Goal: Communication & Community: Share content

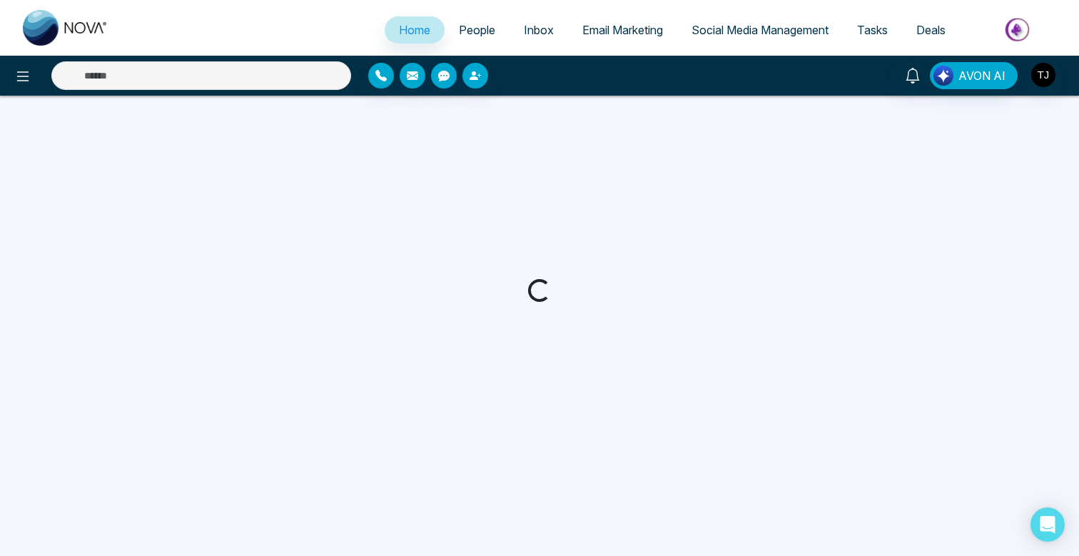
select select "*"
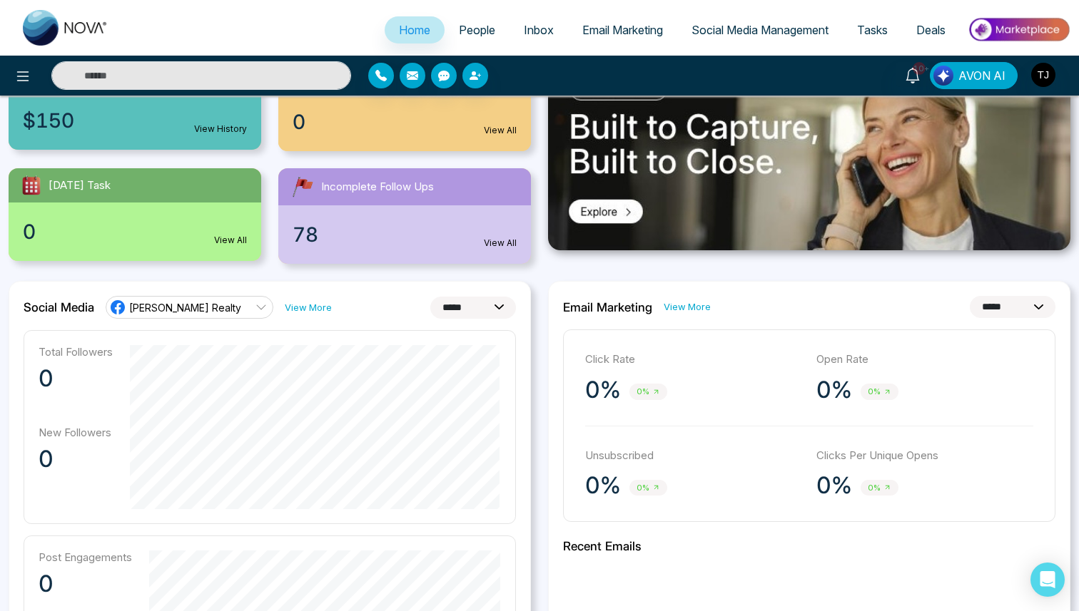
scroll to position [203, 0]
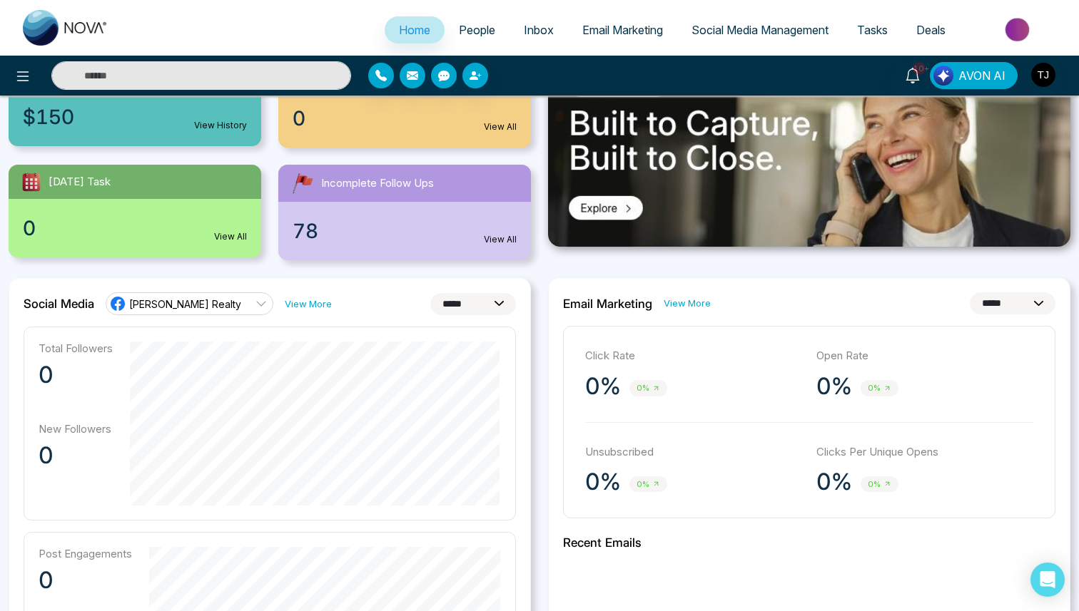
click at [1008, 296] on select "**********" at bounding box center [1013, 304] width 86 height 22
select select "**"
click at [970, 293] on select "**********" at bounding box center [1013, 304] width 86 height 22
click at [468, 304] on select "**********" at bounding box center [473, 304] width 86 height 22
select select "**"
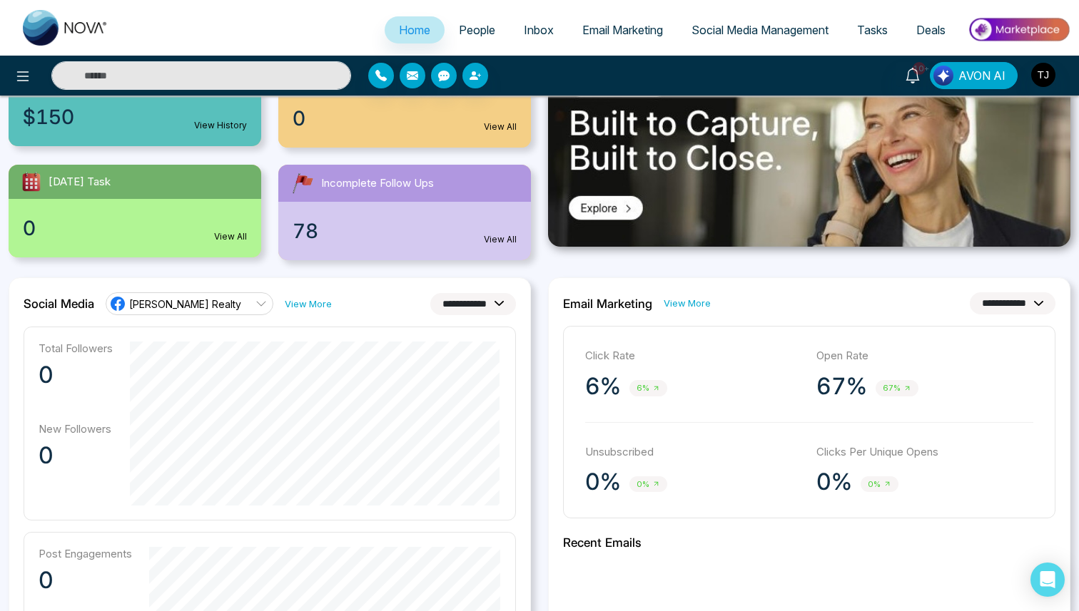
click at [430, 293] on select "**********" at bounding box center [473, 304] width 86 height 22
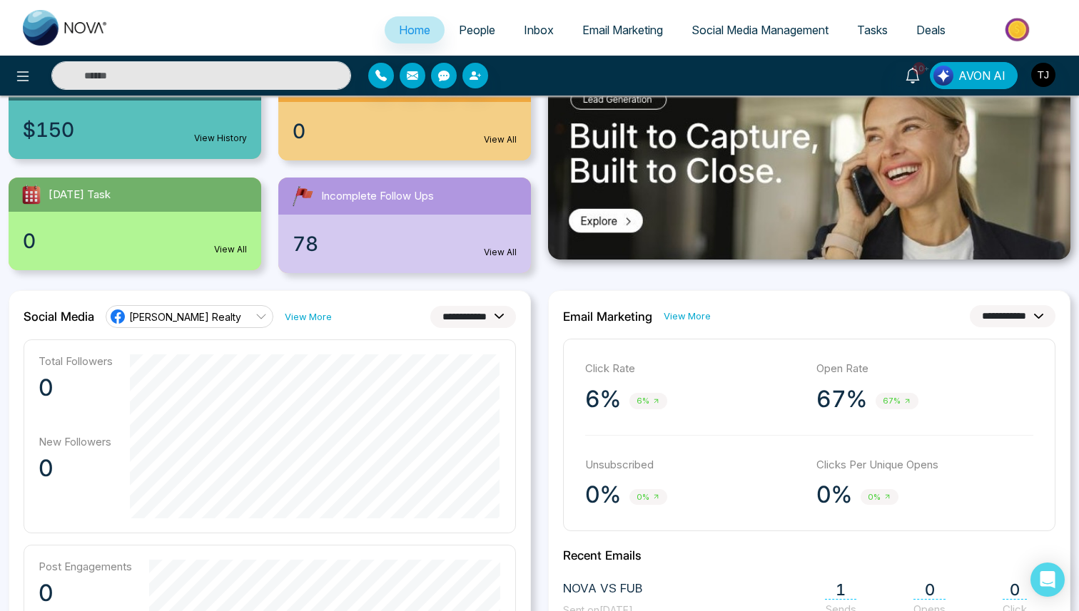
scroll to position [197, 0]
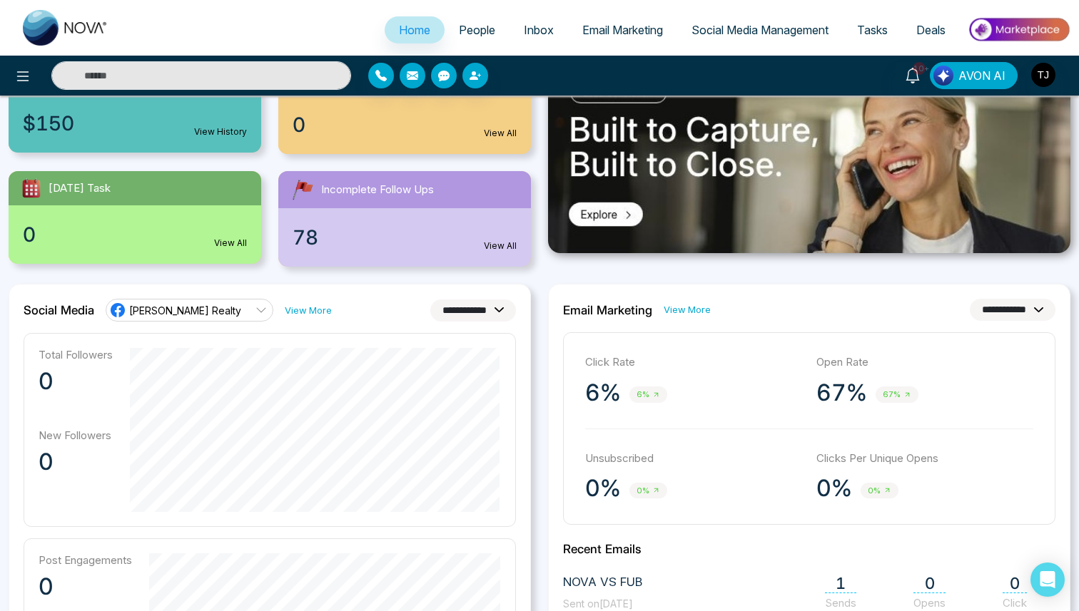
click at [229, 314] on link "[PERSON_NAME] Realty" at bounding box center [190, 310] width 168 height 23
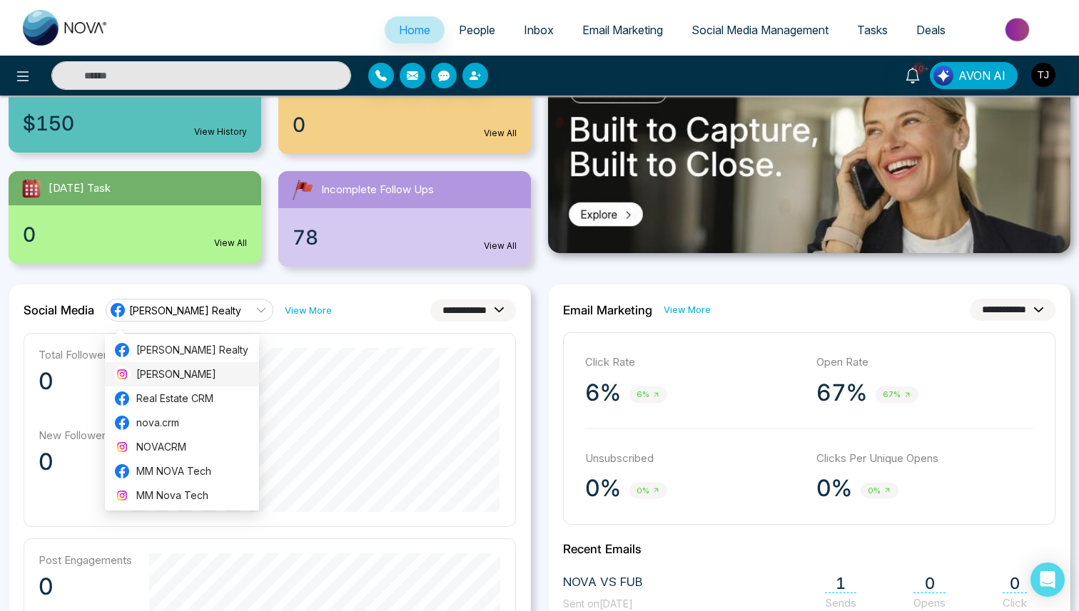
click at [182, 376] on span "[PERSON_NAME]" at bounding box center [193, 375] width 114 height 16
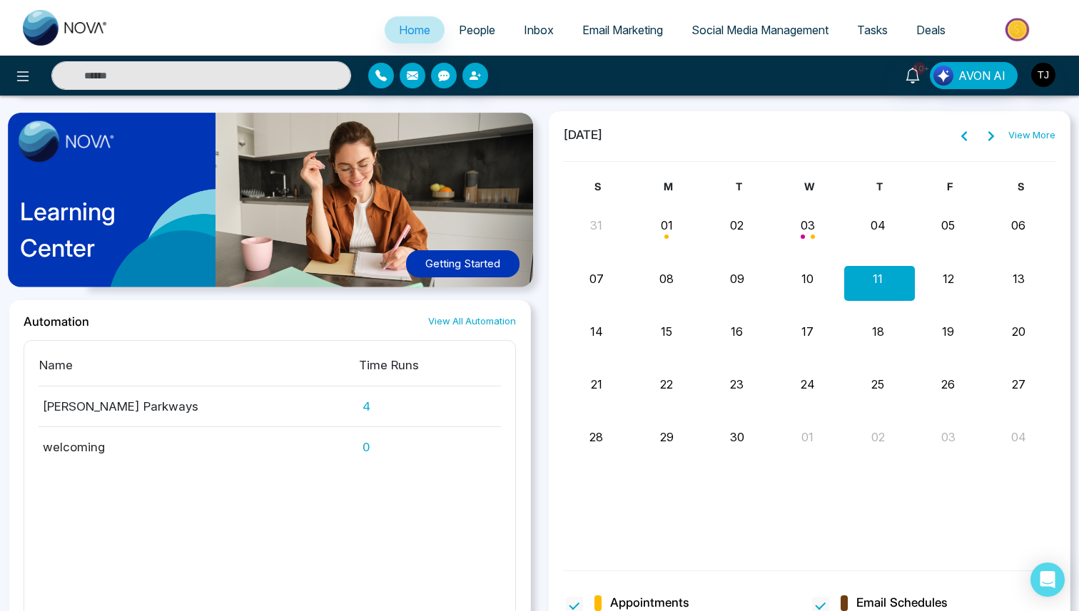
scroll to position [1237, 0]
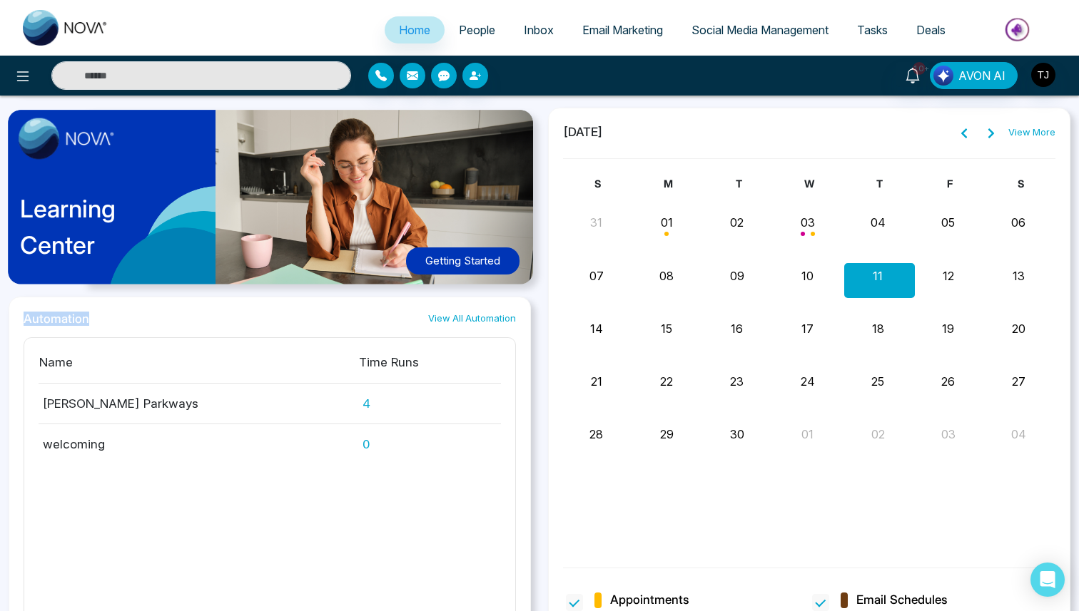
drag, startPoint x: 106, startPoint y: 319, endPoint x: 9, endPoint y: 307, distance: 97.8
click at [9, 307] on div "Automation View All Automation Name Time Runs [PERSON_NAME] Parkways 4 welcomin…" at bounding box center [270, 477] width 522 height 360
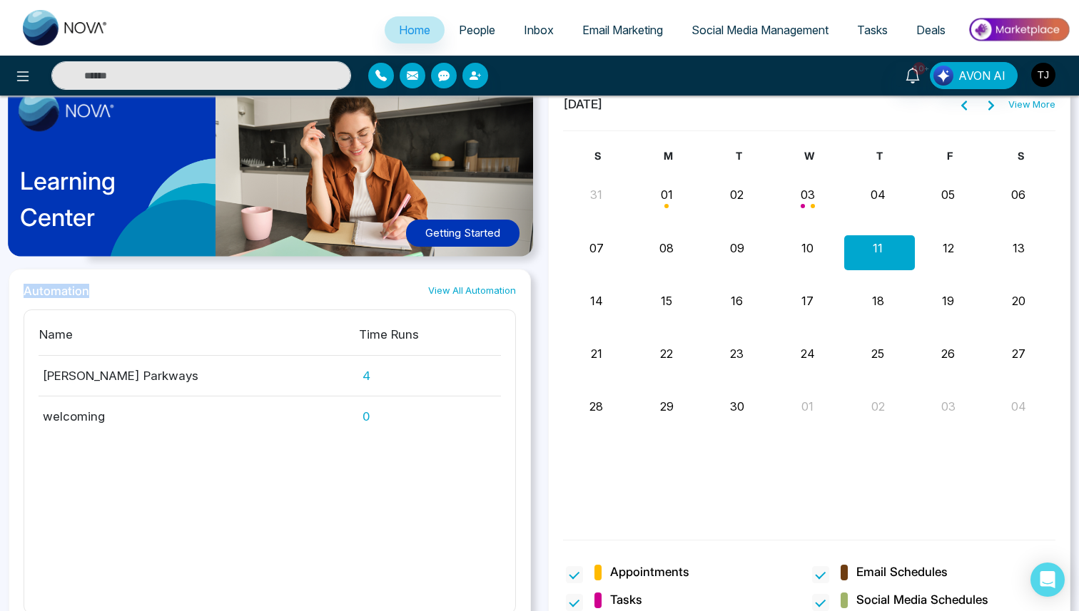
scroll to position [1282, 0]
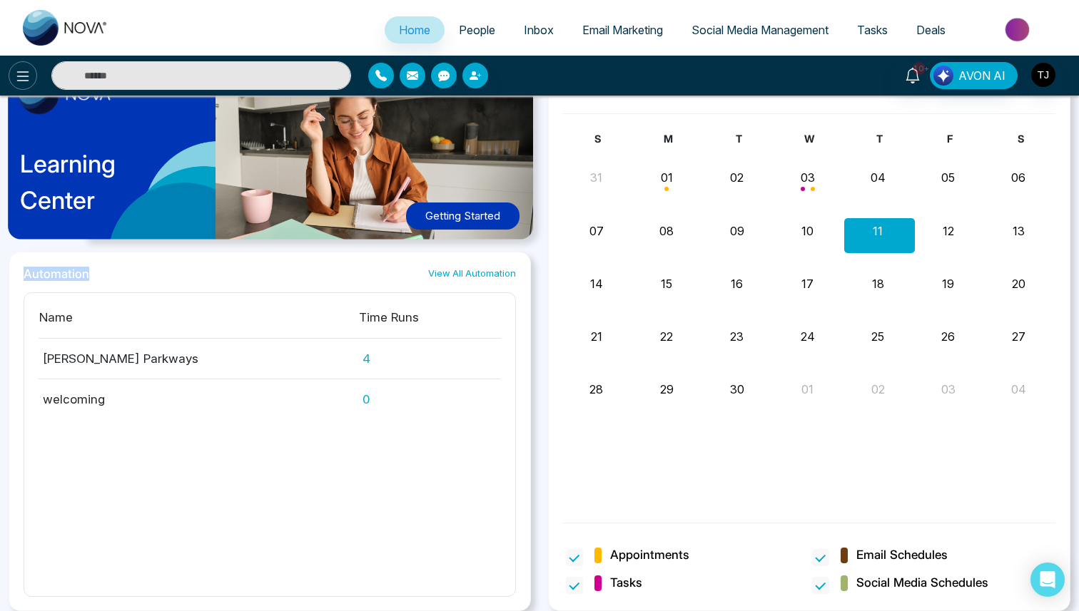
click at [31, 71] on icon at bounding box center [22, 76] width 17 height 17
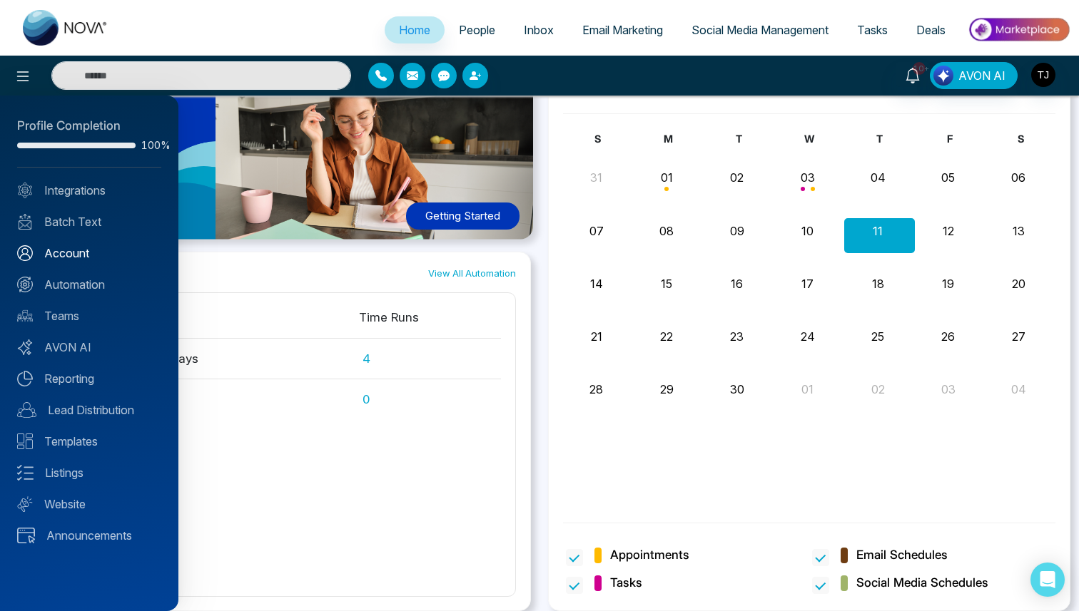
click at [70, 256] on link "Account" at bounding box center [89, 253] width 144 height 17
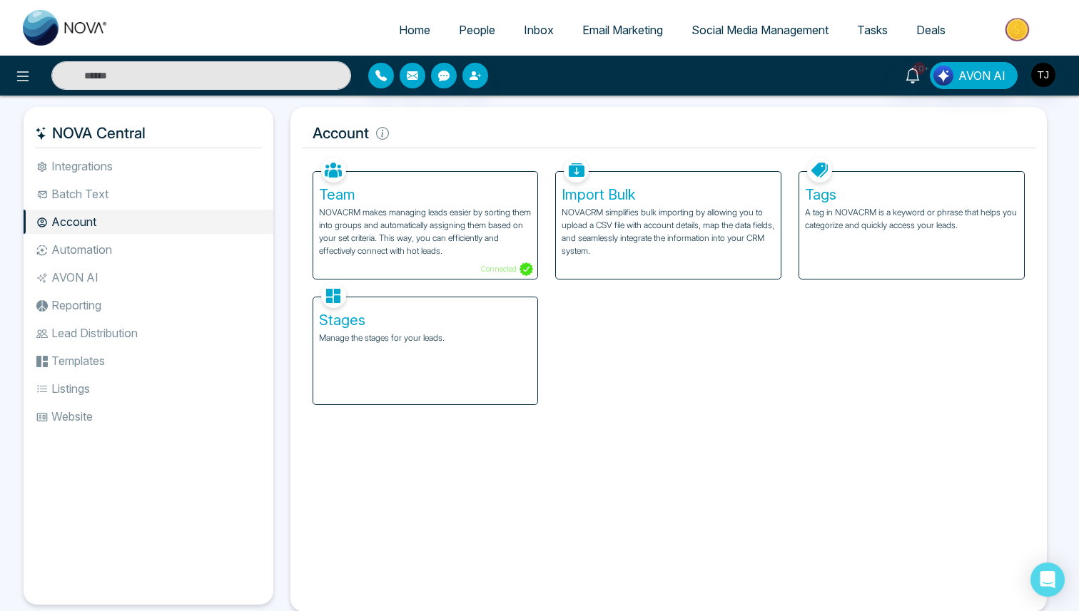
click at [105, 173] on li "Integrations" at bounding box center [149, 166] width 250 height 24
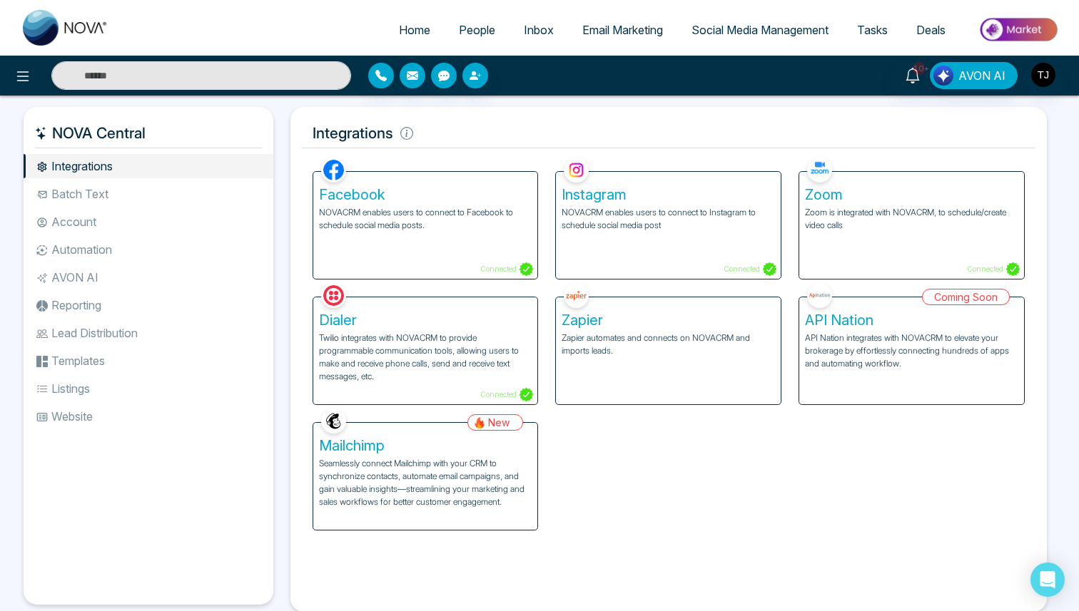
drag, startPoint x: 86, startPoint y: 331, endPoint x: 96, endPoint y: 329, distance: 9.5
click at [86, 331] on li "Lead Distribution" at bounding box center [149, 333] width 250 height 24
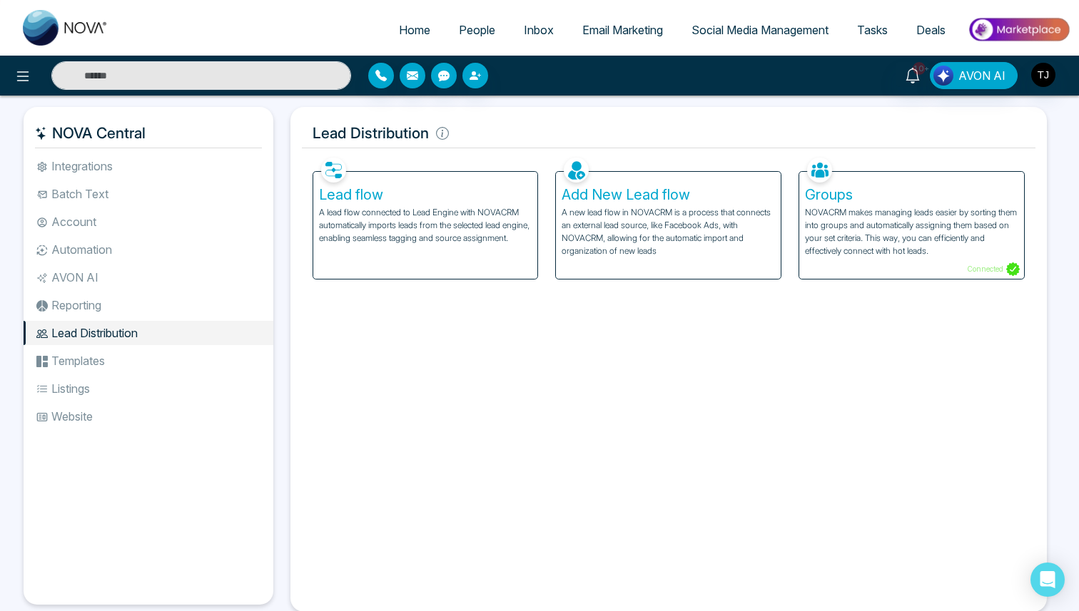
scroll to position [1, 0]
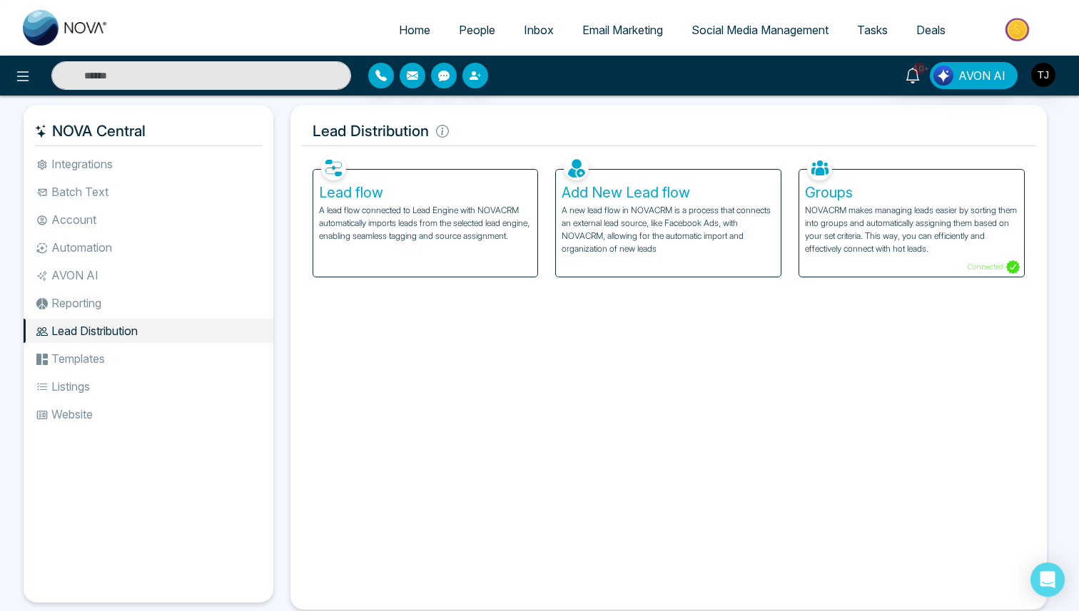
click at [419, 219] on p "A lead flow connected to Lead Engine with NOVACRM automatically imports leads f…" at bounding box center [425, 223] width 213 height 39
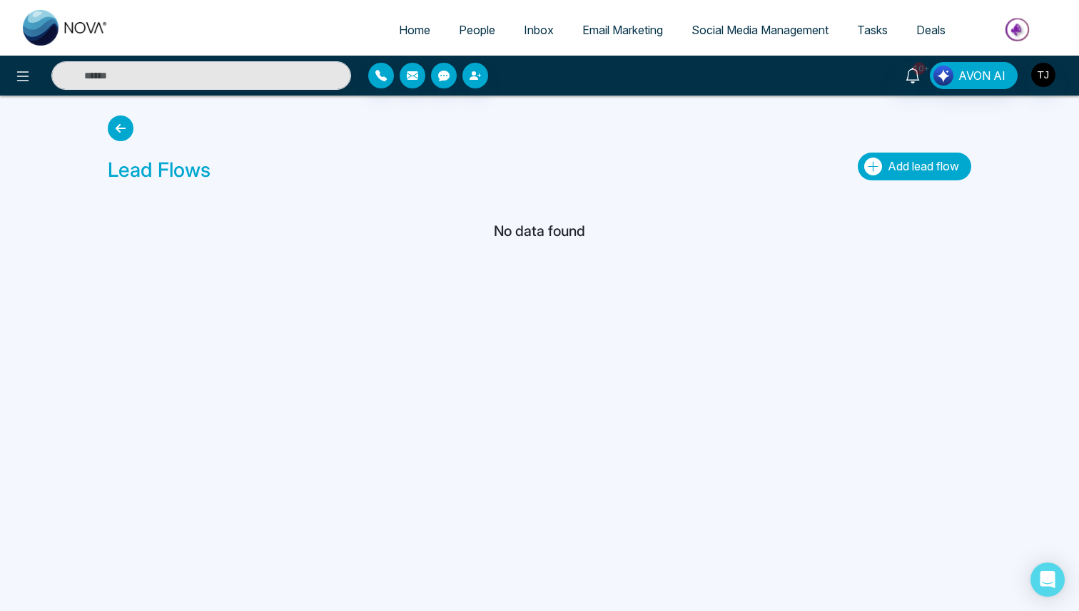
click at [929, 171] on span "Add lead flow" at bounding box center [923, 166] width 71 height 14
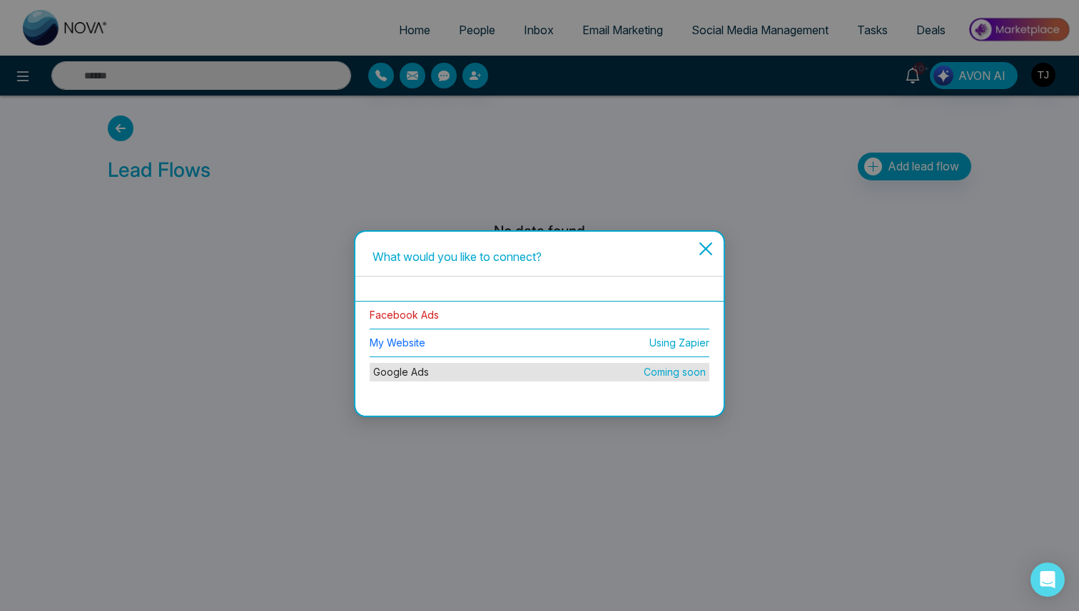
click at [400, 315] on link "Facebook Ads" at bounding box center [404, 315] width 69 height 12
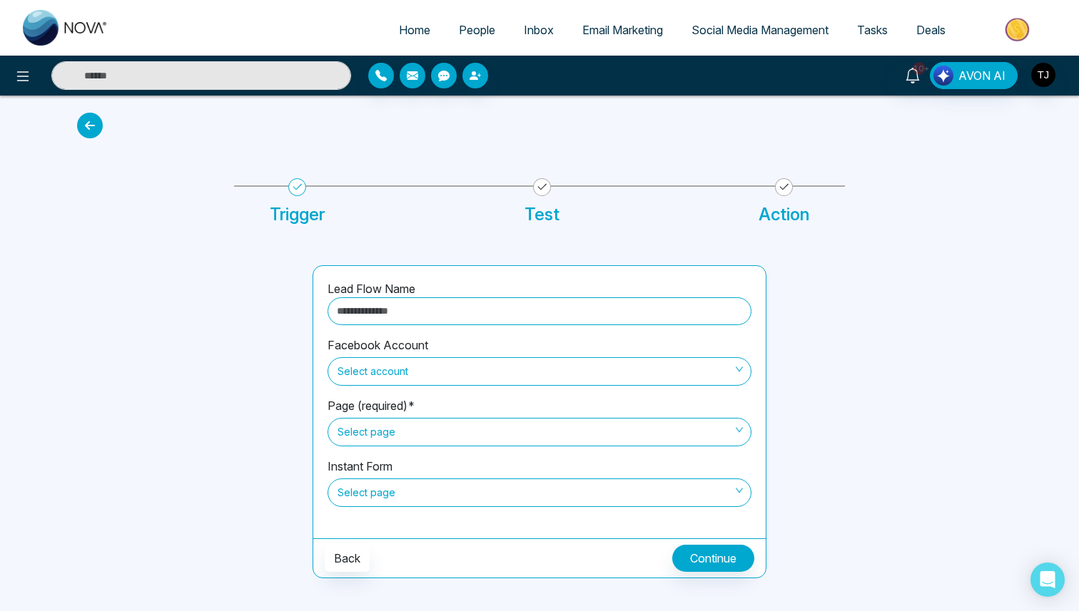
click at [409, 309] on input "text" at bounding box center [540, 312] width 424 height 28
click at [405, 375] on span "Select account" at bounding box center [539, 372] width 404 height 24
type input "**********"
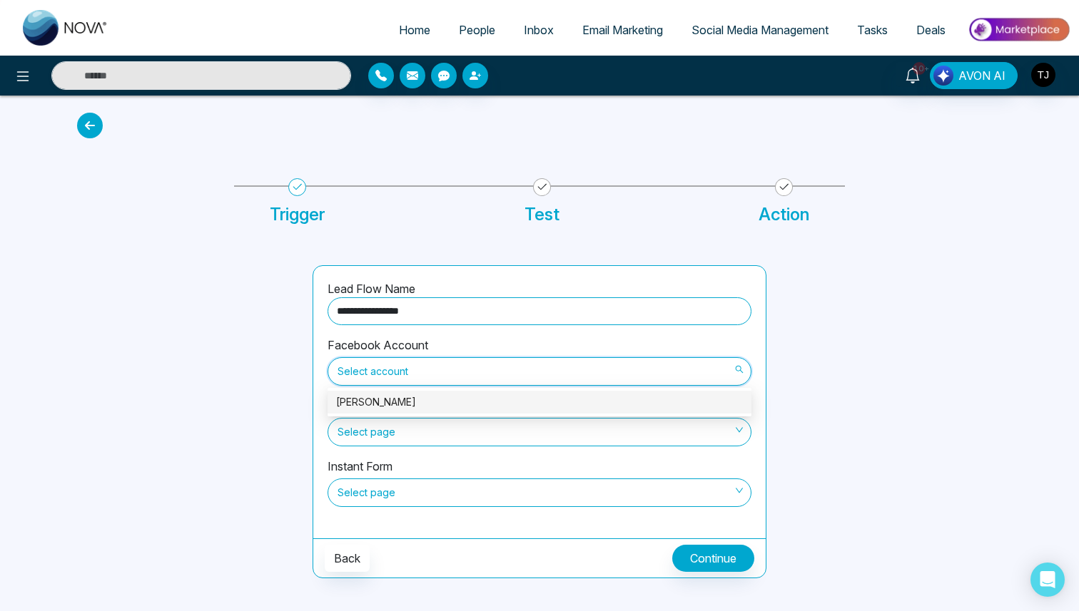
click at [397, 399] on div "[PERSON_NAME]" at bounding box center [539, 403] width 407 height 16
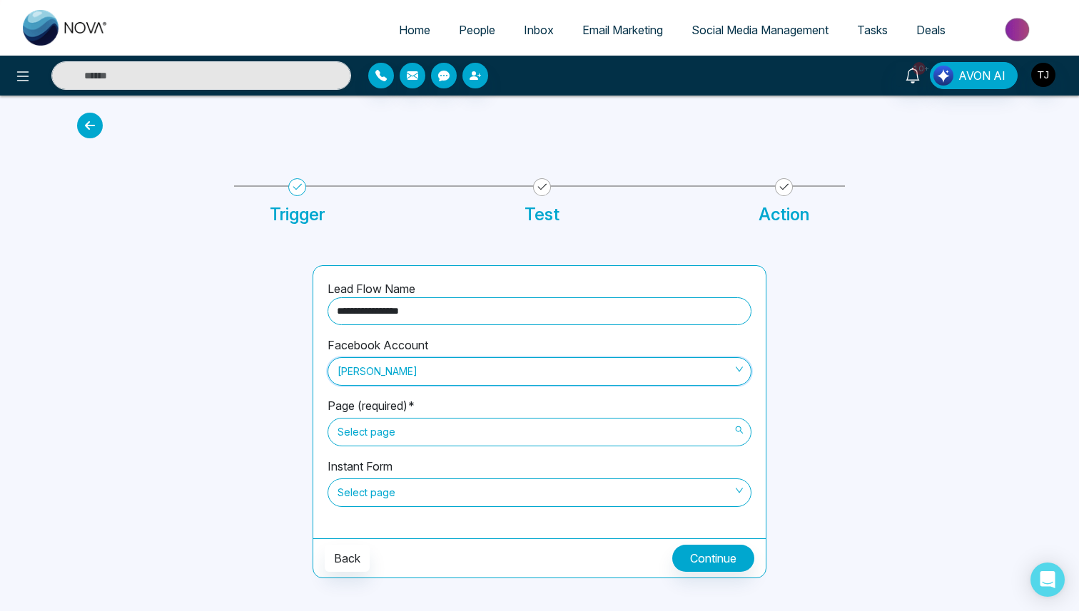
click at [409, 427] on span "Select page" at bounding box center [539, 432] width 404 height 24
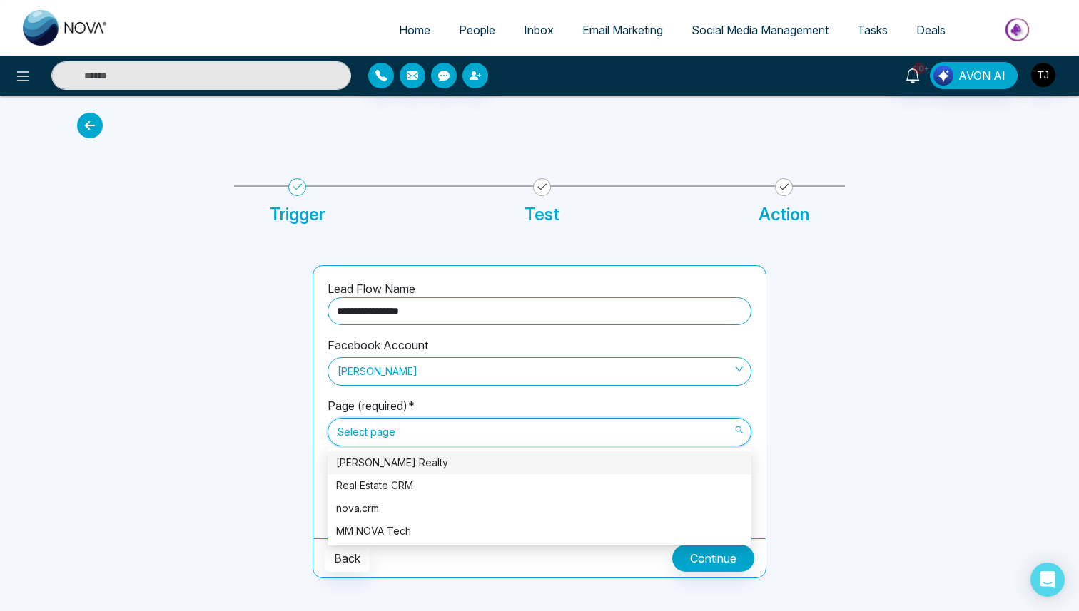
click at [406, 462] on div "[PERSON_NAME] Realty" at bounding box center [539, 463] width 407 height 16
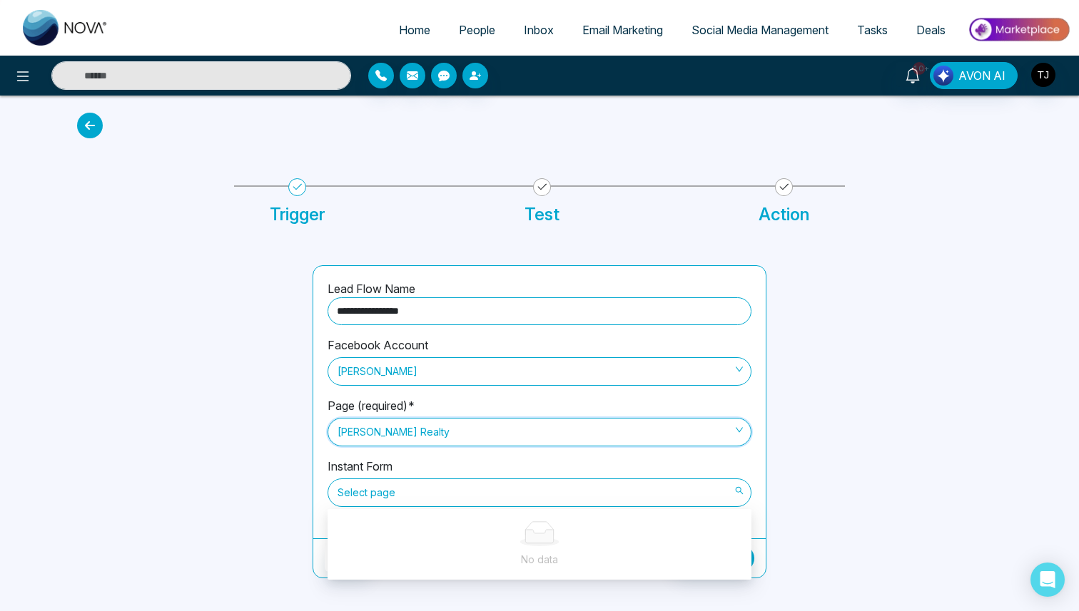
click at [396, 485] on span "Select page" at bounding box center [539, 493] width 404 height 24
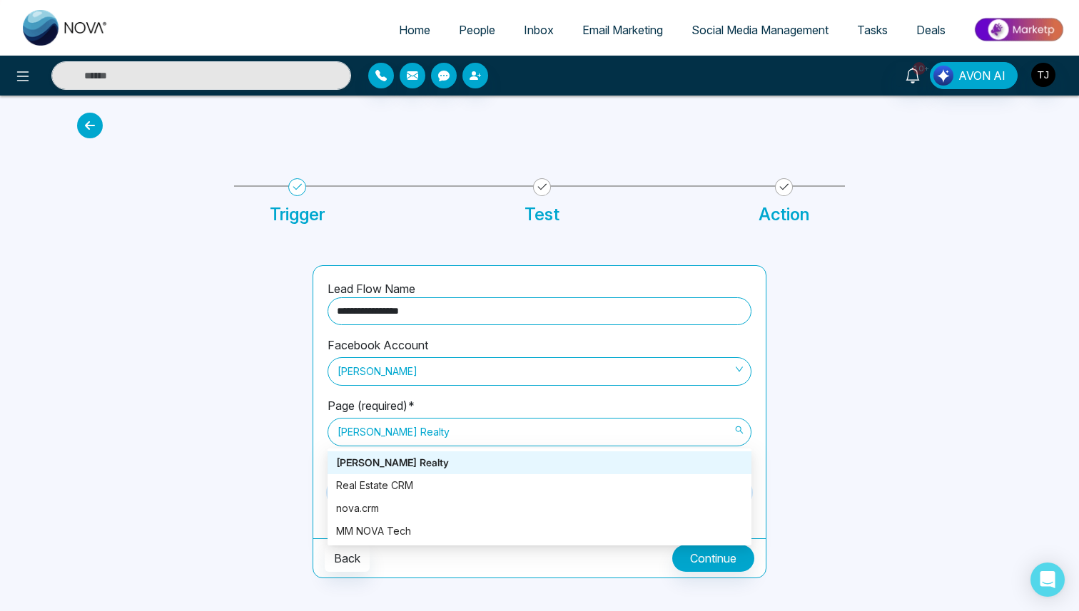
click at [417, 432] on span "[PERSON_NAME] Realty" at bounding box center [539, 432] width 404 height 24
click at [399, 505] on div "nova.crm" at bounding box center [539, 509] width 407 height 16
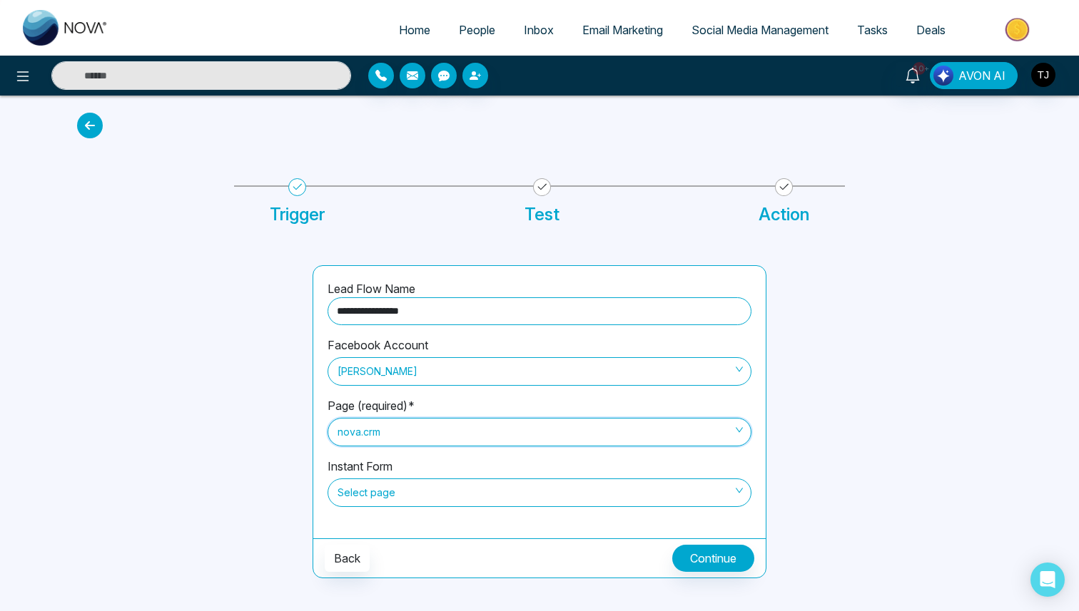
click at [422, 497] on span "Select page" at bounding box center [539, 493] width 404 height 24
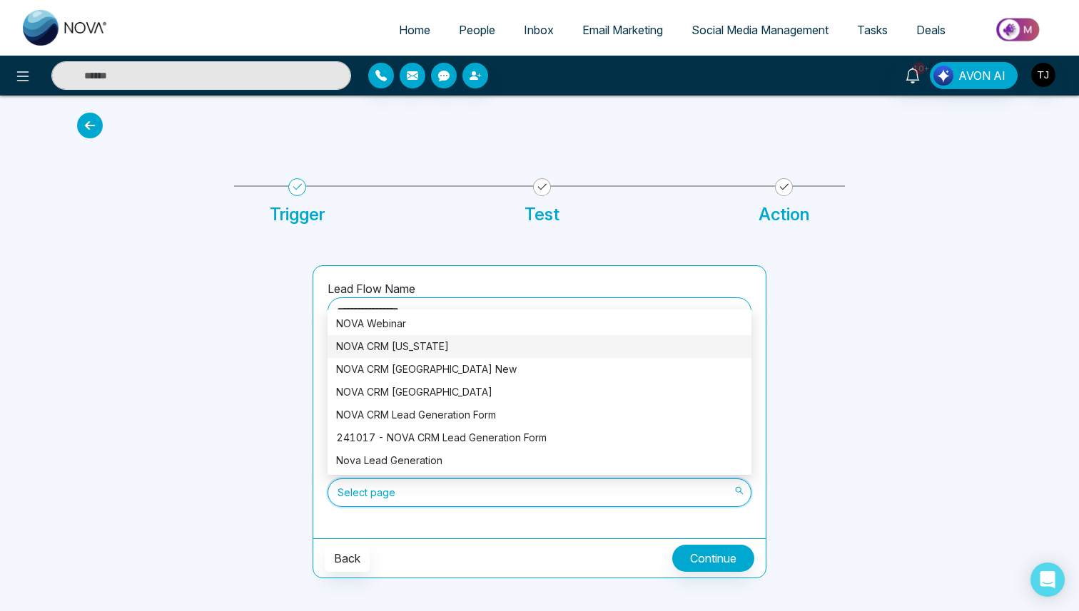
click at [404, 341] on div "NOVA CRM [US_STATE]" at bounding box center [539, 347] width 407 height 16
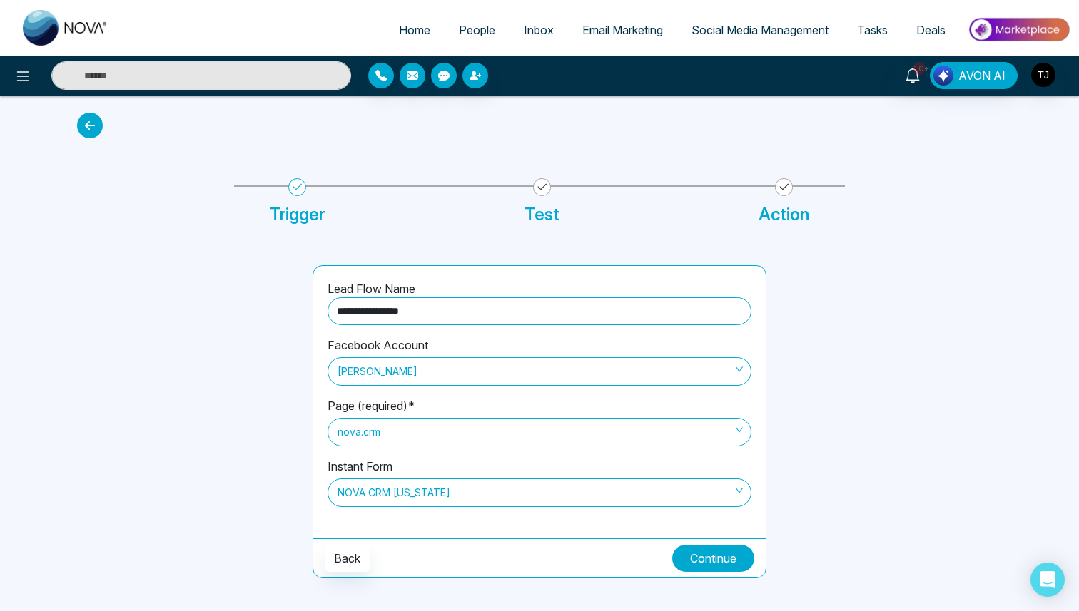
click at [704, 555] on button "Continue" at bounding box center [713, 558] width 82 height 27
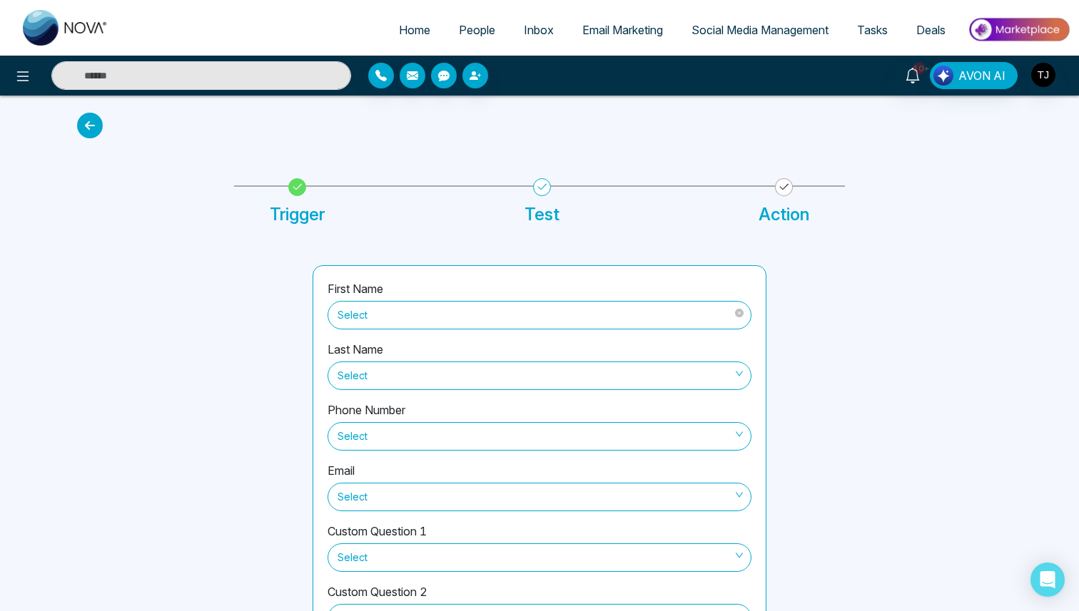
click at [452, 315] on span "Select" at bounding box center [539, 315] width 404 height 24
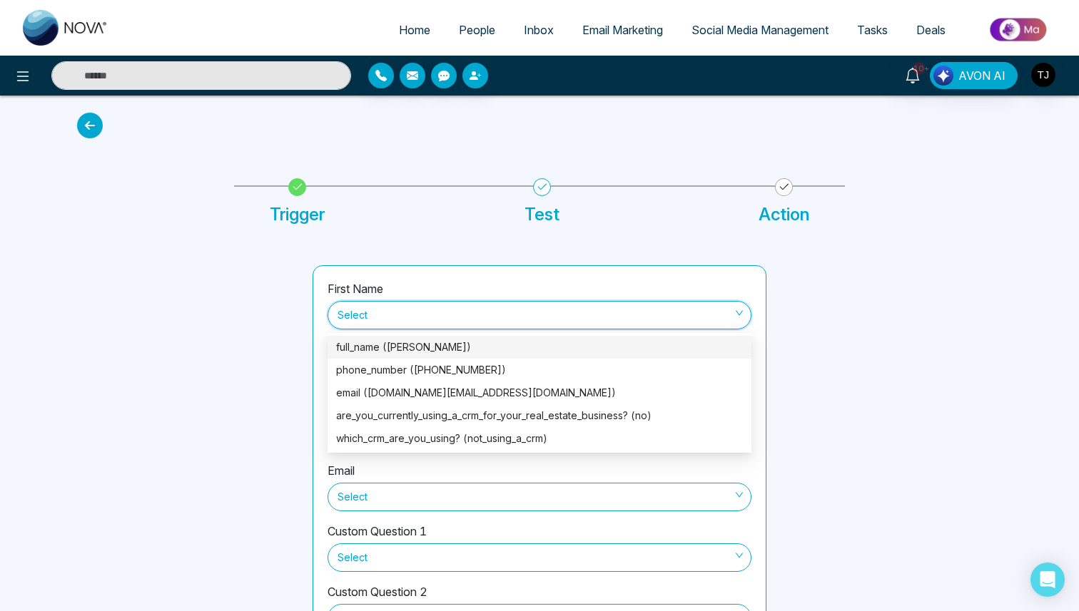
click at [435, 347] on div "full_name ([PERSON_NAME])" at bounding box center [539, 348] width 407 height 16
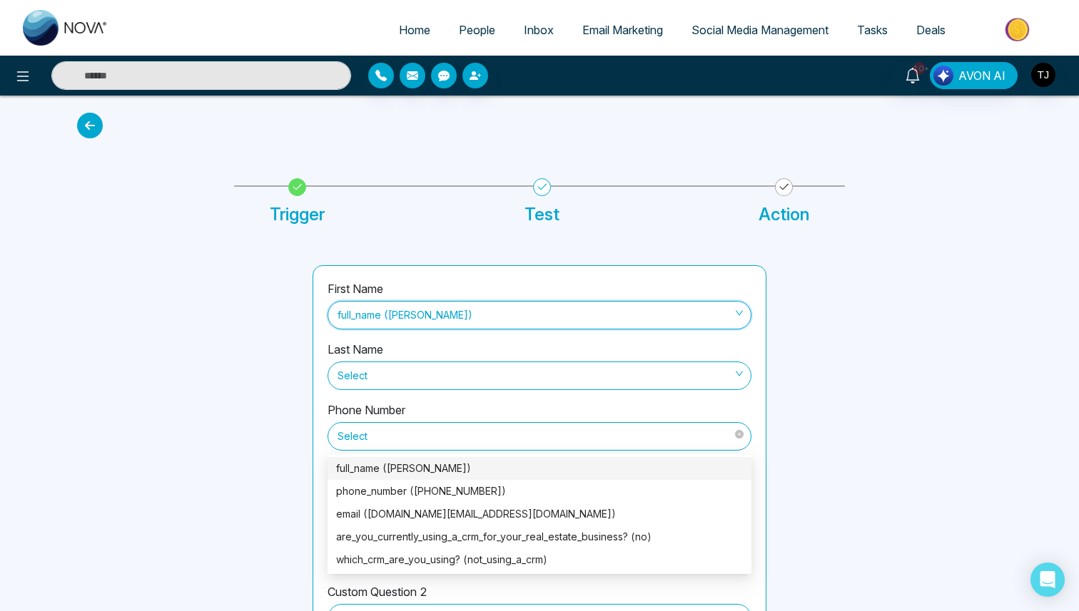
click at [451, 430] on span "Select" at bounding box center [539, 437] width 404 height 24
click at [442, 494] on div "phone_number ([PHONE_NUMBER])" at bounding box center [539, 491] width 407 height 16
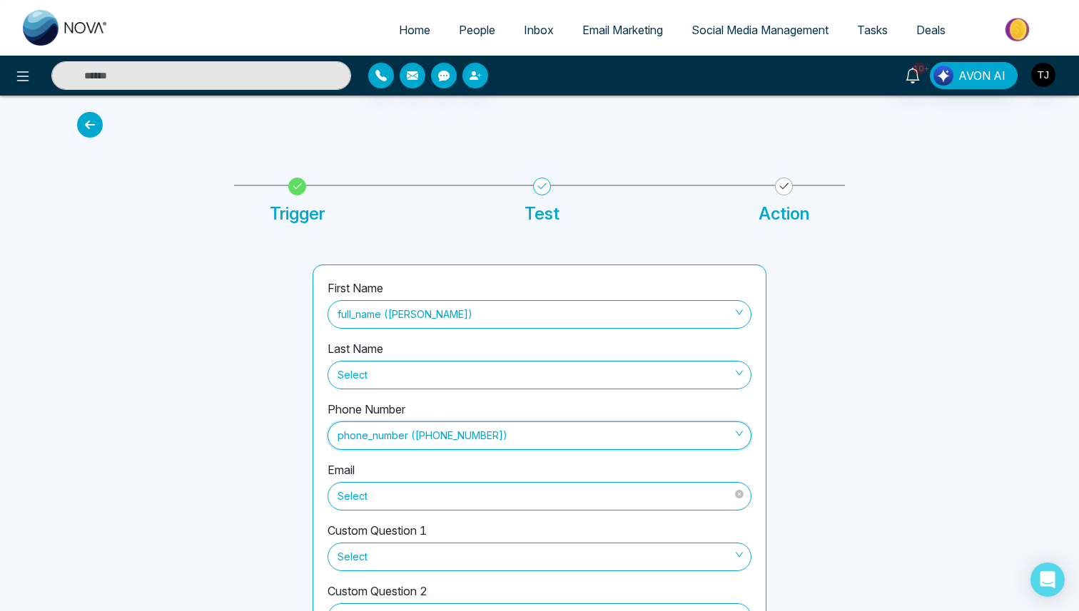
scroll to position [0, 0]
click at [445, 494] on span "Select" at bounding box center [539, 497] width 404 height 24
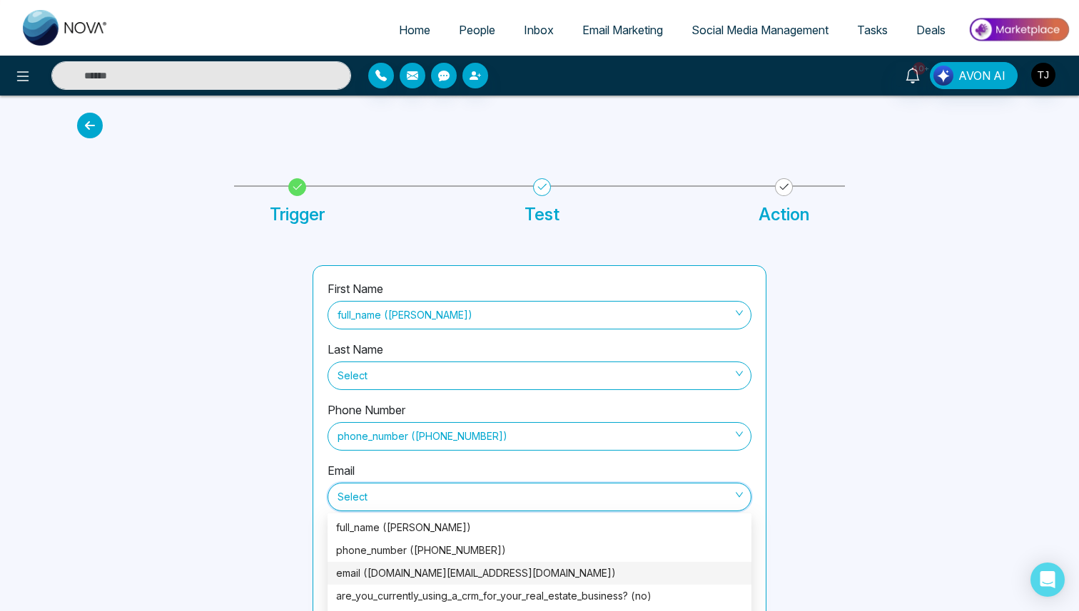
click at [459, 555] on div "email ([DOMAIN_NAME][EMAIL_ADDRESS][DOMAIN_NAME])" at bounding box center [539, 574] width 407 height 16
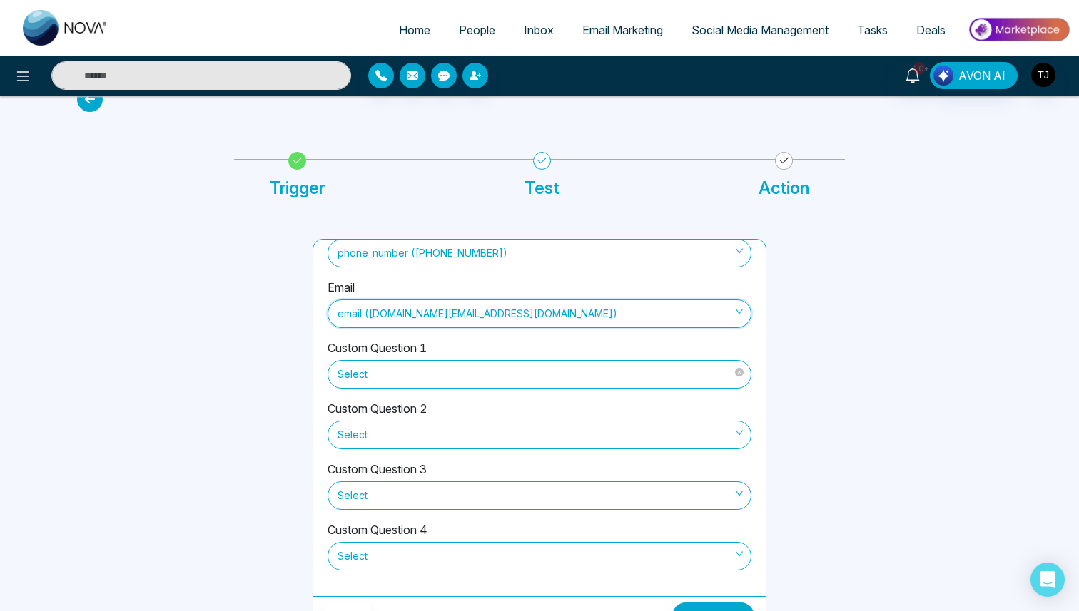
scroll to position [29, 0]
click at [474, 371] on span "Select" at bounding box center [539, 372] width 404 height 24
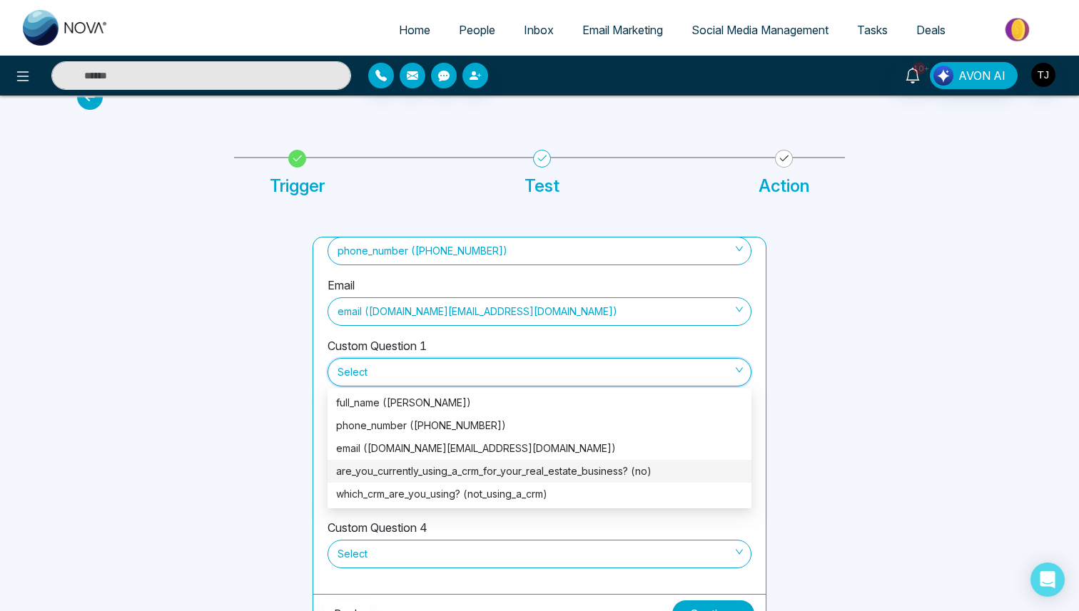
click at [479, 464] on div "are_you_currently_using_a_crm_for_your_real_estate_business? (no)" at bounding box center [539, 472] width 407 height 16
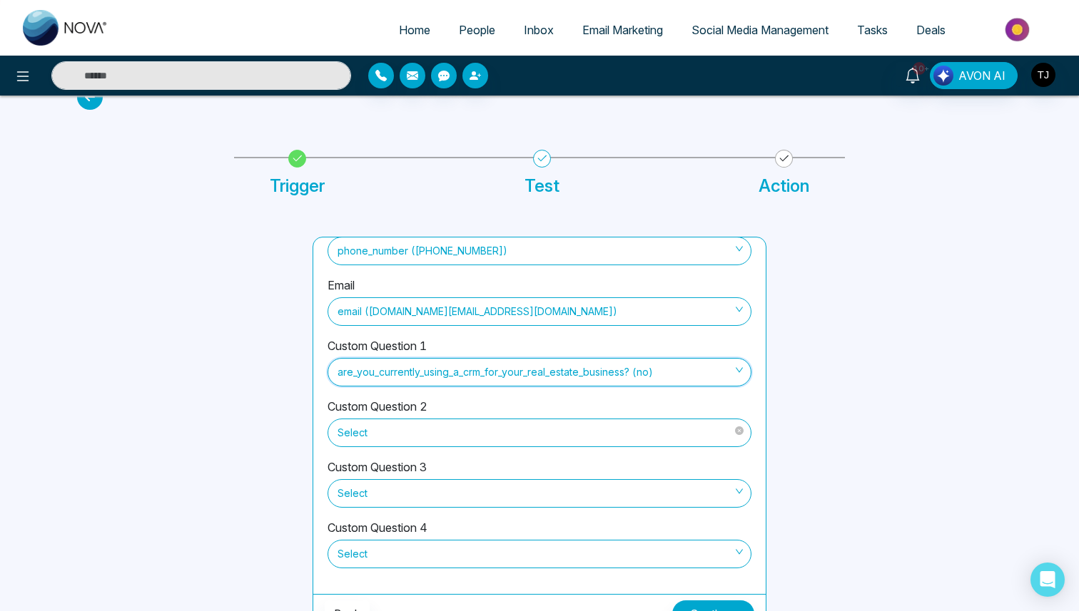
click at [450, 446] on span at bounding box center [534, 433] width 397 height 27
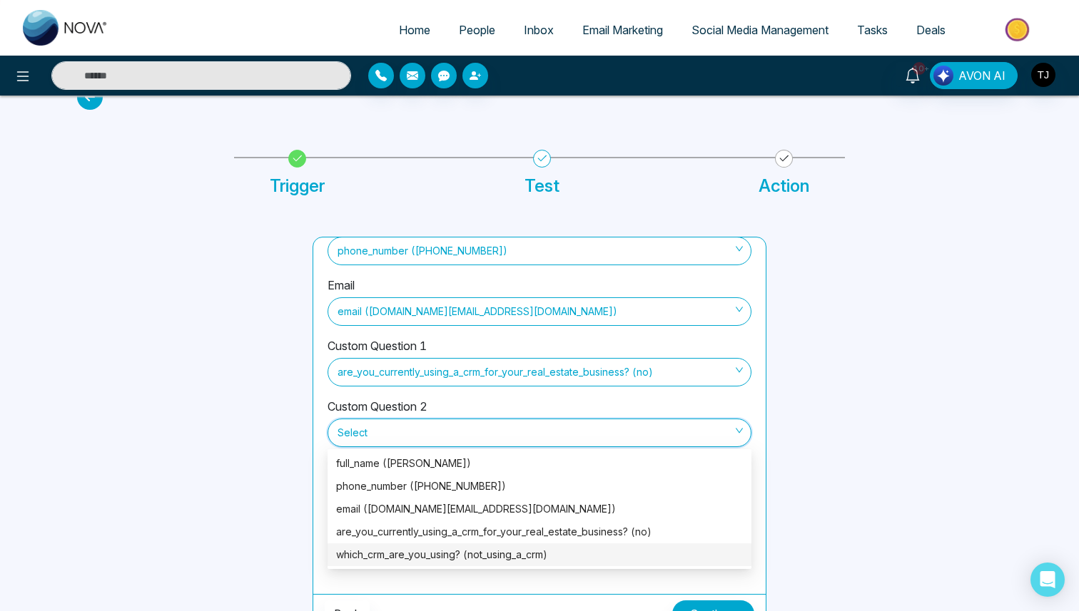
click at [448, 547] on div "which_crm_are_you_using? (not_using_a_crm)" at bounding box center [539, 555] width 407 height 16
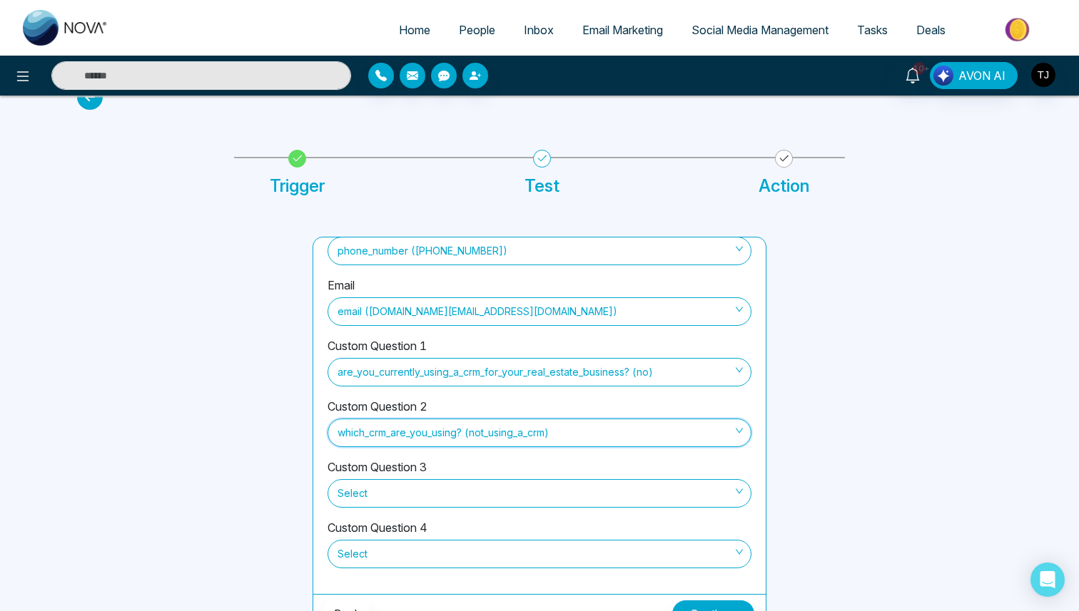
scroll to position [51, 0]
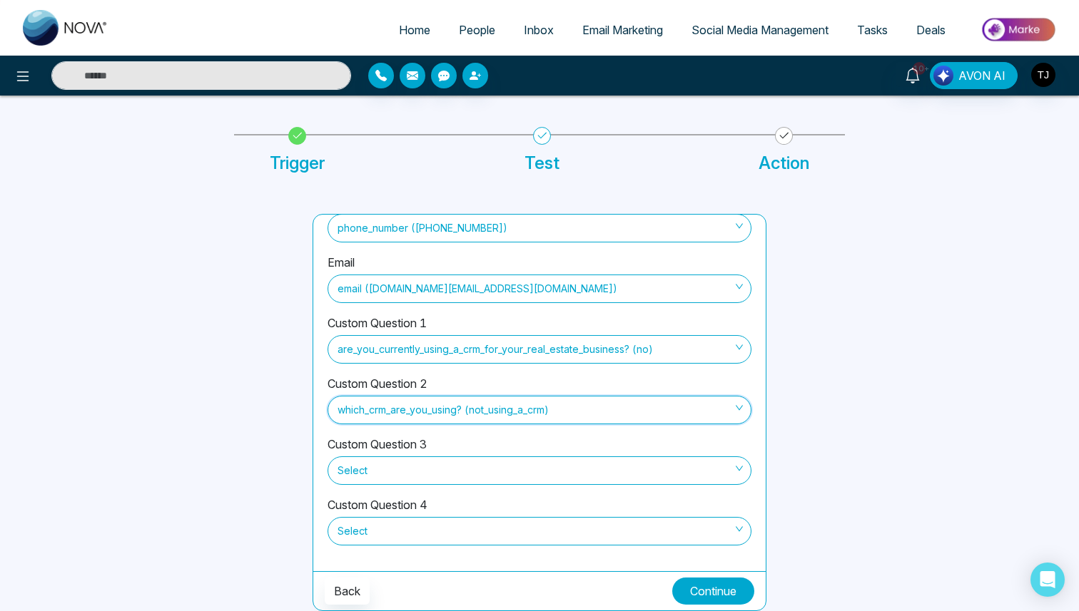
click at [690, 555] on button "Continue" at bounding box center [713, 591] width 82 height 27
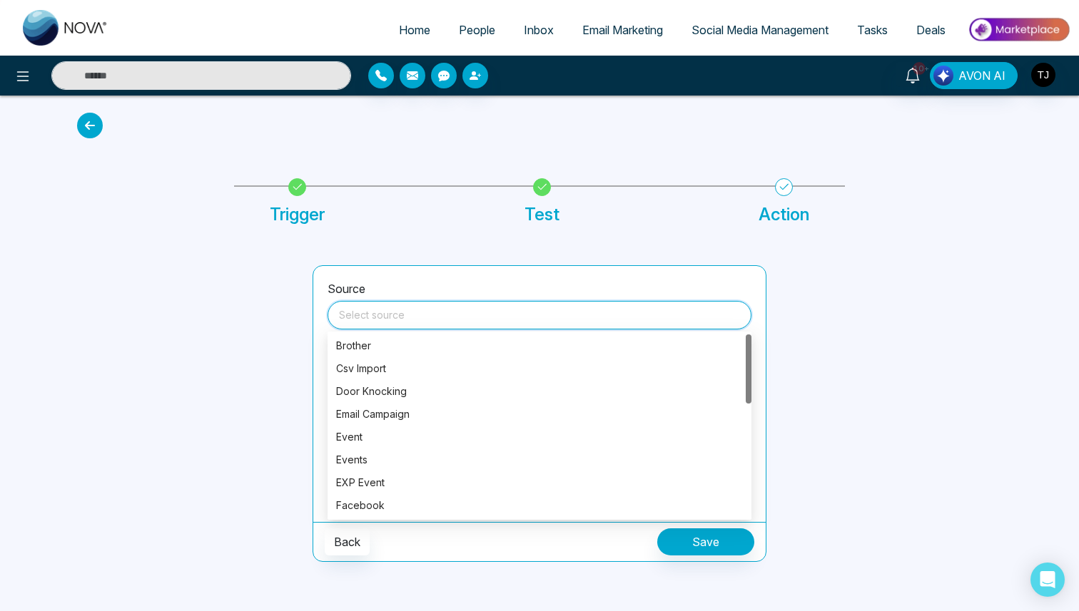
click at [374, 316] on input "search" at bounding box center [539, 312] width 407 height 21
click at [388, 504] on div "Facebook" at bounding box center [539, 506] width 407 height 16
type input "********"
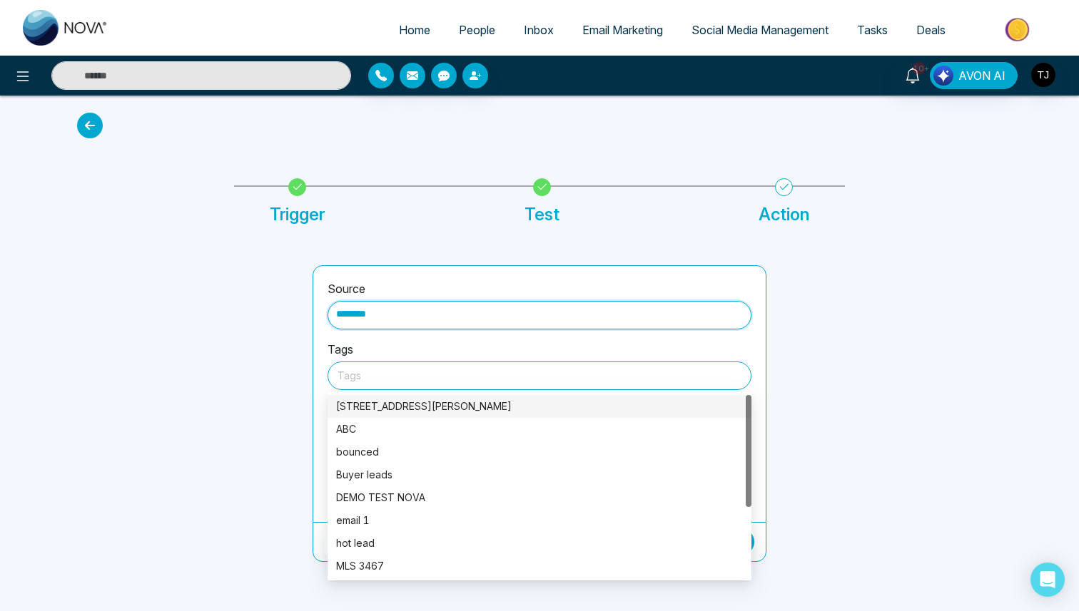
click at [384, 377] on div at bounding box center [539, 376] width 404 height 18
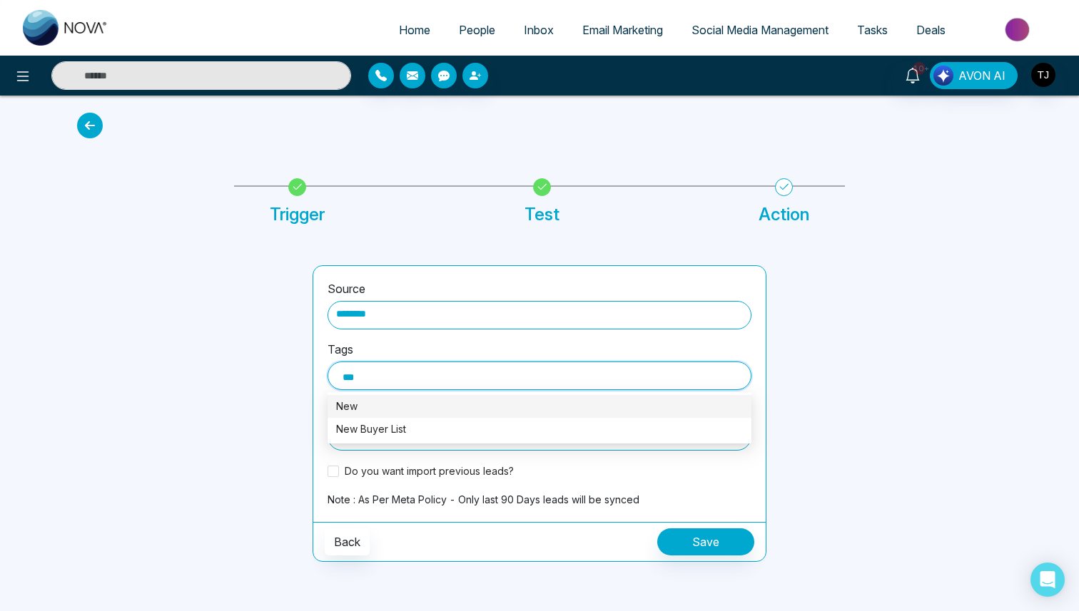
type input "***"
click at [407, 433] on div "New Buyer List" at bounding box center [539, 430] width 407 height 16
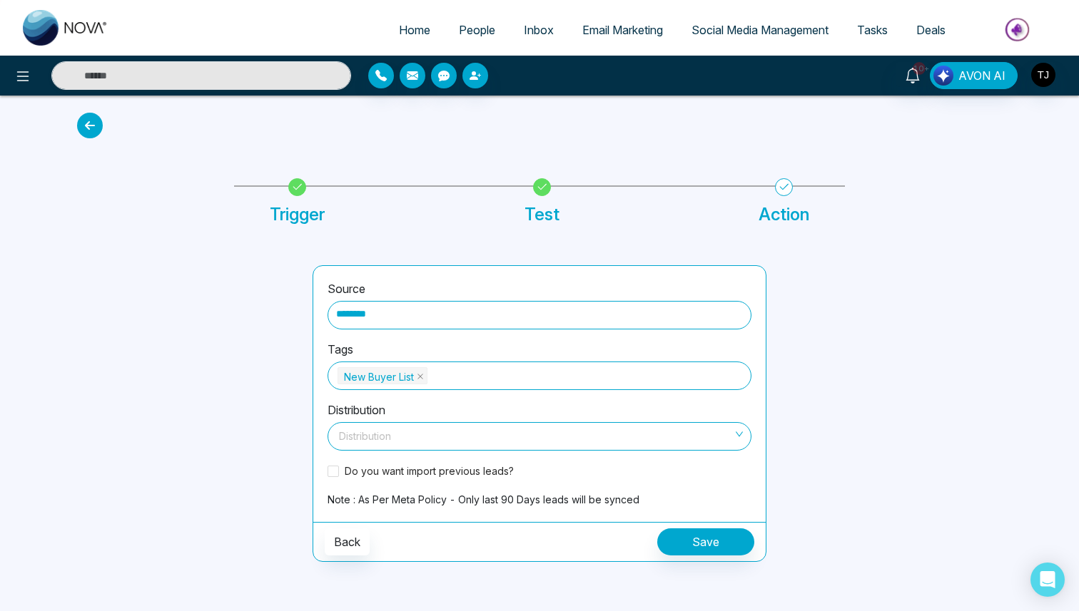
click at [928, 355] on div at bounding box center [892, 413] width 235 height 297
click at [497, 435] on input "search" at bounding box center [534, 433] width 397 height 21
click at [906, 318] on div at bounding box center [892, 413] width 235 height 297
click at [337, 469] on span at bounding box center [333, 471] width 11 height 11
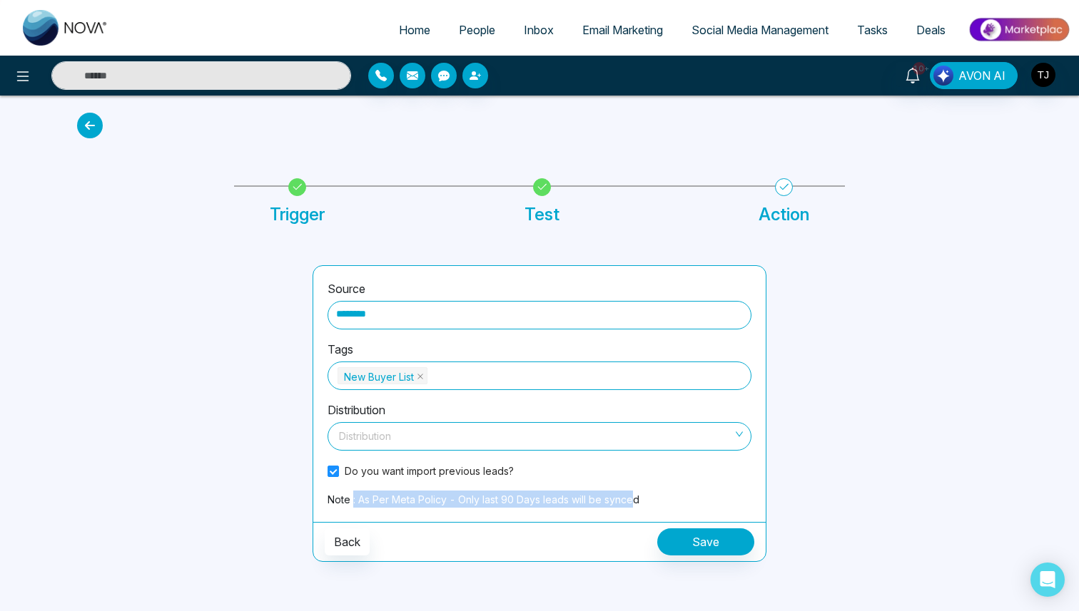
drag, startPoint x: 351, startPoint y: 499, endPoint x: 634, endPoint y: 507, distance: 282.6
click at [634, 507] on div "Source ******** Tags New Buyer List Distribution Distribution Do you want impor…" at bounding box center [539, 394] width 452 height 256
click at [488, 38] on link "People" at bounding box center [477, 29] width 65 height 27
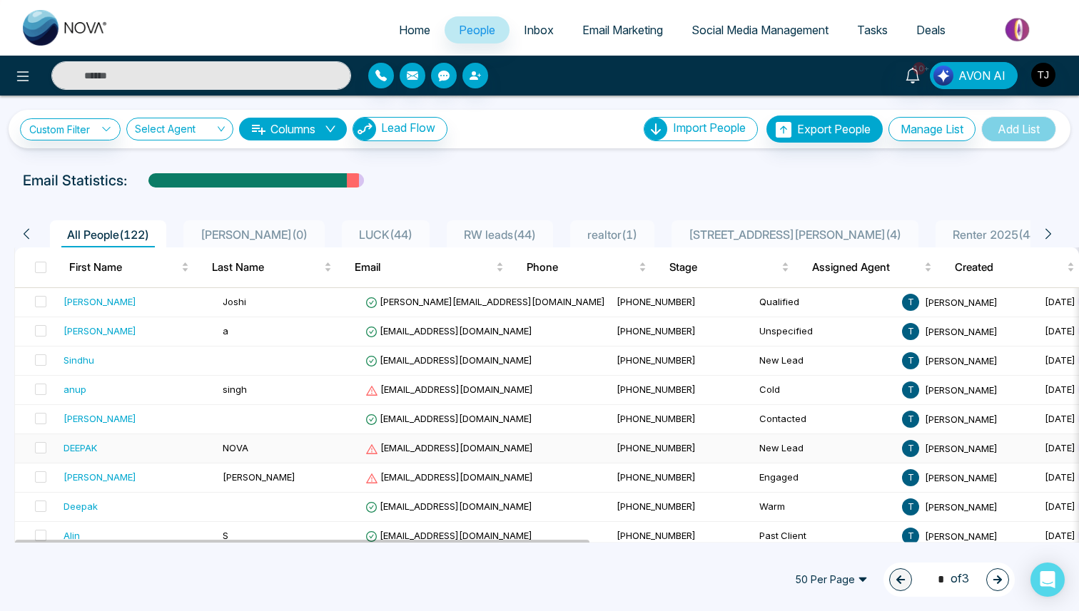
click at [149, 442] on div "DEEPAK" at bounding box center [138, 448] width 148 height 14
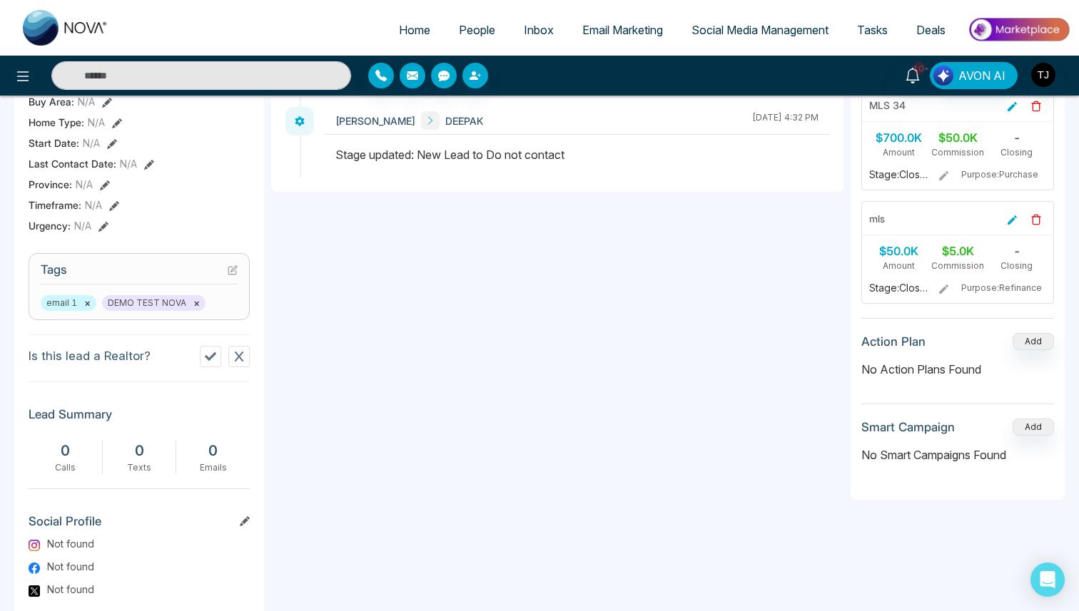
scroll to position [440, 0]
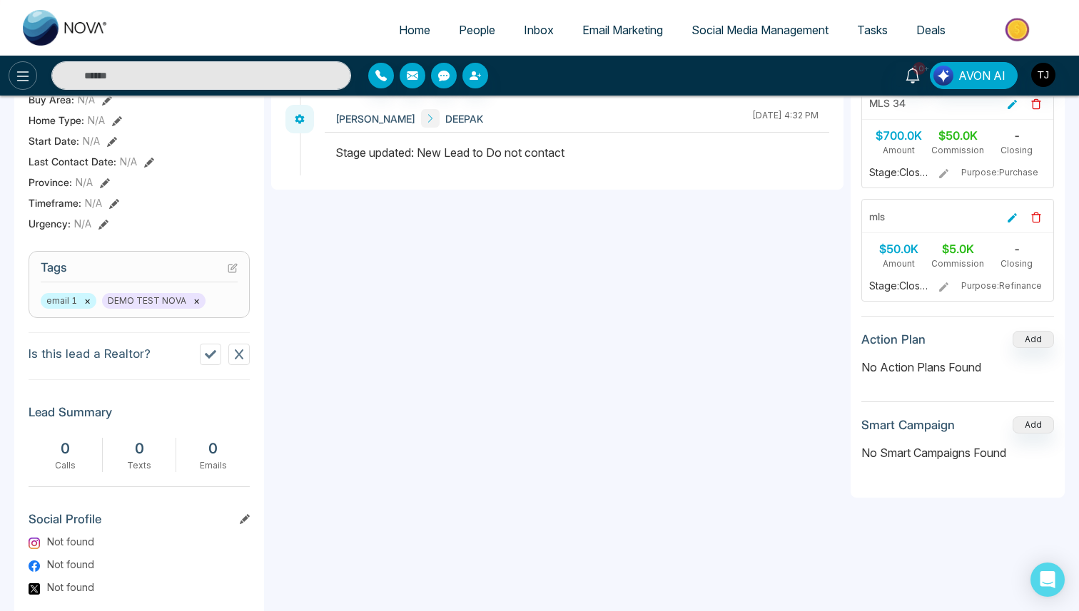
click at [22, 81] on icon at bounding box center [22, 76] width 17 height 17
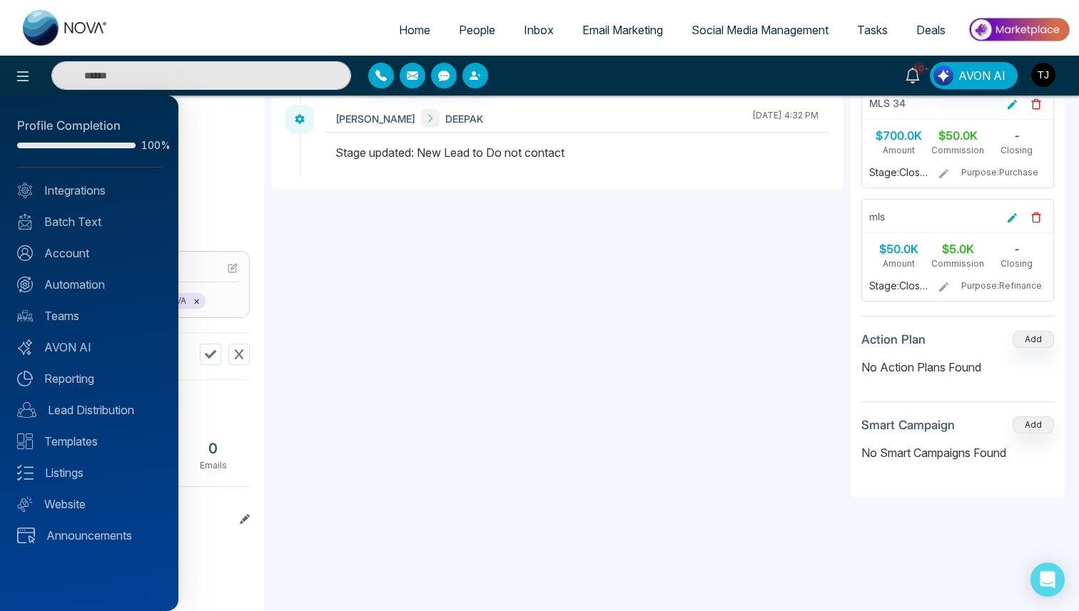
click at [1021, 427] on div at bounding box center [539, 305] width 1079 height 611
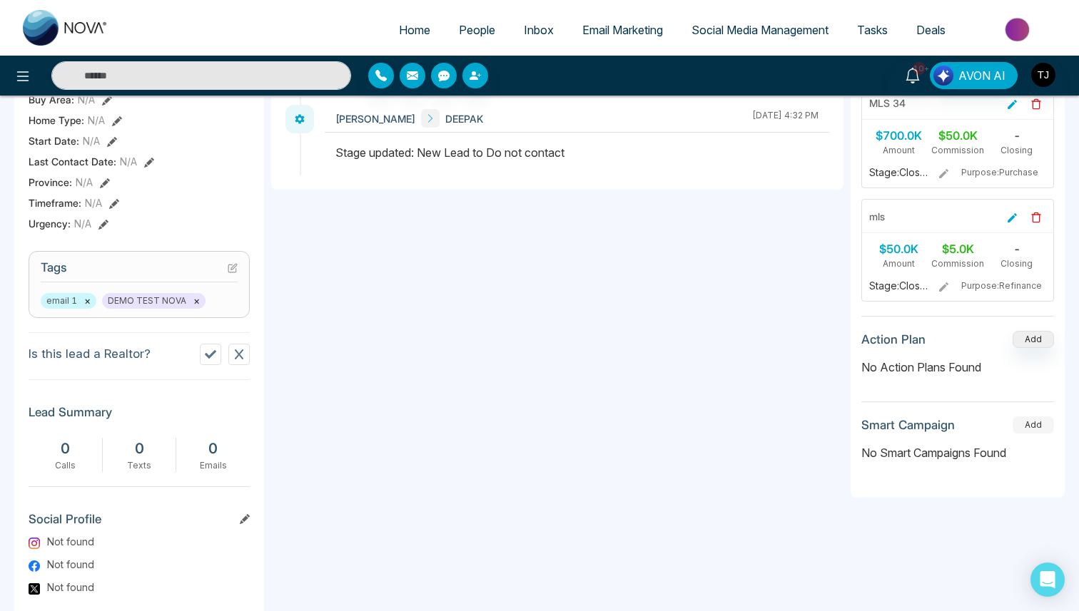
click at [1032, 426] on button "Add" at bounding box center [1032, 425] width 41 height 17
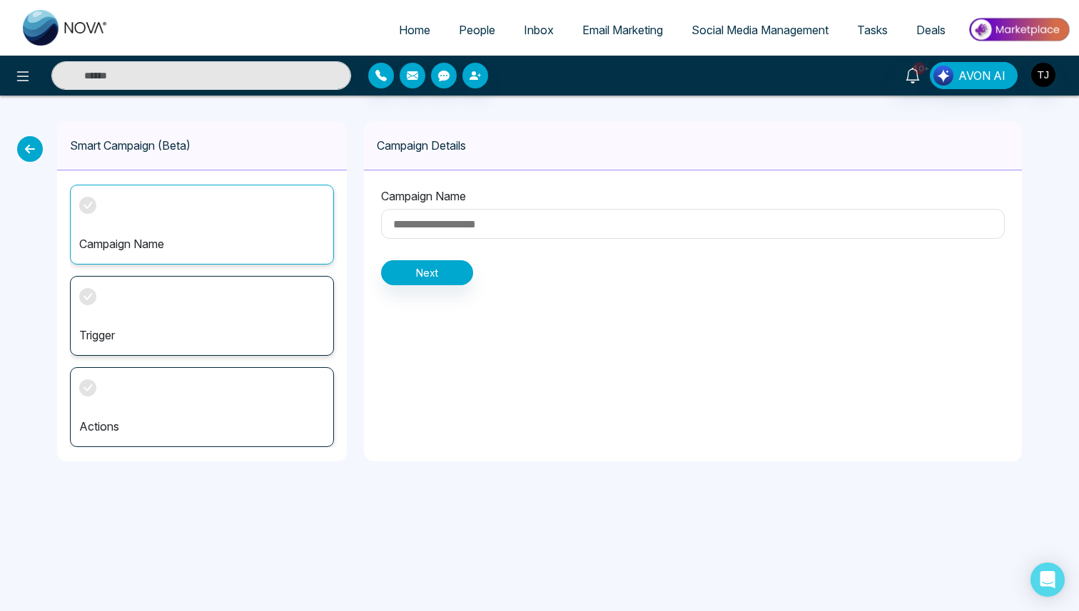
click at [510, 223] on input at bounding box center [693, 224] width 624 height 30
type input "**********"
click at [446, 279] on button "Next" at bounding box center [427, 272] width 92 height 25
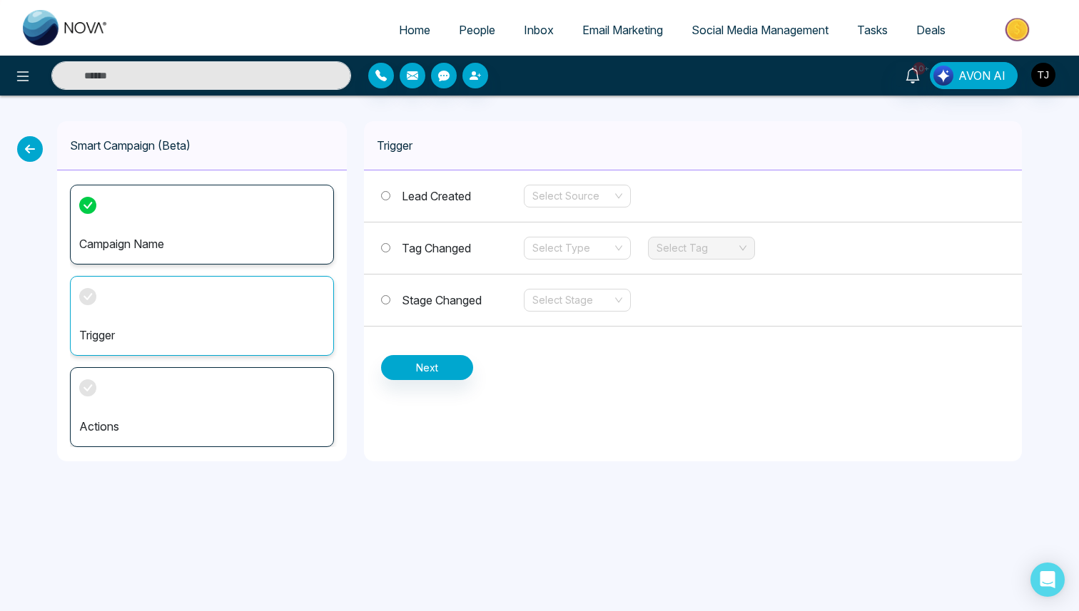
click at [375, 250] on div "Tag Changed Select Type Select Tag" at bounding box center [693, 249] width 658 height 52
click at [393, 246] on label "Tag Changed" at bounding box center [452, 248] width 143 height 17
click at [599, 253] on input "search" at bounding box center [572, 248] width 80 height 21
click at [586, 279] on div "Add" at bounding box center [577, 277] width 90 height 16
click at [700, 248] on input "search" at bounding box center [696, 248] width 80 height 21
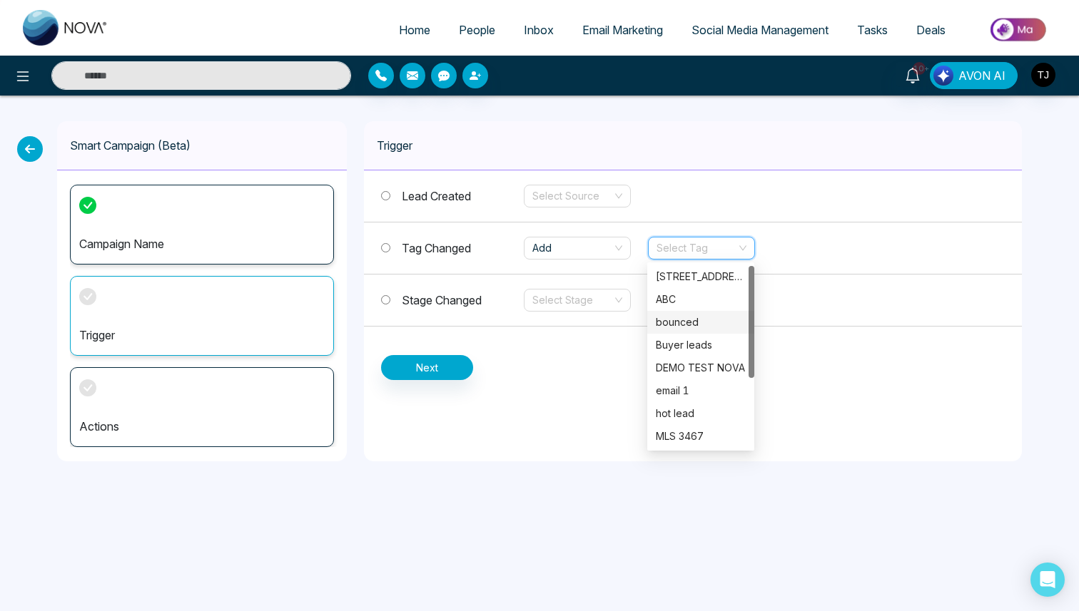
scroll to position [114, 0]
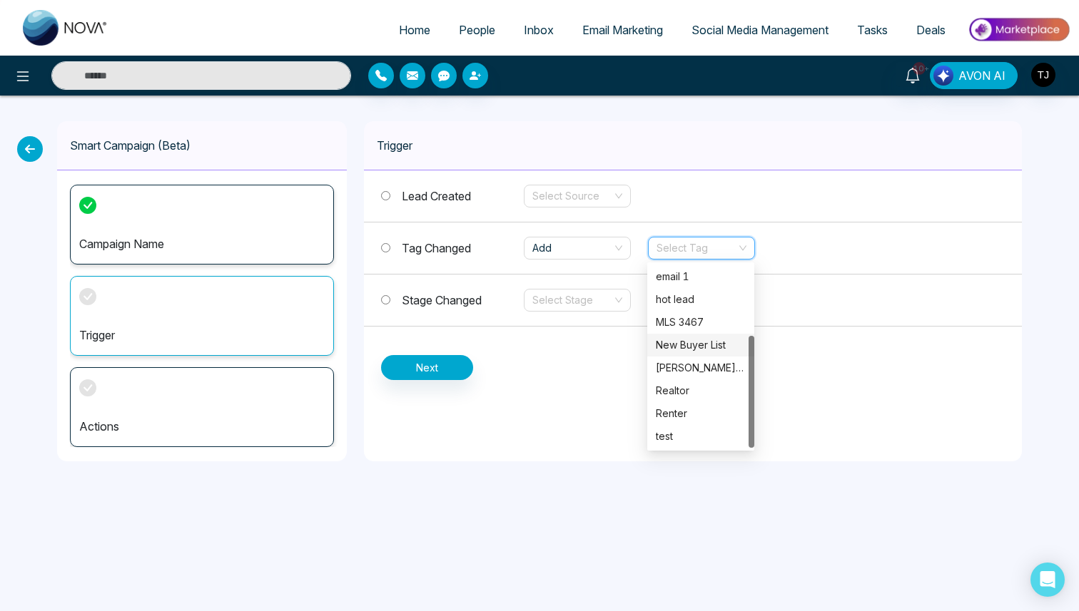
click at [704, 352] on div "New Buyer List" at bounding box center [701, 345] width 90 height 16
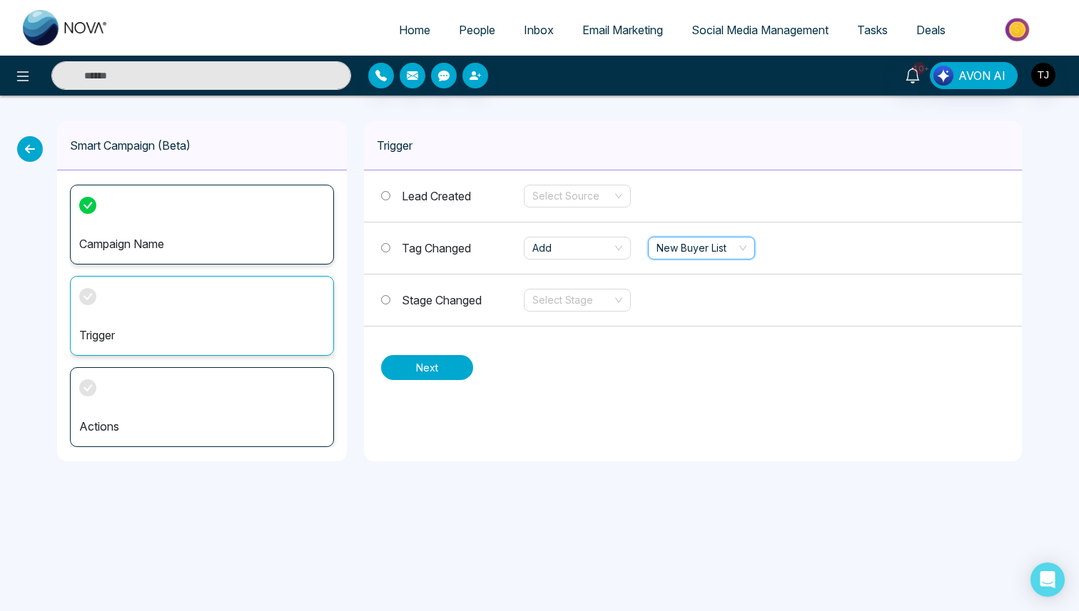
click at [448, 365] on button "Next" at bounding box center [427, 367] width 92 height 25
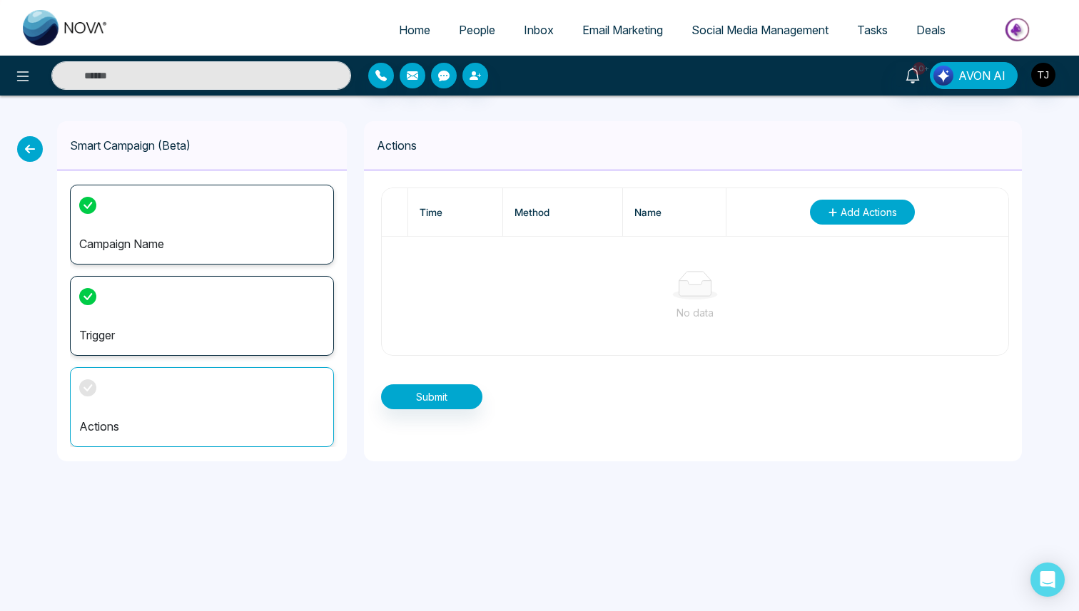
click at [878, 211] on span "Add Actions" at bounding box center [869, 212] width 56 height 15
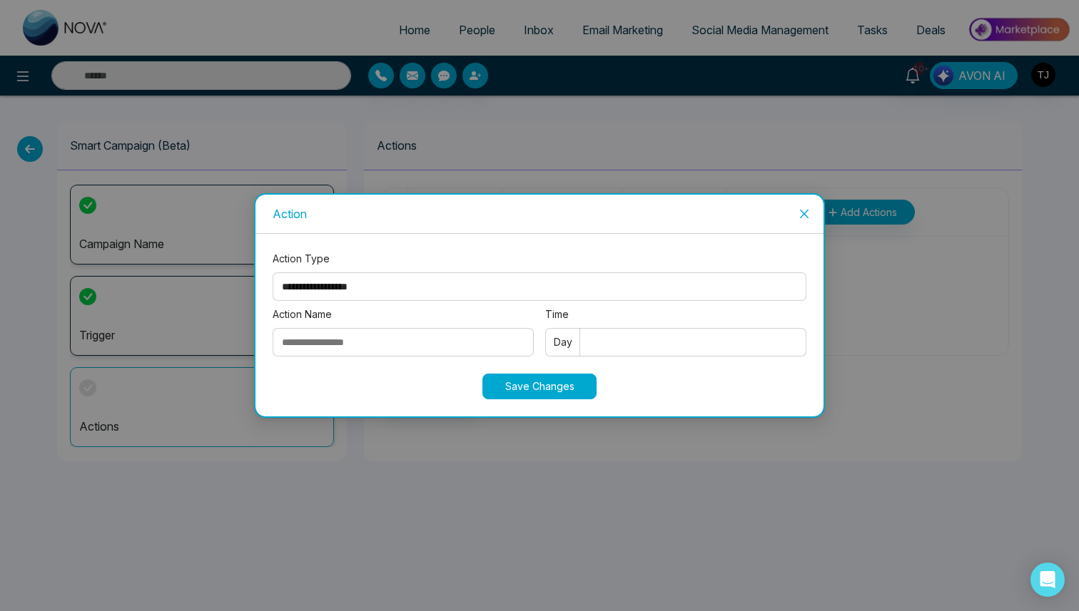
click at [806, 212] on icon "close" at bounding box center [803, 213] width 11 height 11
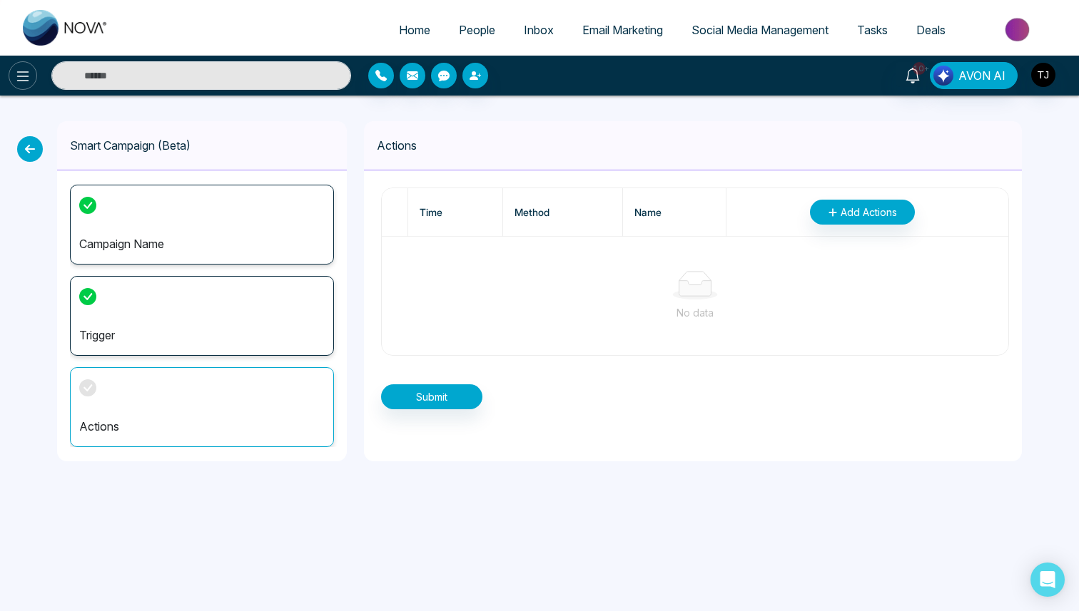
click at [21, 81] on icon at bounding box center [22, 76] width 17 height 17
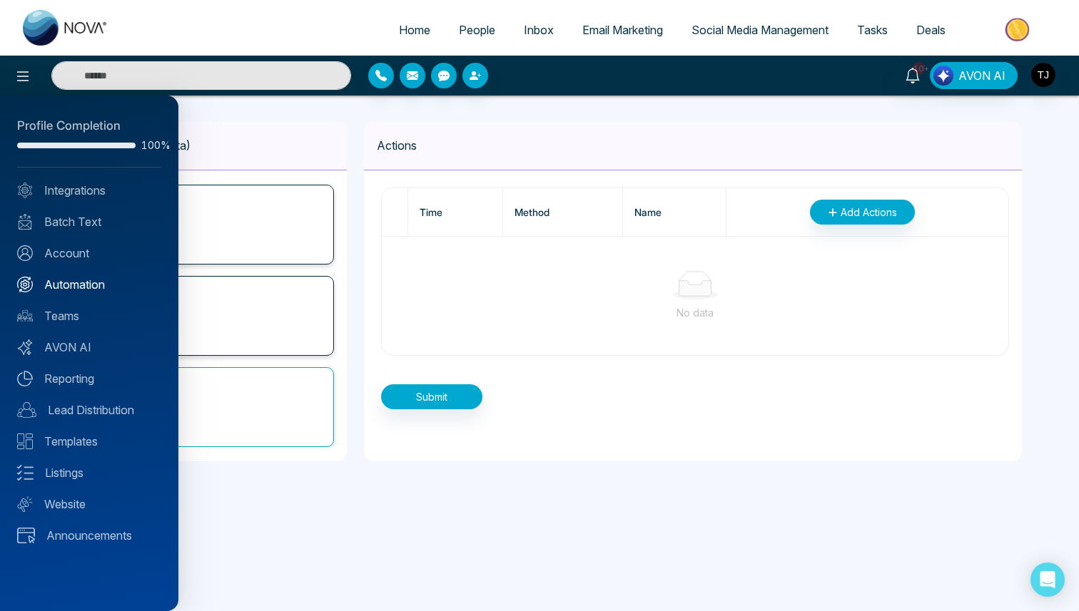
click at [90, 288] on link "Automation" at bounding box center [89, 284] width 144 height 17
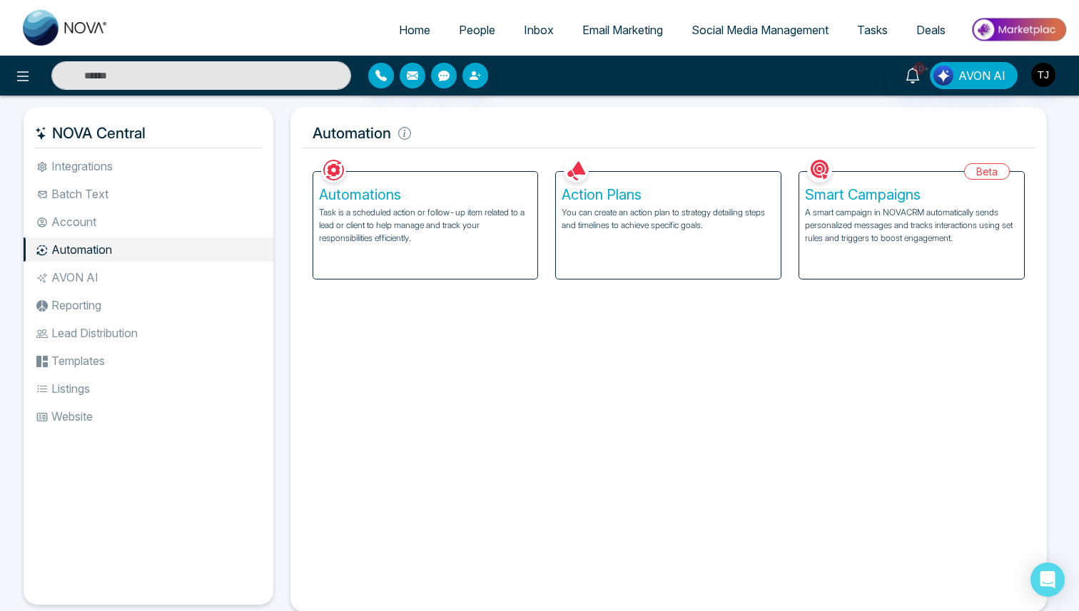
click at [965, 230] on p "A smart campaign in NOVACRM automatically sends personalized messages and track…" at bounding box center [911, 225] width 213 height 39
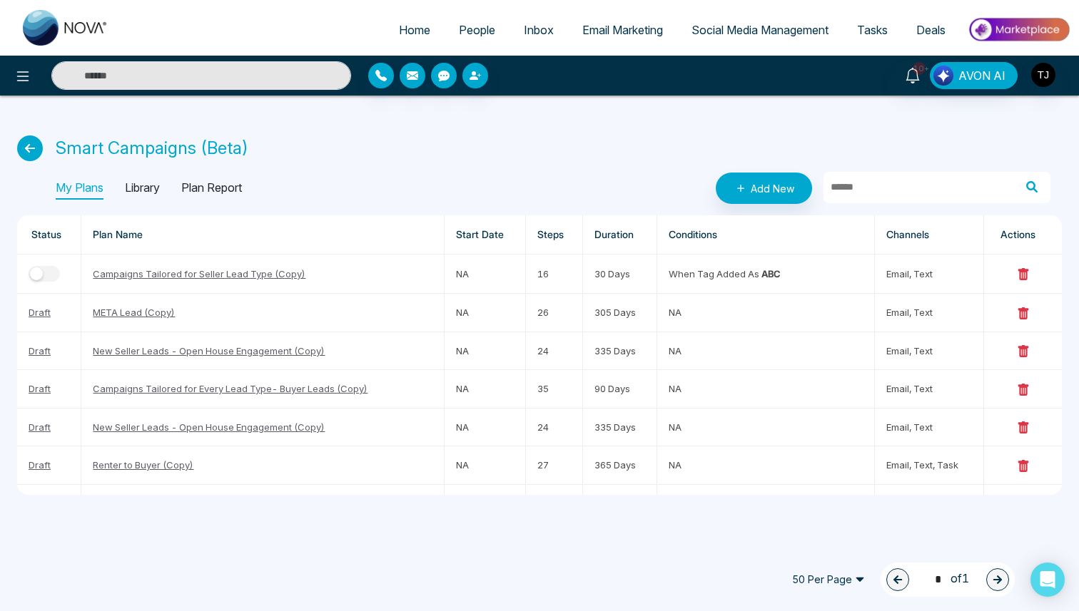
click at [149, 184] on p "Library" at bounding box center [142, 188] width 35 height 23
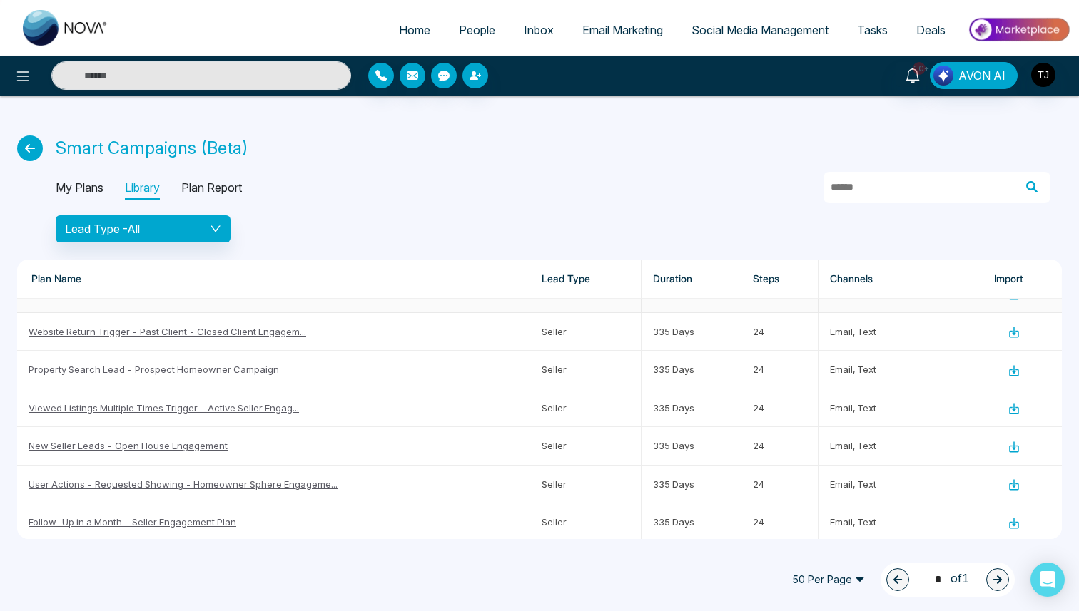
scroll to position [845, 0]
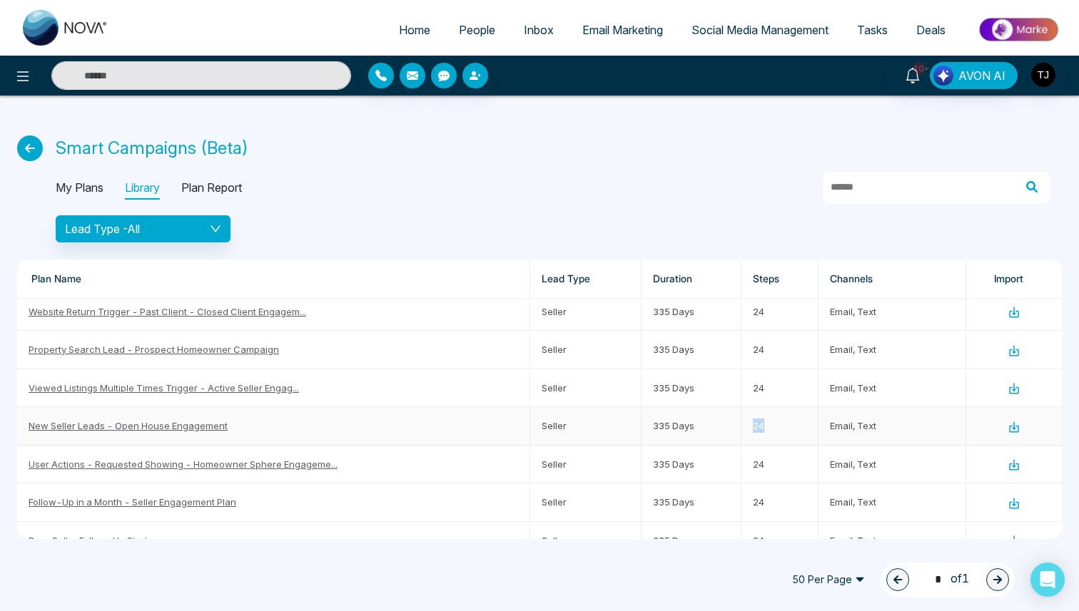
drag, startPoint x: 774, startPoint y: 426, endPoint x: 748, endPoint y: 427, distance: 25.7
click at [748, 427] on td "24" at bounding box center [779, 426] width 77 height 38
drag, startPoint x: 691, startPoint y: 422, endPoint x: 635, endPoint y: 423, distance: 55.7
click at [635, 423] on tr "New Seller Leads - Open House Engagement Seller 335 Days 24 email, text" at bounding box center [539, 426] width 1045 height 38
click at [1015, 429] on icon at bounding box center [1013, 427] width 13 height 13
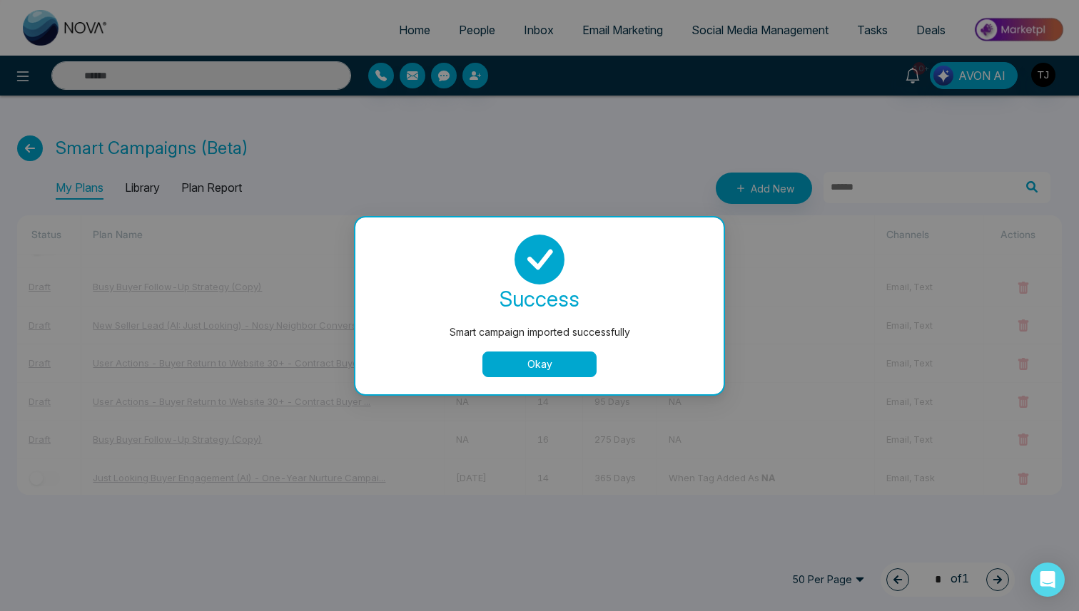
scroll to position [721, 0]
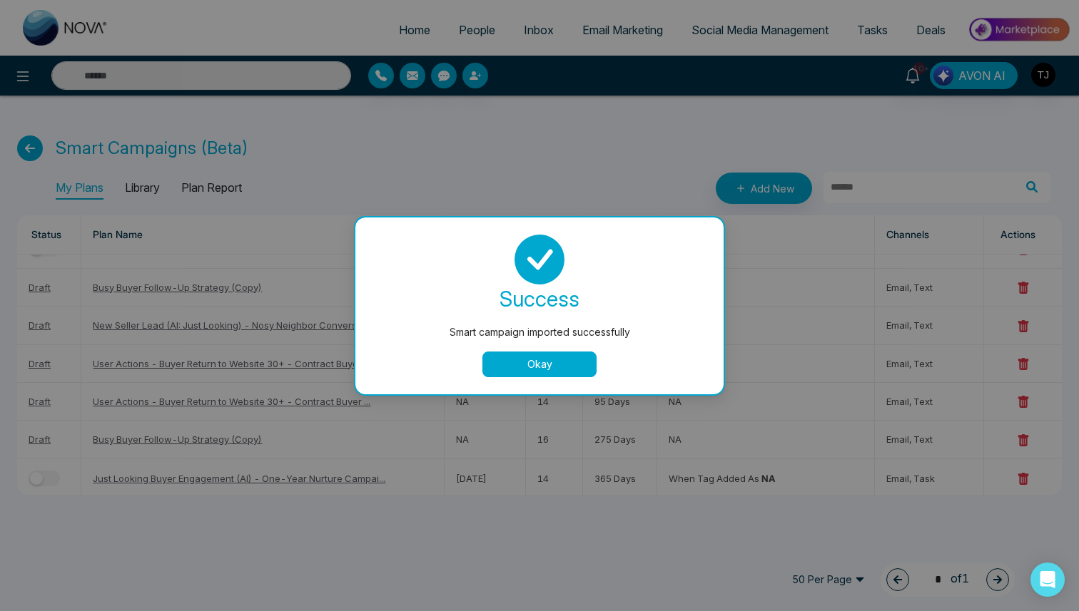
click at [571, 369] on button "Okay" at bounding box center [539, 365] width 114 height 26
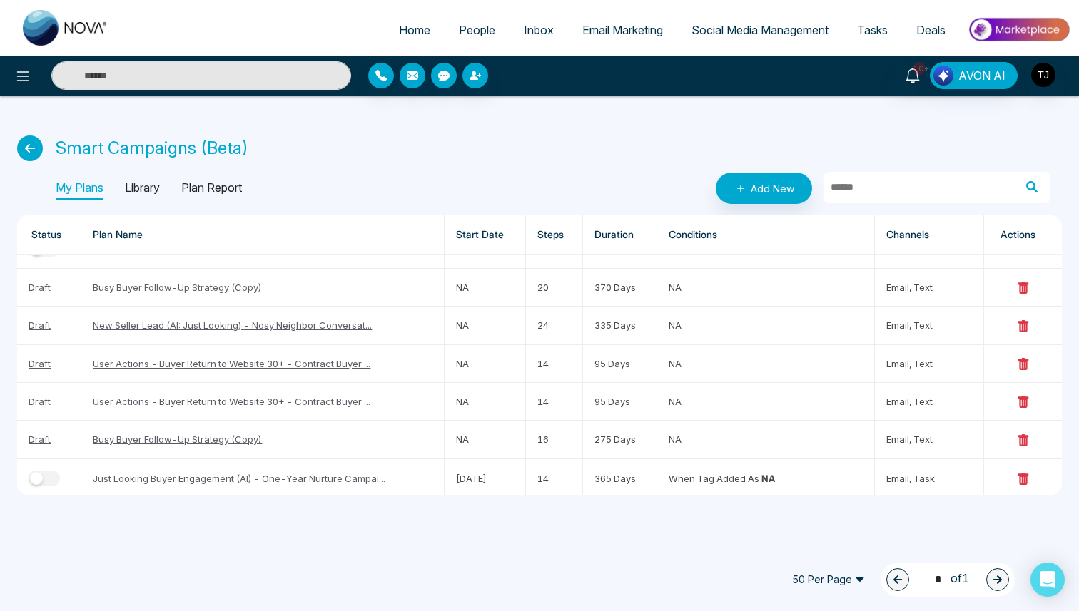
click at [98, 193] on p "My Plans" at bounding box center [80, 188] width 48 height 23
click at [189, 282] on link "Busy Buyer Follow-Up Strategy (Copy)" at bounding box center [177, 287] width 169 height 11
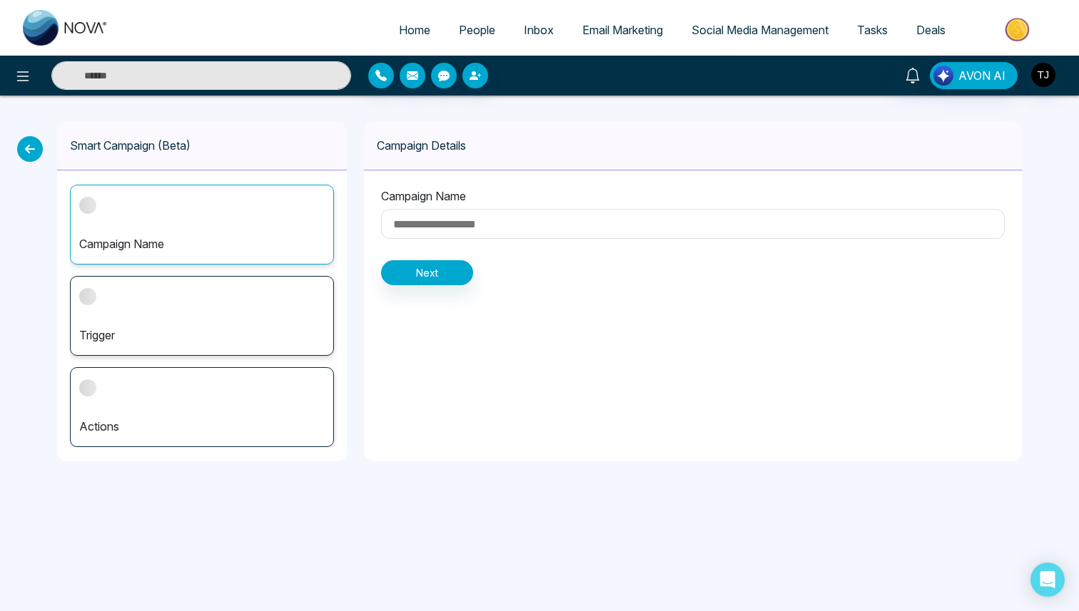
type input "**********"
click at [300, 396] on div "Actions" at bounding box center [202, 407] width 264 height 80
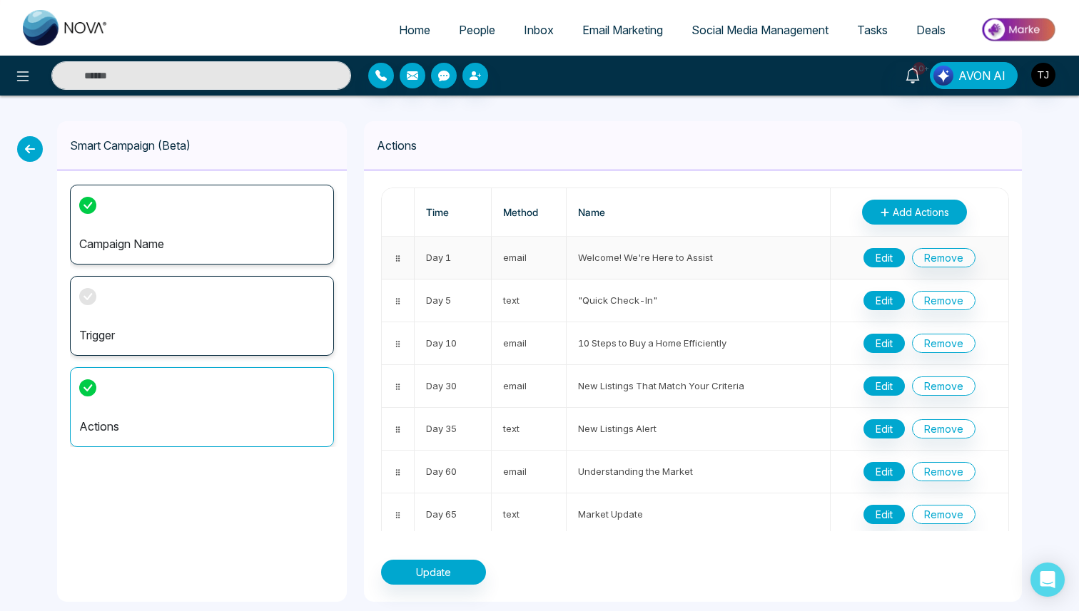
click at [888, 258] on button "Edit" at bounding box center [883, 257] width 41 height 19
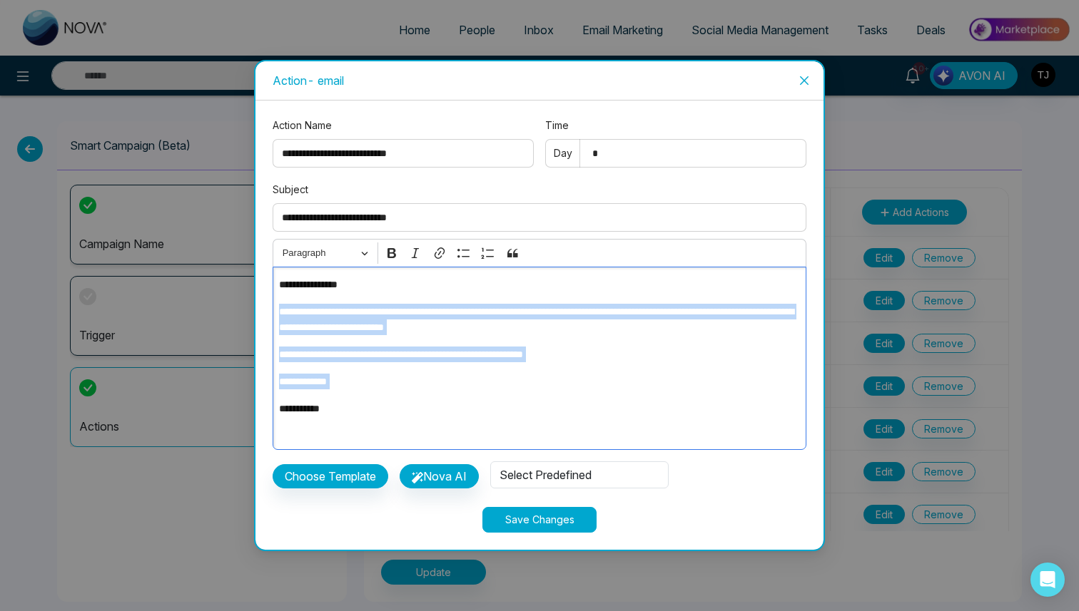
drag, startPoint x: 611, startPoint y: 395, endPoint x: 366, endPoint y: 291, distance: 266.6
click at [366, 291] on div "**********" at bounding box center [540, 358] width 534 height 183
click at [800, 86] on span "Close" at bounding box center [804, 80] width 39 height 39
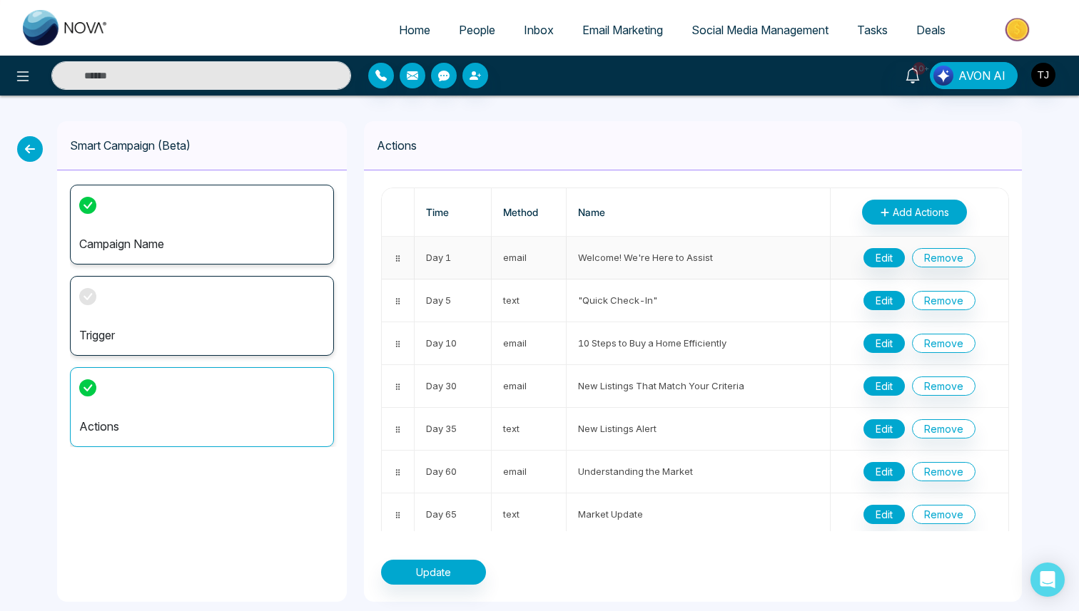
click at [509, 263] on td "email" at bounding box center [530, 258] width 76 height 43
click at [514, 301] on td "text" at bounding box center [530, 301] width 76 height 43
click at [874, 299] on button "Edit" at bounding box center [883, 300] width 41 height 19
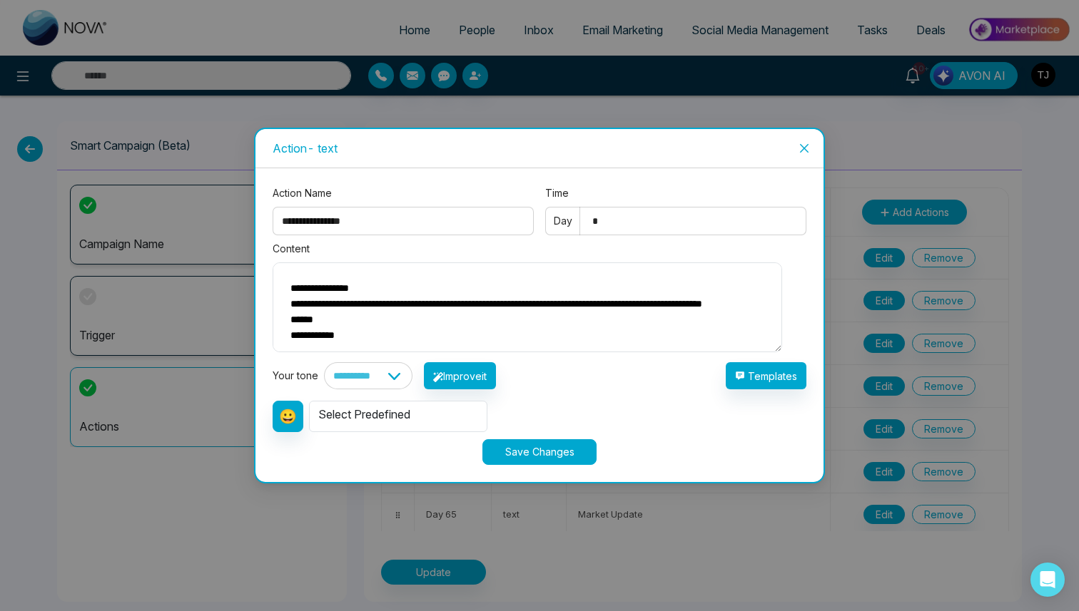
drag, startPoint x: 571, startPoint y: 327, endPoint x: 459, endPoint y: 261, distance: 129.8
click at [459, 263] on textarea "**********" at bounding box center [527, 308] width 509 height 91
click at [802, 143] on icon "close" at bounding box center [803, 148] width 11 height 11
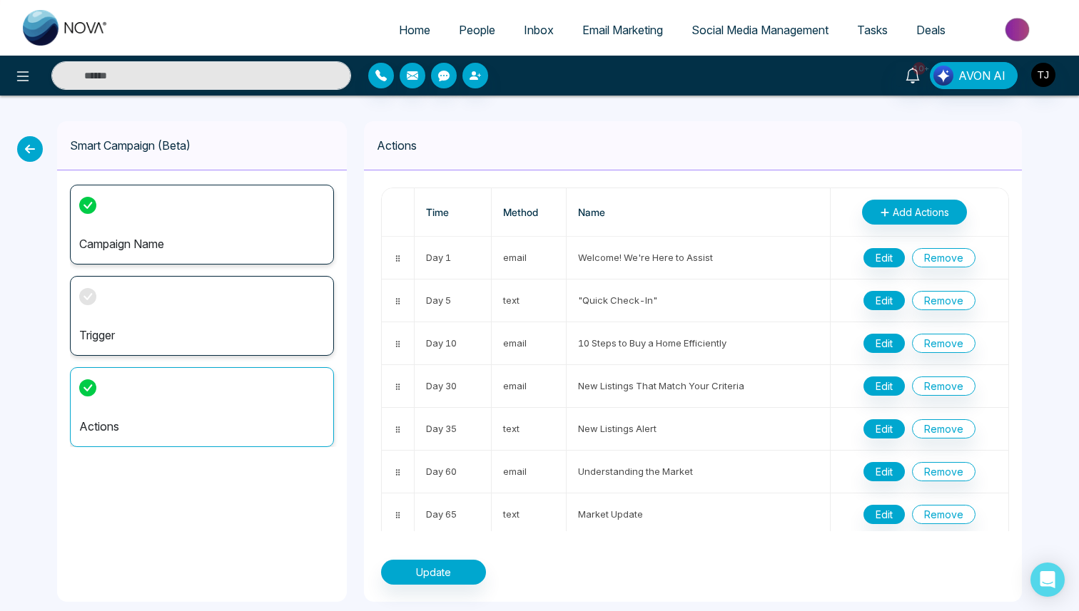
click at [151, 295] on div "Trigger" at bounding box center [202, 316] width 264 height 80
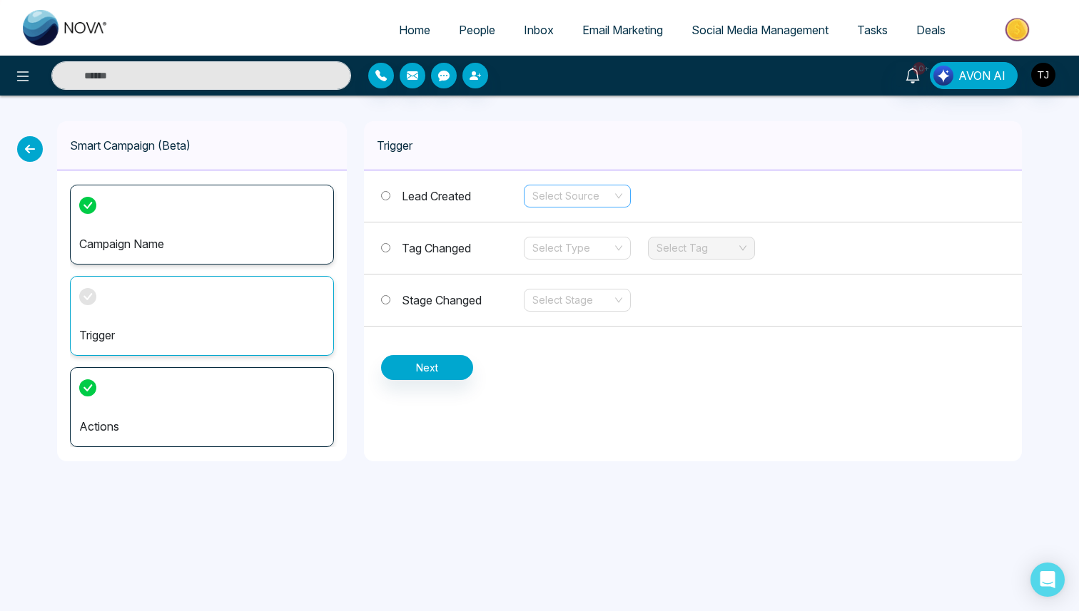
click at [576, 190] on input "search" at bounding box center [572, 196] width 80 height 21
click at [577, 190] on input "search" at bounding box center [572, 196] width 80 height 21
click at [434, 250] on span "Tag Changed" at bounding box center [436, 248] width 69 height 14
click at [442, 298] on span "Stage Changed" at bounding box center [442, 300] width 80 height 14
click at [159, 402] on div "Actions" at bounding box center [202, 407] width 264 height 80
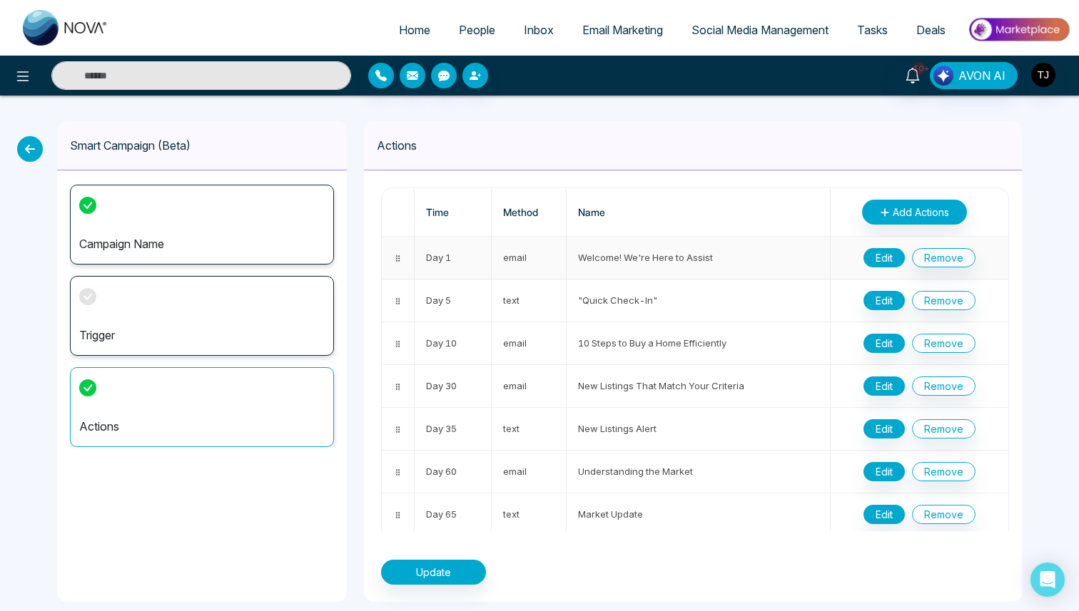
click at [881, 253] on button "Edit" at bounding box center [883, 257] width 41 height 19
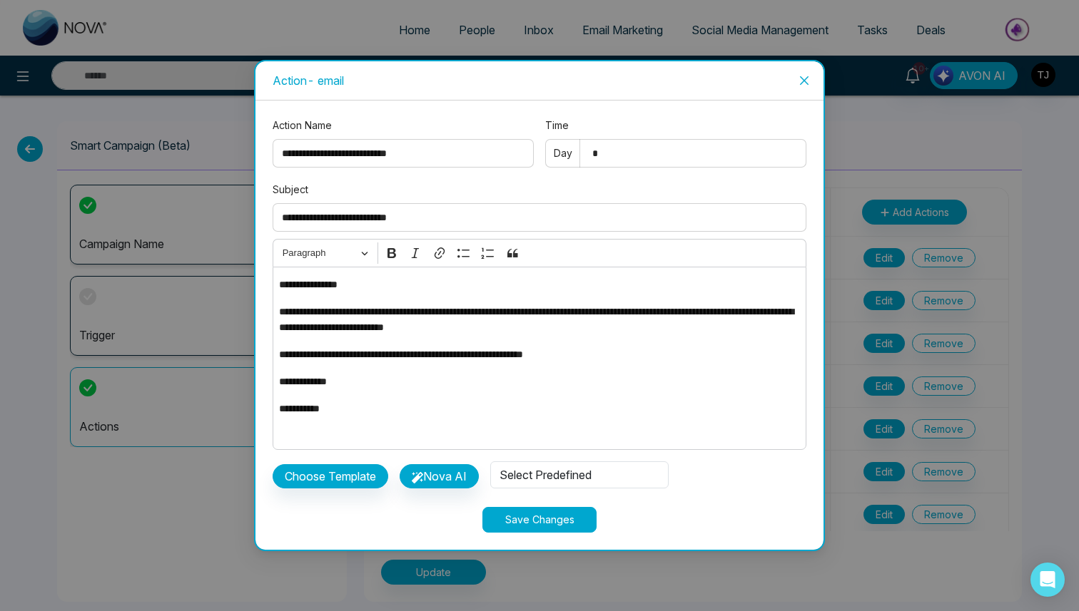
click at [791, 84] on span "Close" at bounding box center [804, 80] width 39 height 39
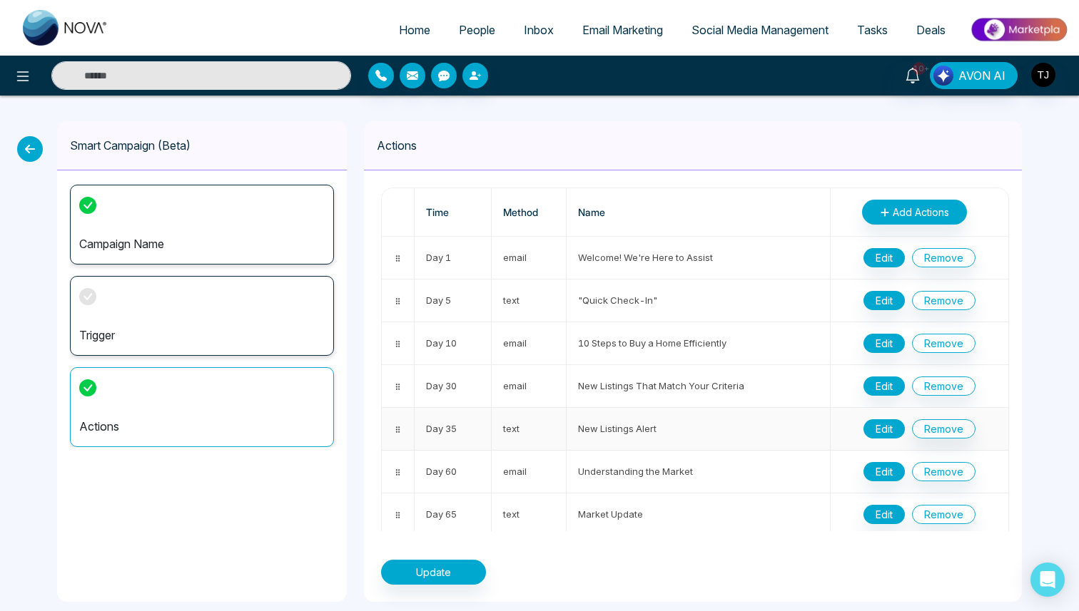
click at [892, 430] on button "Edit" at bounding box center [883, 429] width 41 height 19
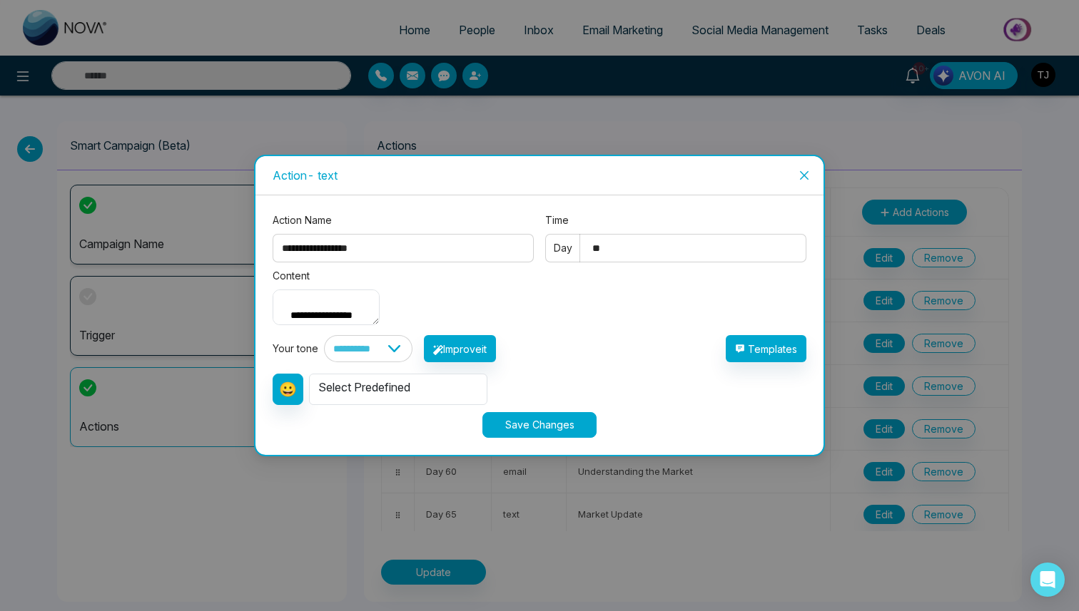
click at [810, 156] on span "Close" at bounding box center [804, 175] width 39 height 39
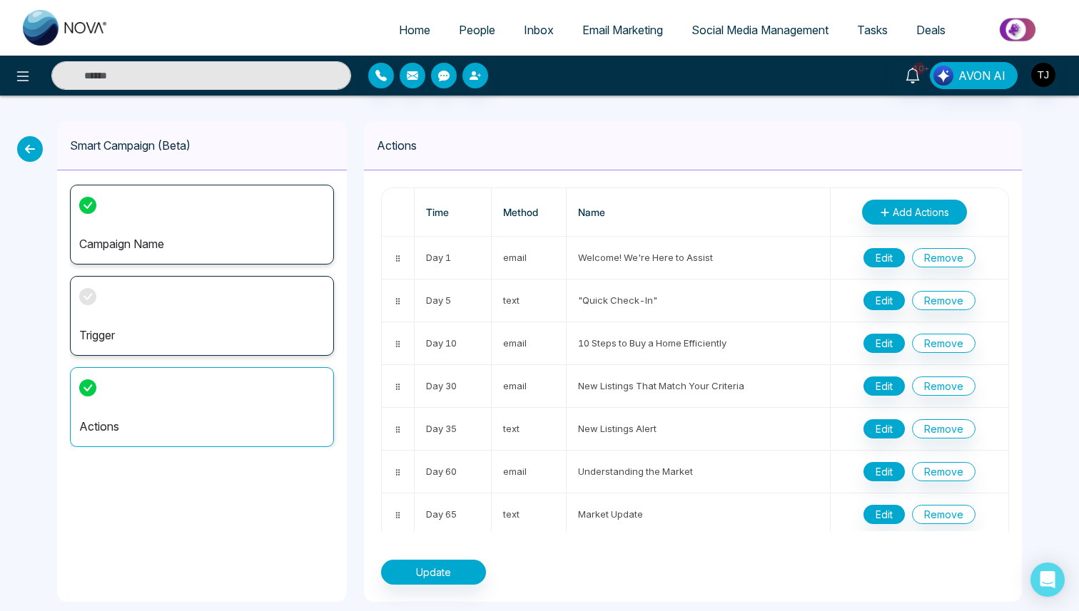
click at [467, 23] on span "People" at bounding box center [477, 30] width 36 height 14
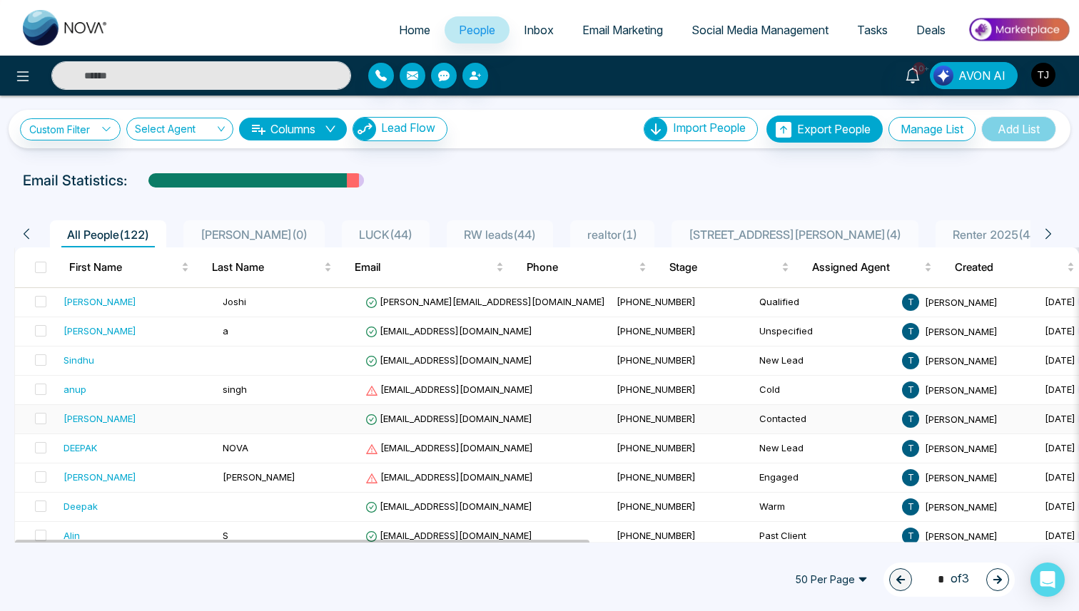
click at [156, 433] on td "[PERSON_NAME]" at bounding box center [137, 419] width 159 height 29
click at [217, 457] on td "NOVA" at bounding box center [288, 449] width 143 height 29
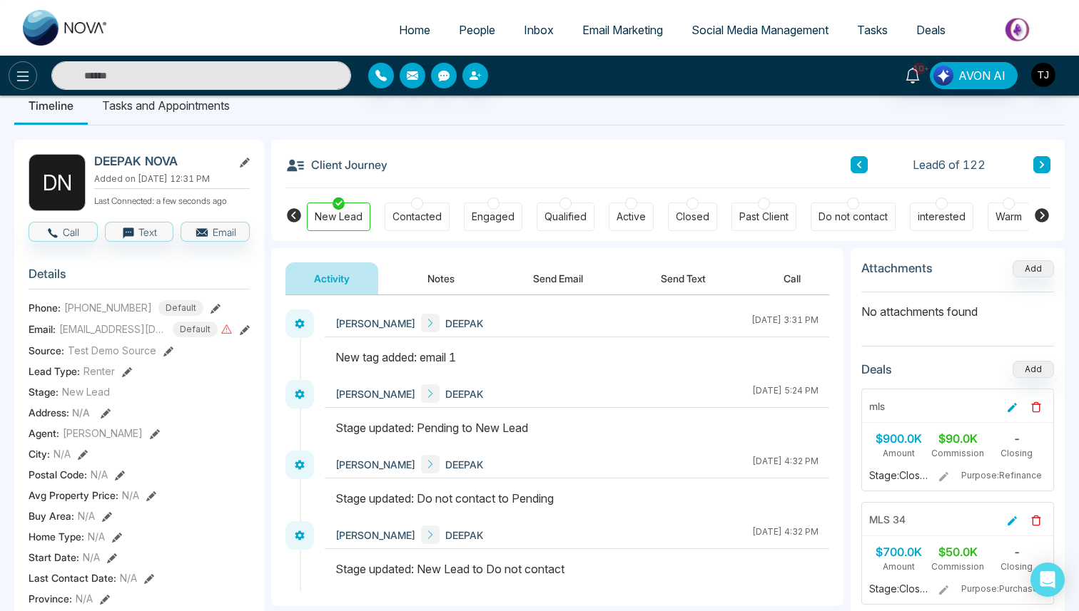
click at [23, 73] on icon at bounding box center [22, 76] width 17 height 17
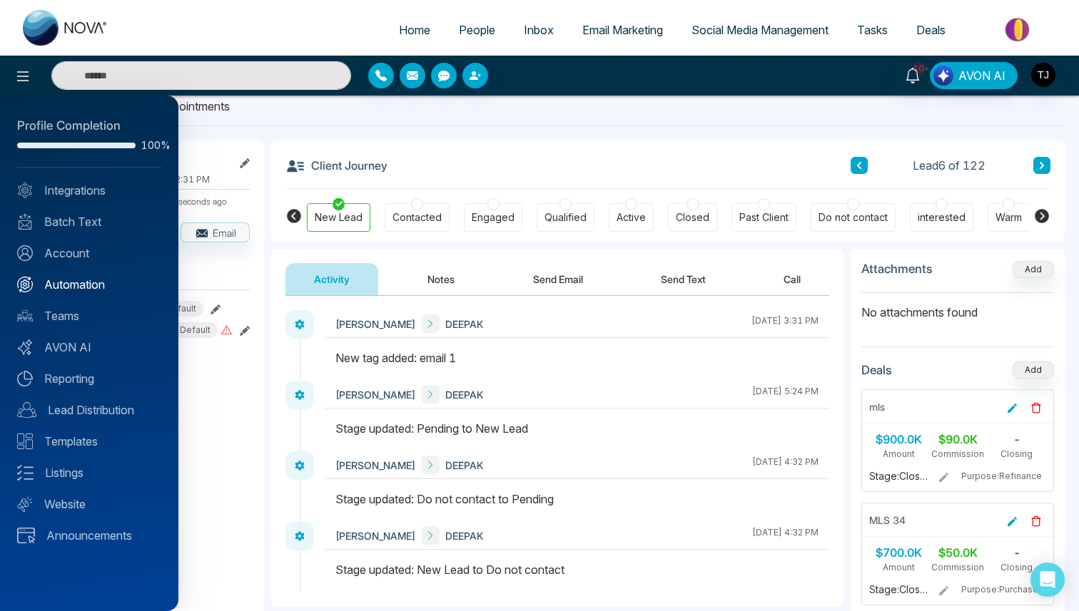
click at [88, 281] on link "Automation" at bounding box center [89, 284] width 144 height 17
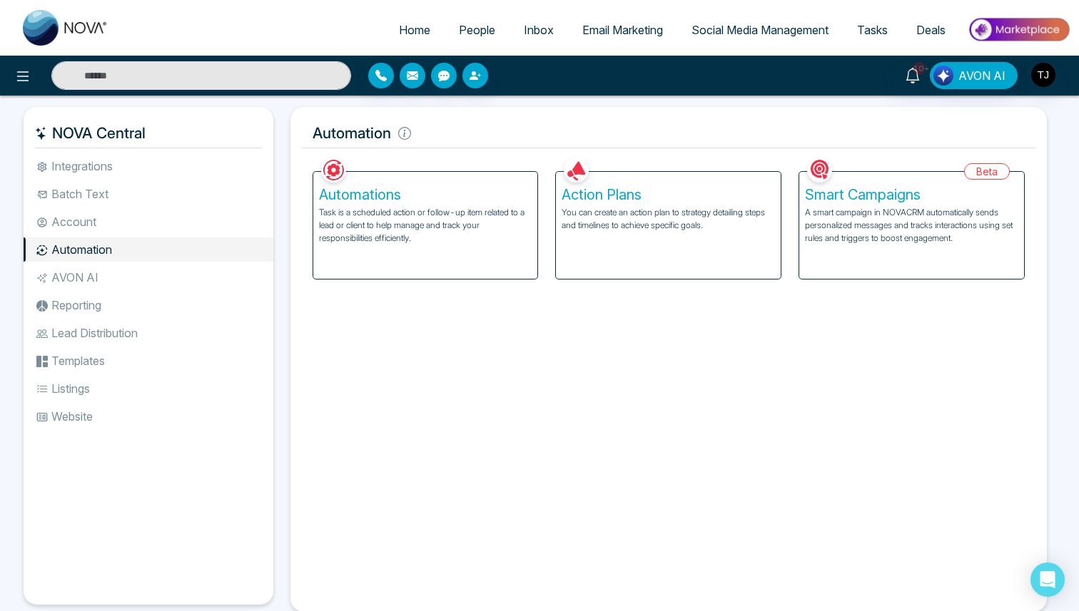
click at [604, 189] on h5 "Action Plans" at bounding box center [668, 194] width 213 height 17
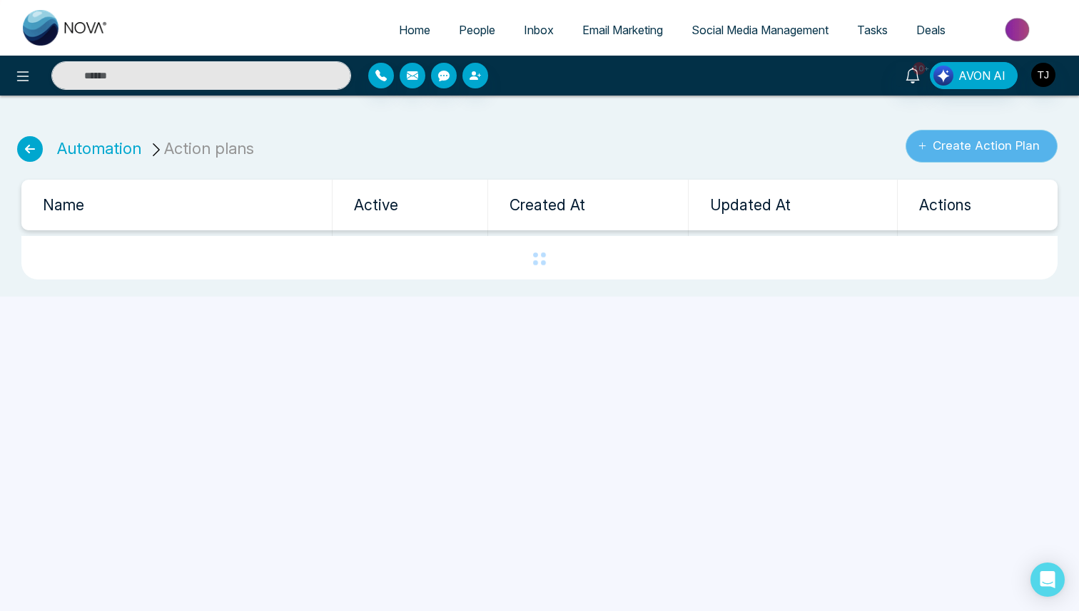
click at [940, 149] on button "Create Action Plan" at bounding box center [981, 146] width 152 height 33
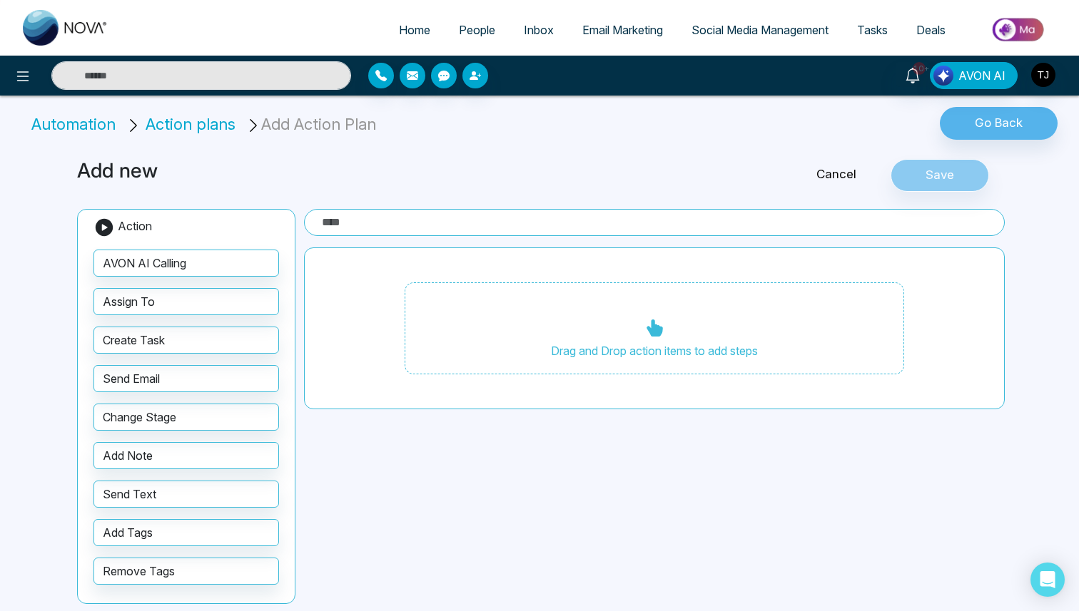
click at [382, 214] on input "text" at bounding box center [654, 222] width 701 height 27
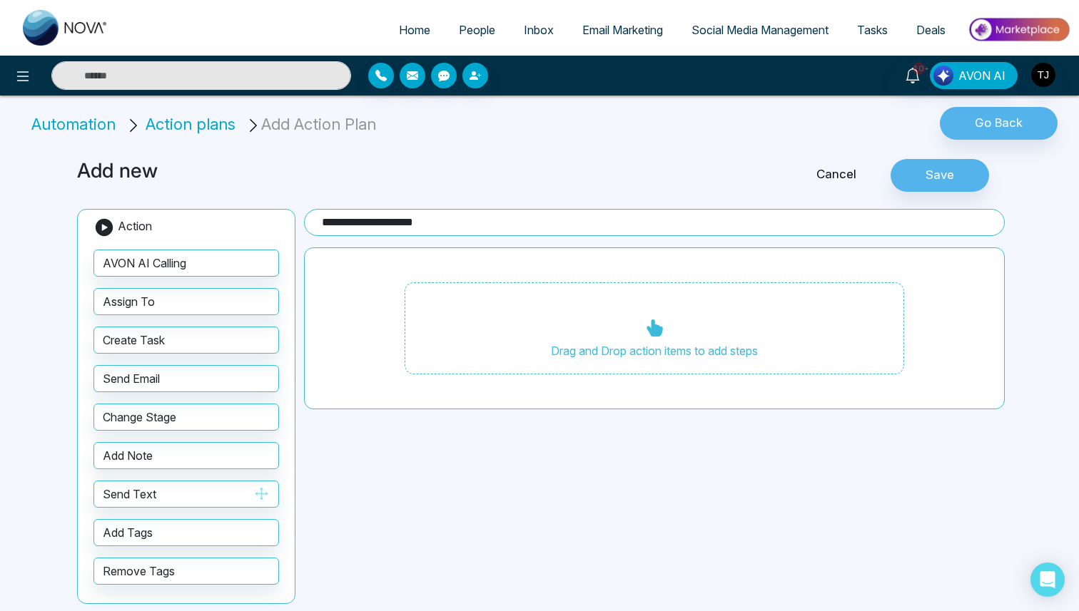
type input "**********"
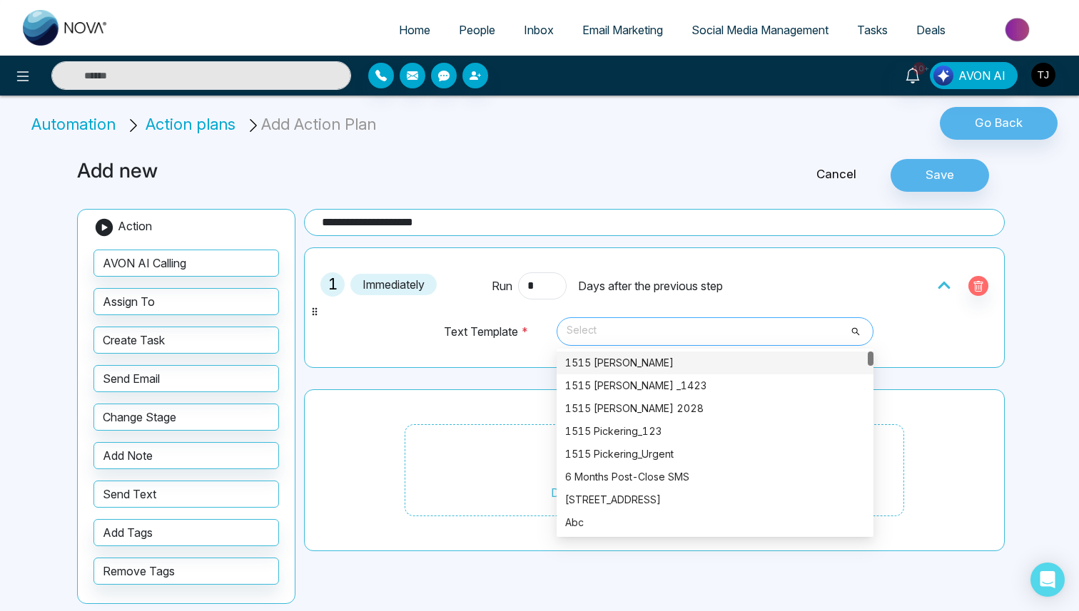
click at [609, 321] on span "Select" at bounding box center [715, 332] width 297 height 24
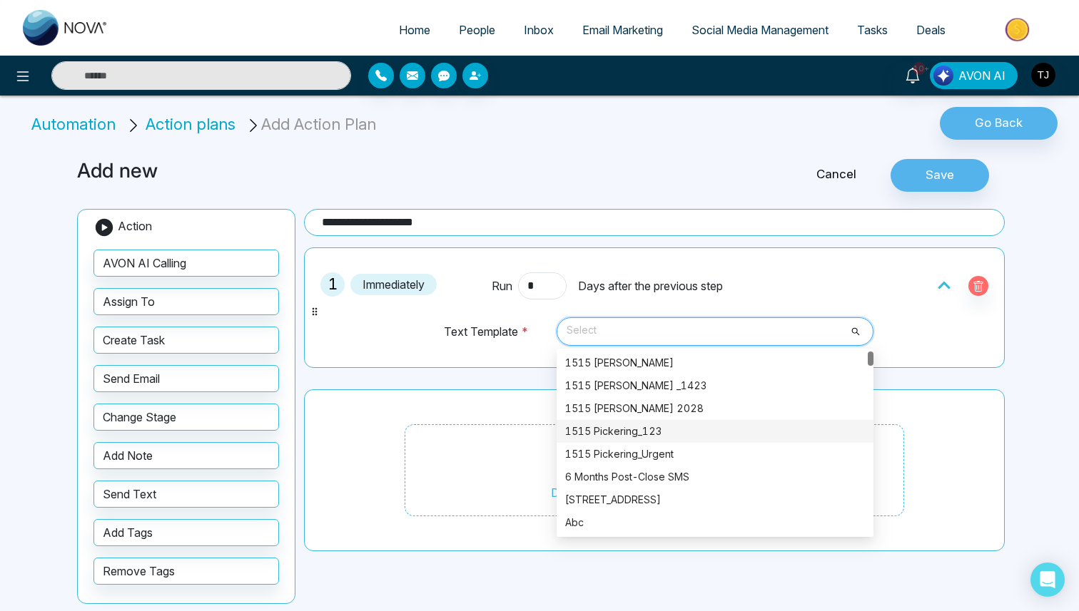
click at [629, 424] on div "1515 Pickering_123" at bounding box center [715, 432] width 300 height 16
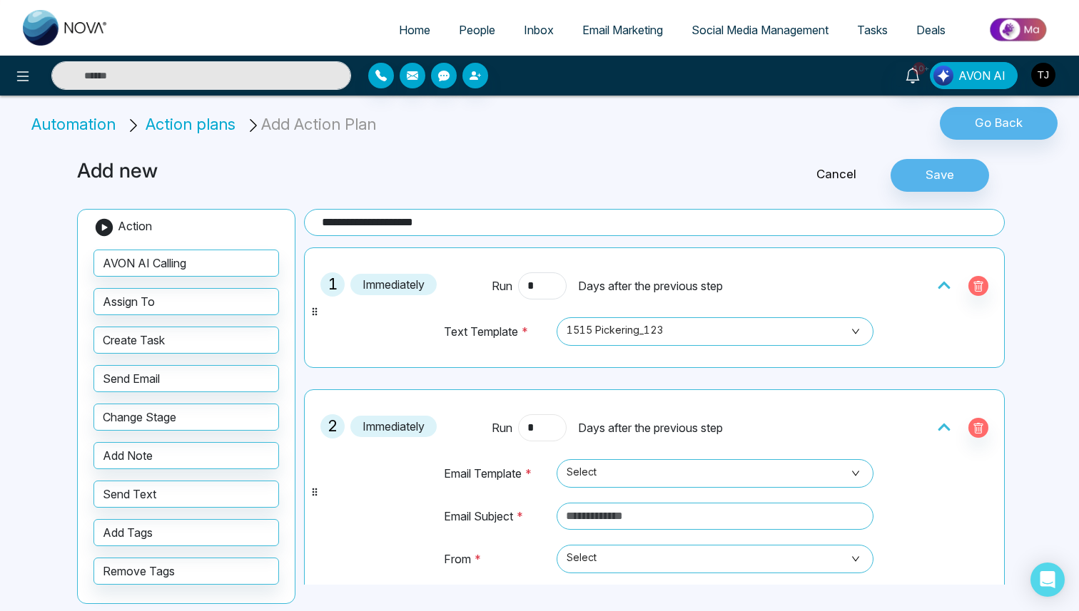
click at [531, 427] on input "*" at bounding box center [542, 428] width 49 height 27
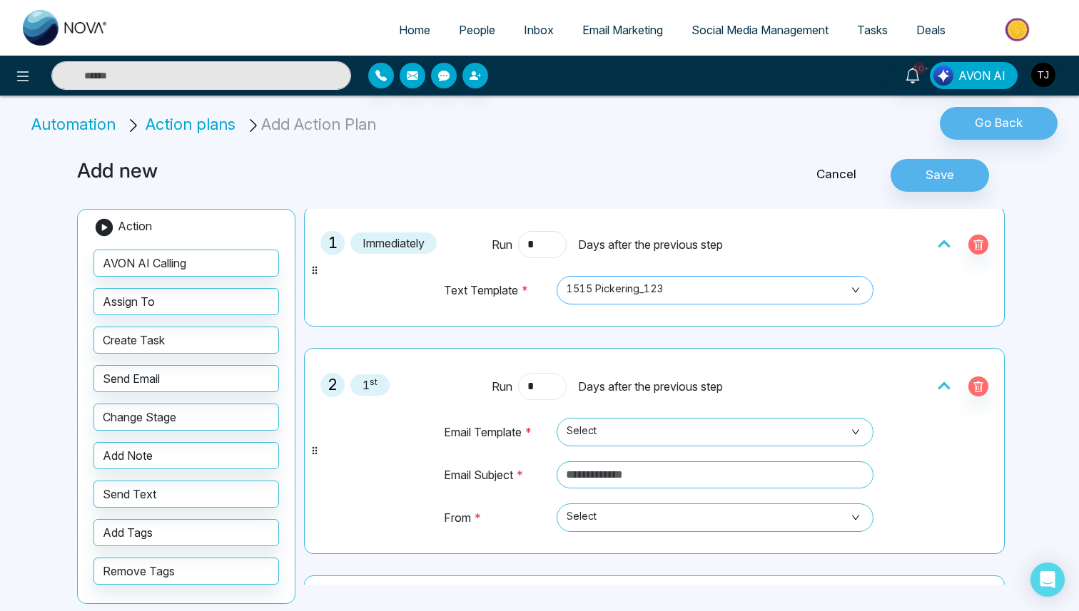
scroll to position [66, 0]
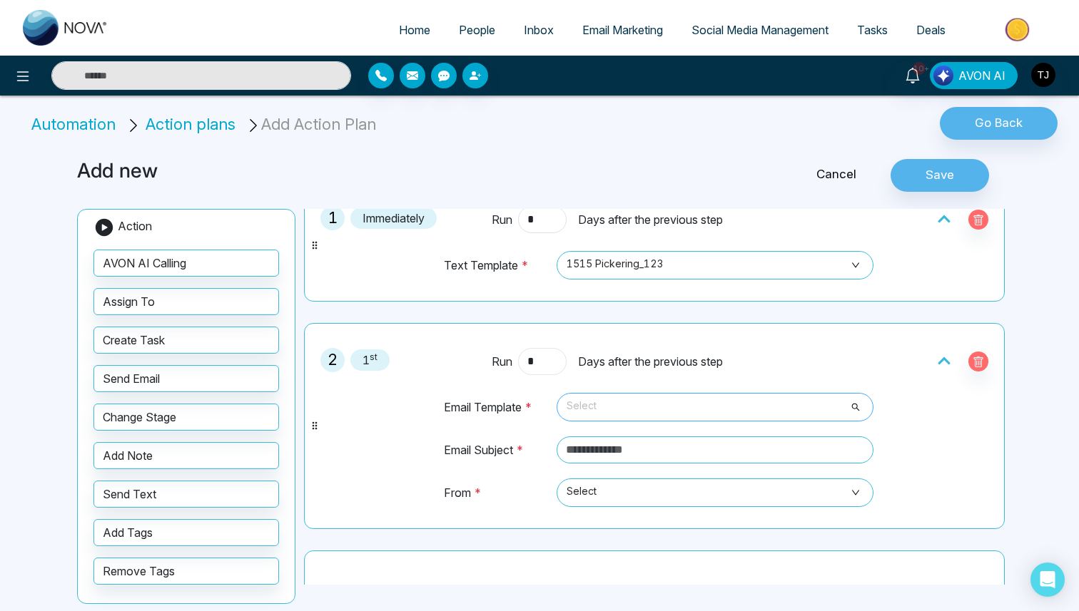
click at [682, 407] on span "Select" at bounding box center [715, 407] width 297 height 24
type input "*"
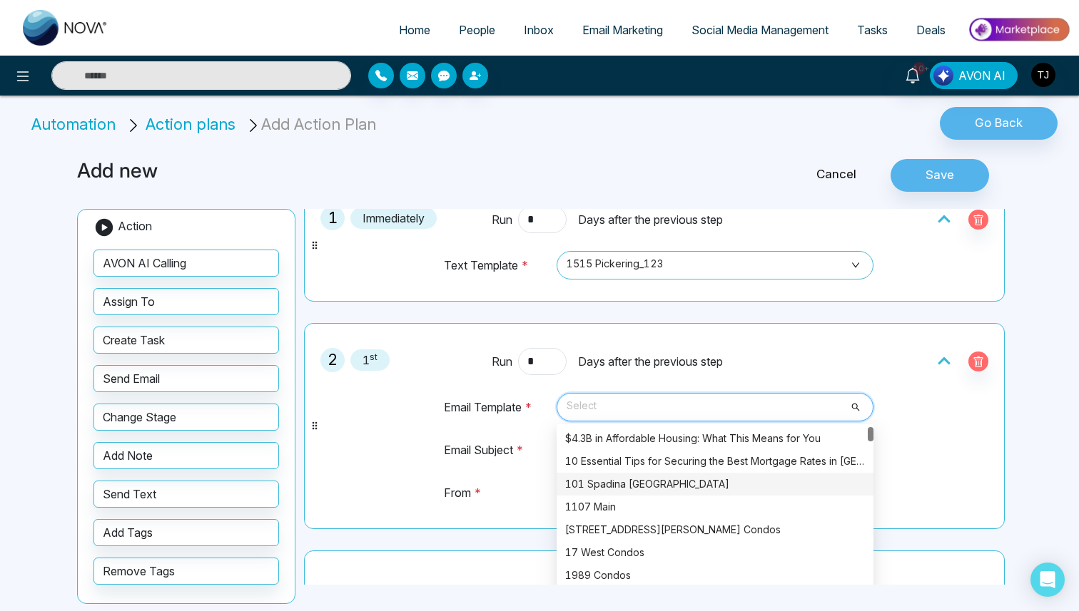
click at [661, 491] on div "101 Spadina [GEOGRAPHIC_DATA]" at bounding box center [715, 485] width 300 height 16
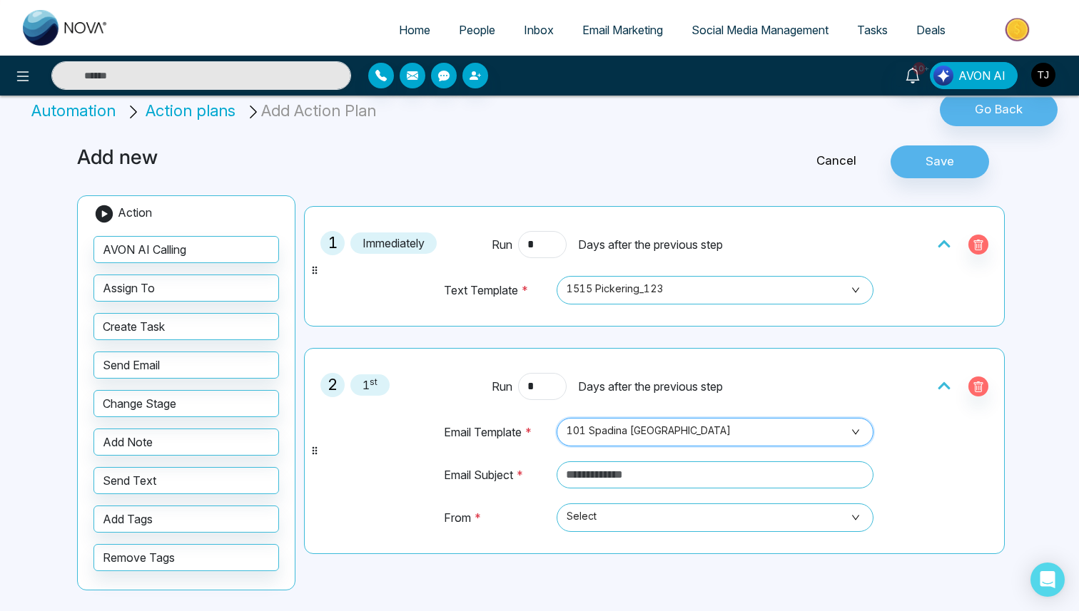
scroll to position [0, 0]
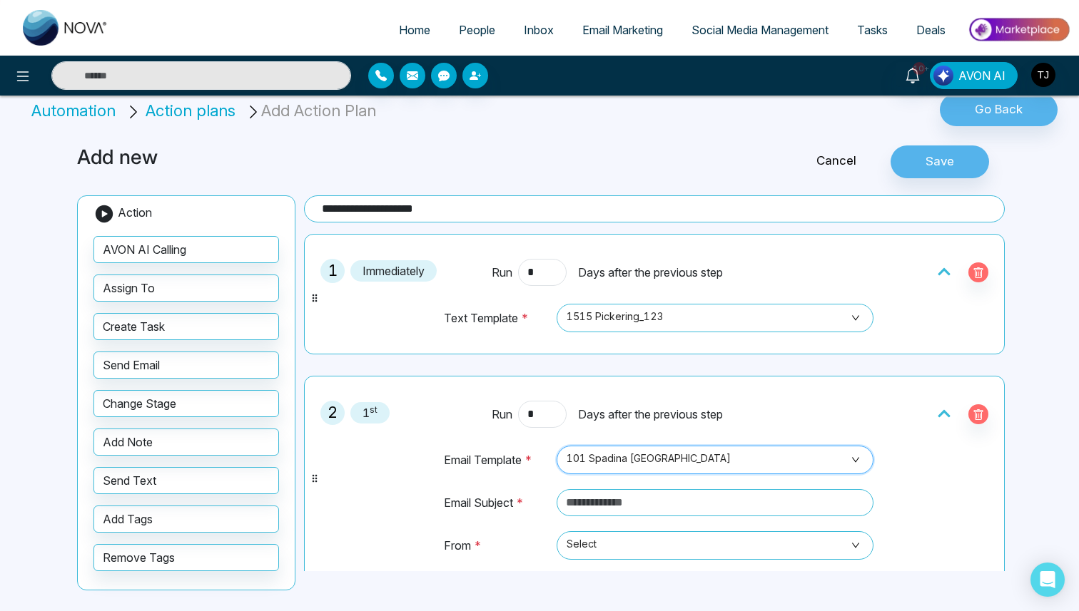
click at [31, 113] on li "Automation" at bounding box center [75, 111] width 89 height 24
click at [76, 111] on li "Automation" at bounding box center [75, 111] width 89 height 24
click at [21, 71] on icon at bounding box center [22, 76] width 17 height 17
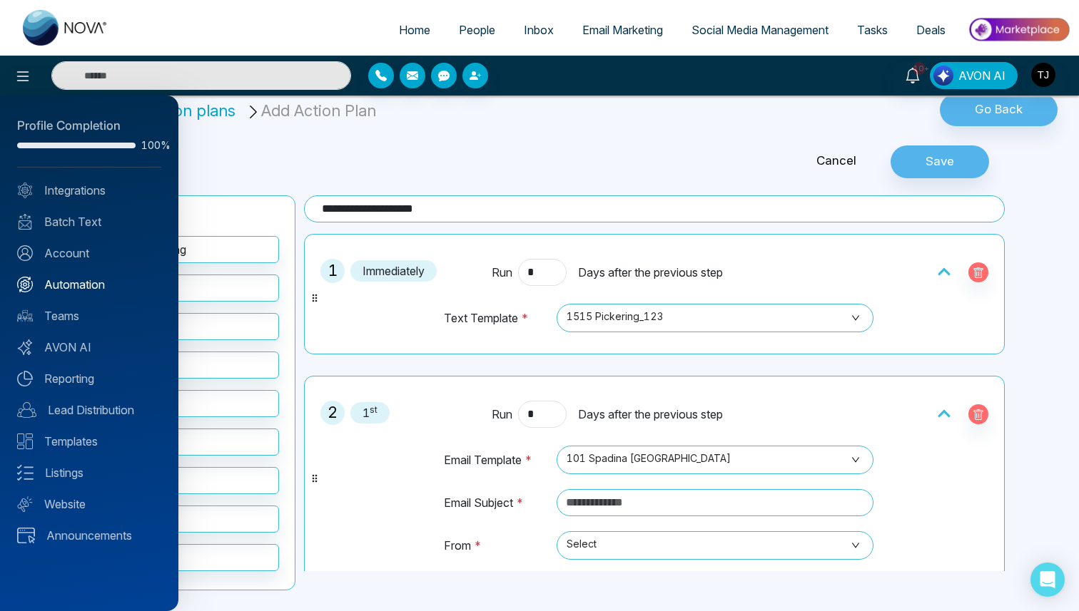
click at [94, 283] on link "Automation" at bounding box center [89, 284] width 144 height 17
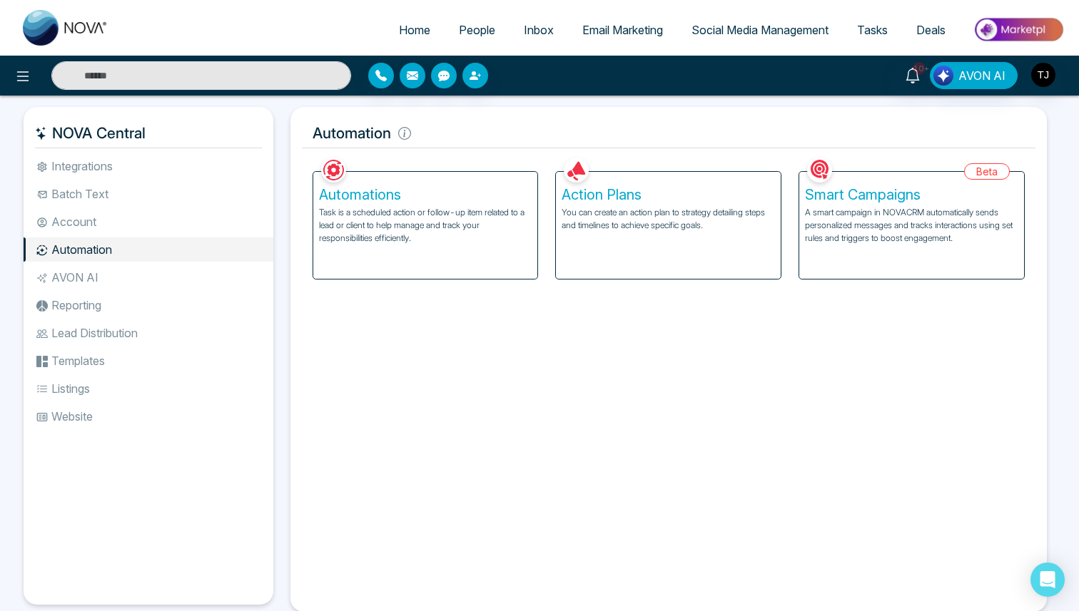
click at [630, 21] on link "Email Marketing" at bounding box center [622, 29] width 109 height 27
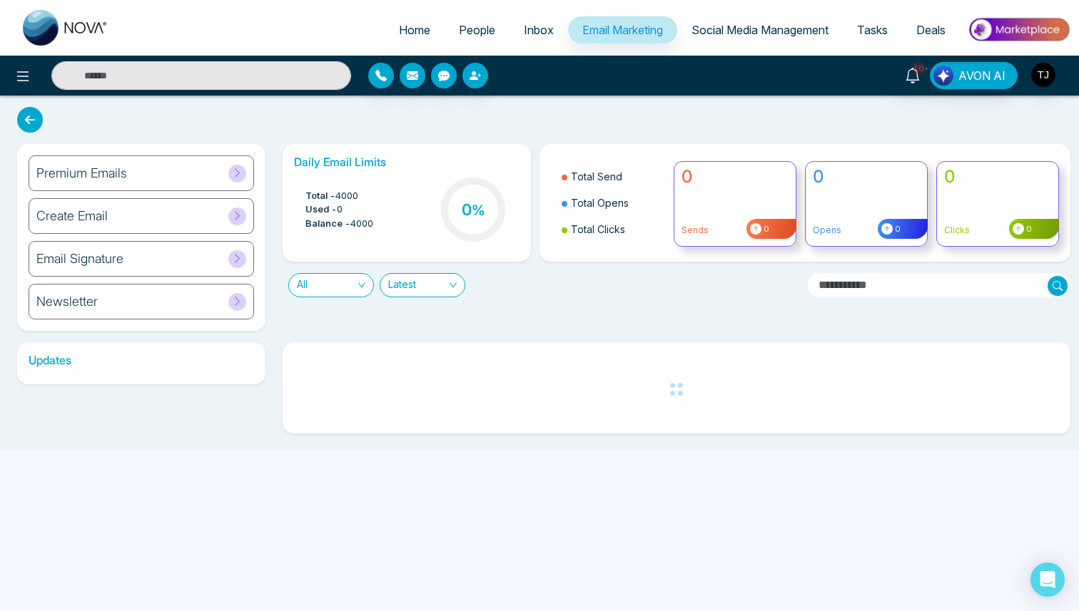
click at [138, 172] on div "Premium Emails" at bounding box center [141, 174] width 225 height 36
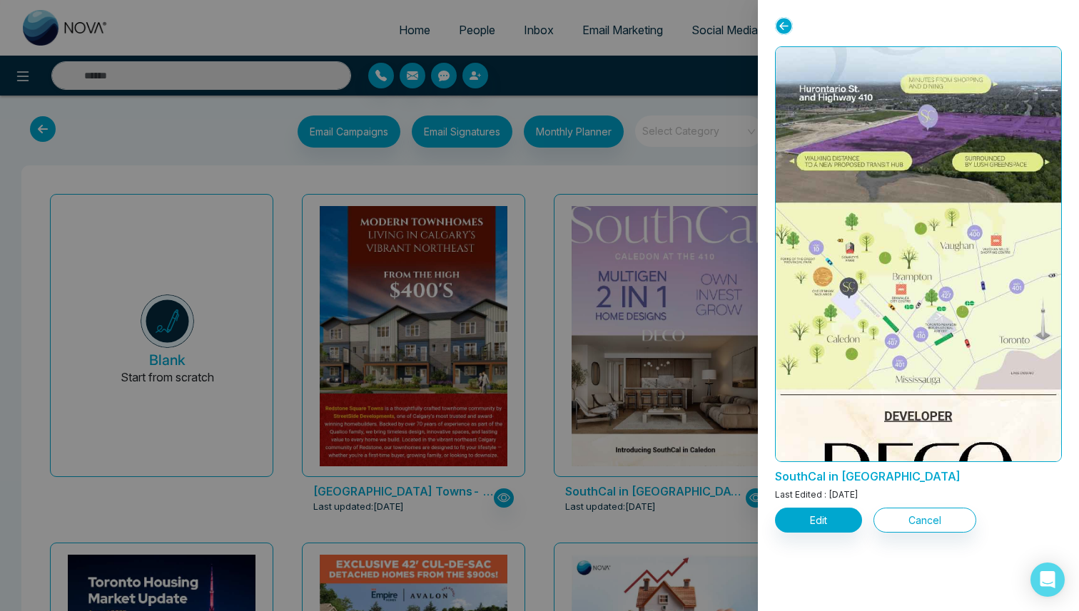
scroll to position [2716, 0]
click at [501, 238] on div at bounding box center [539, 305] width 1079 height 611
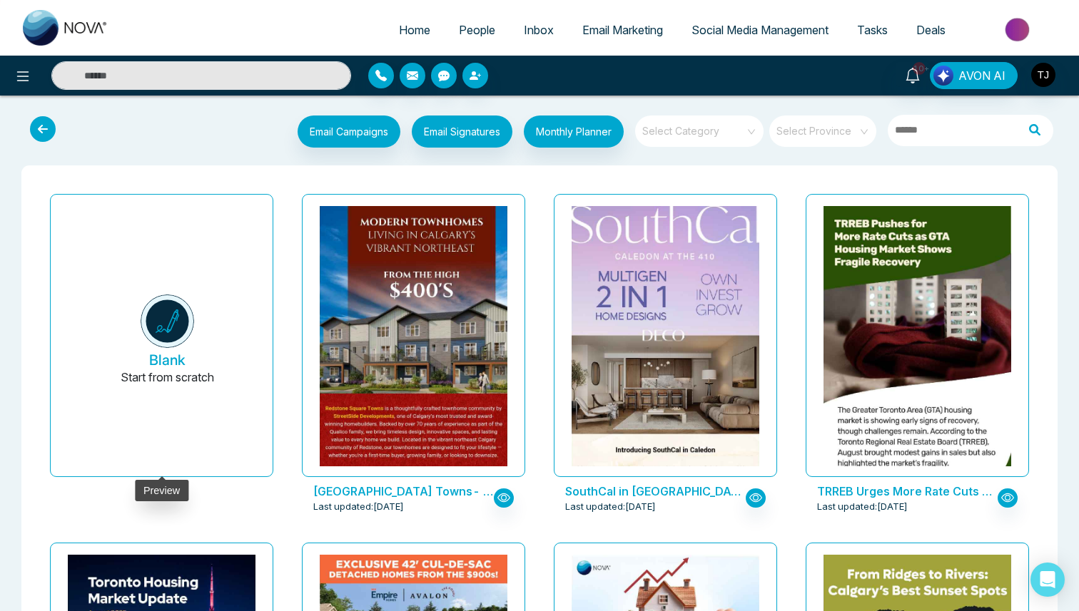
click at [203, 316] on button "Blank Start from scratch" at bounding box center [167, 341] width 188 height 270
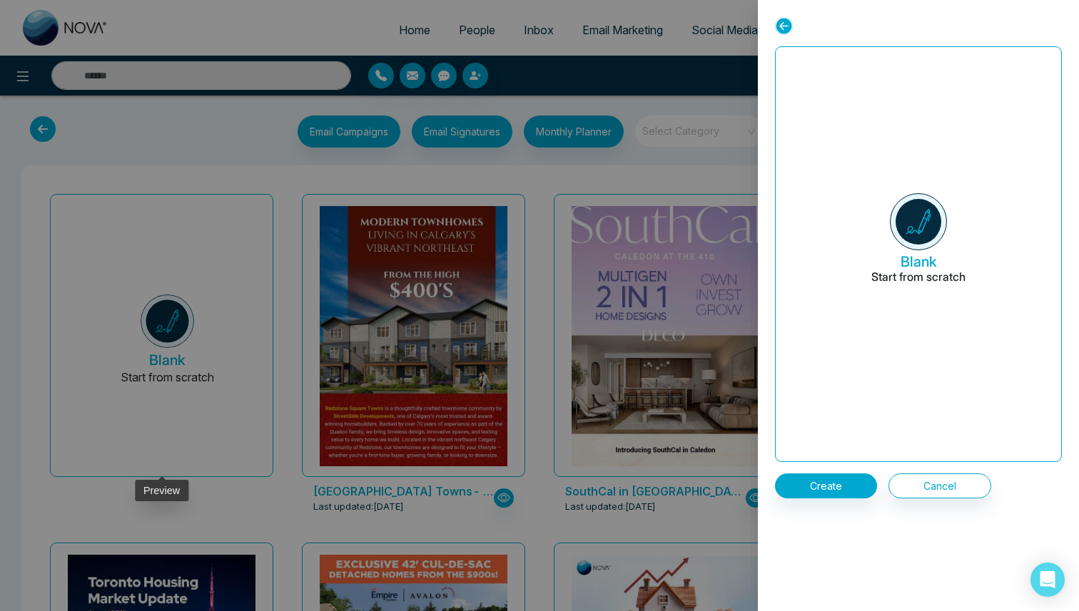
scroll to position [0, 0]
click at [848, 481] on button "Create" at bounding box center [826, 486] width 102 height 25
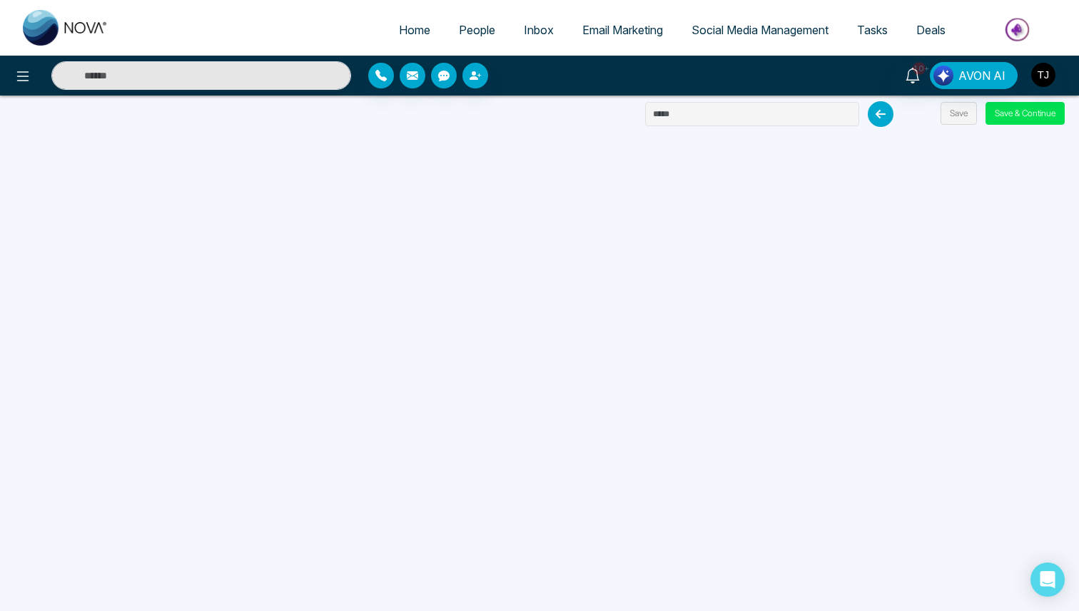
scroll to position [9, 0]
click at [605, 34] on span "Email Marketing" at bounding box center [622, 30] width 81 height 14
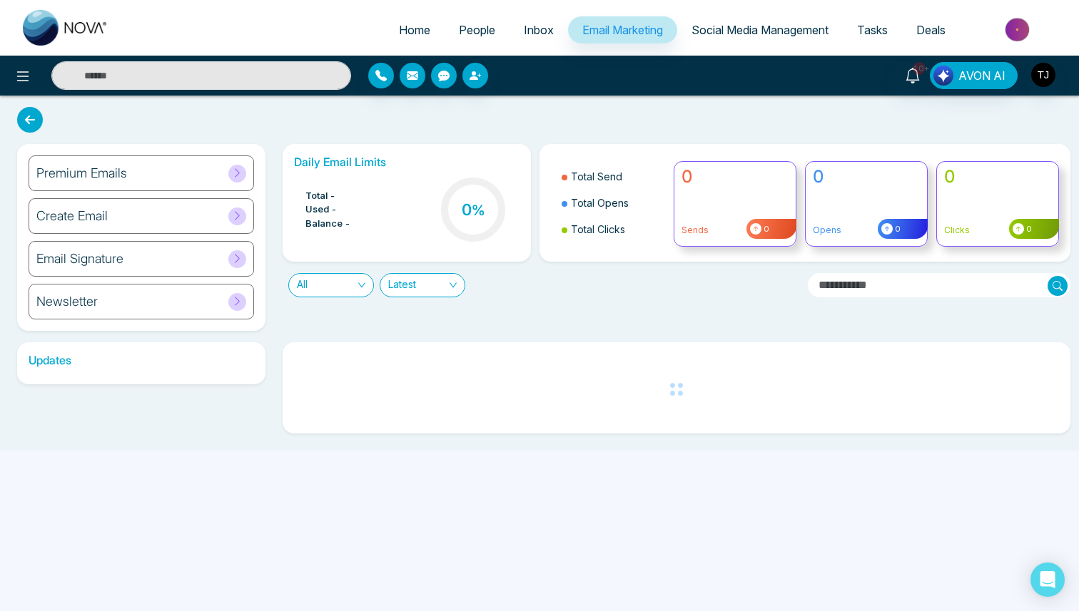
click at [163, 165] on div "Premium Emails" at bounding box center [141, 174] width 225 height 36
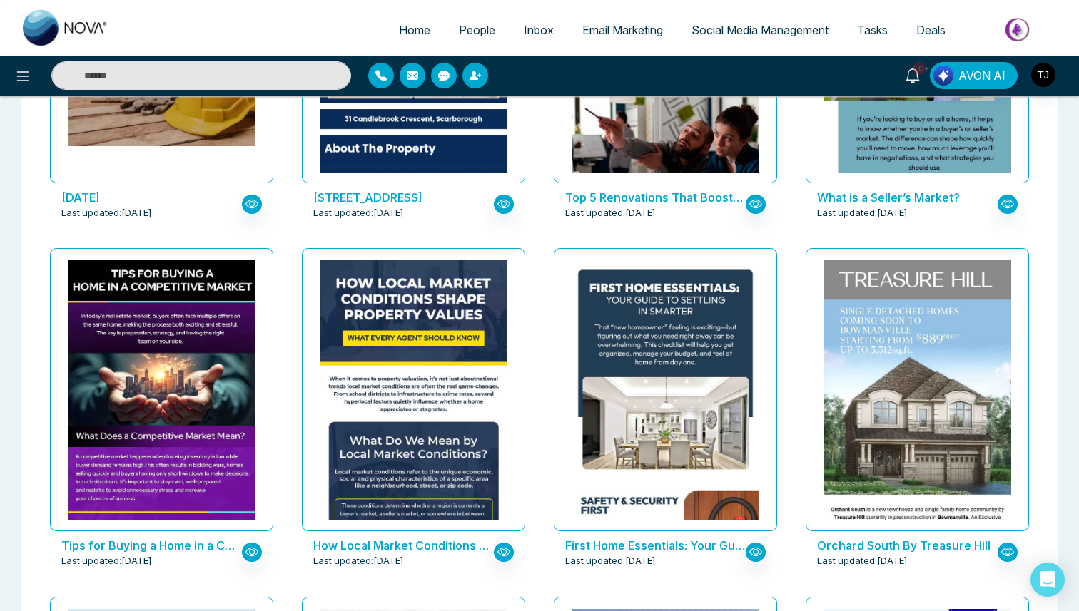
scroll to position [1341, 0]
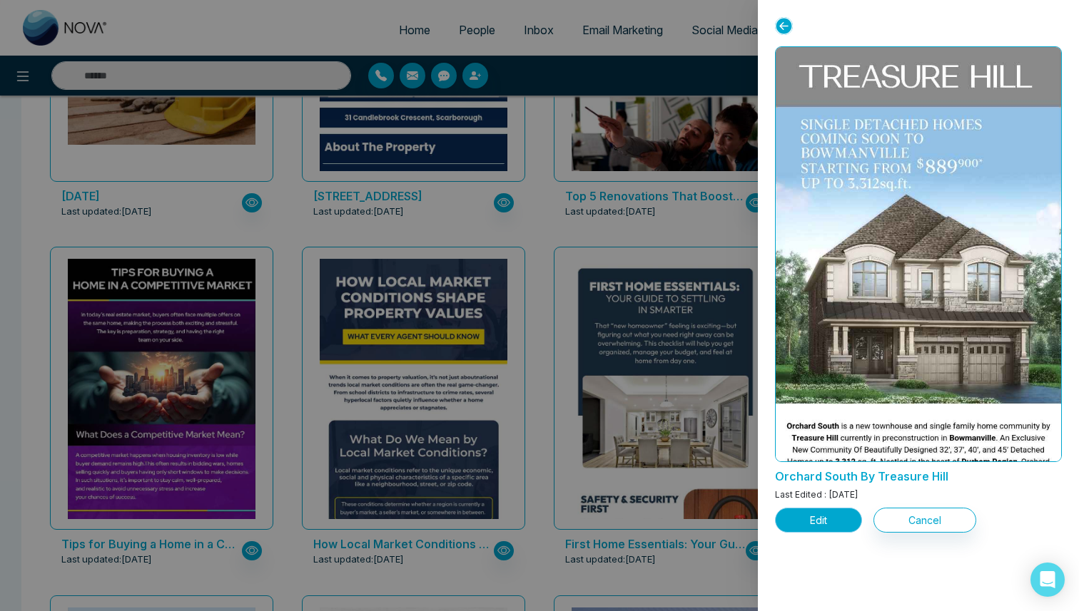
click at [822, 521] on button "Edit" at bounding box center [818, 520] width 87 height 25
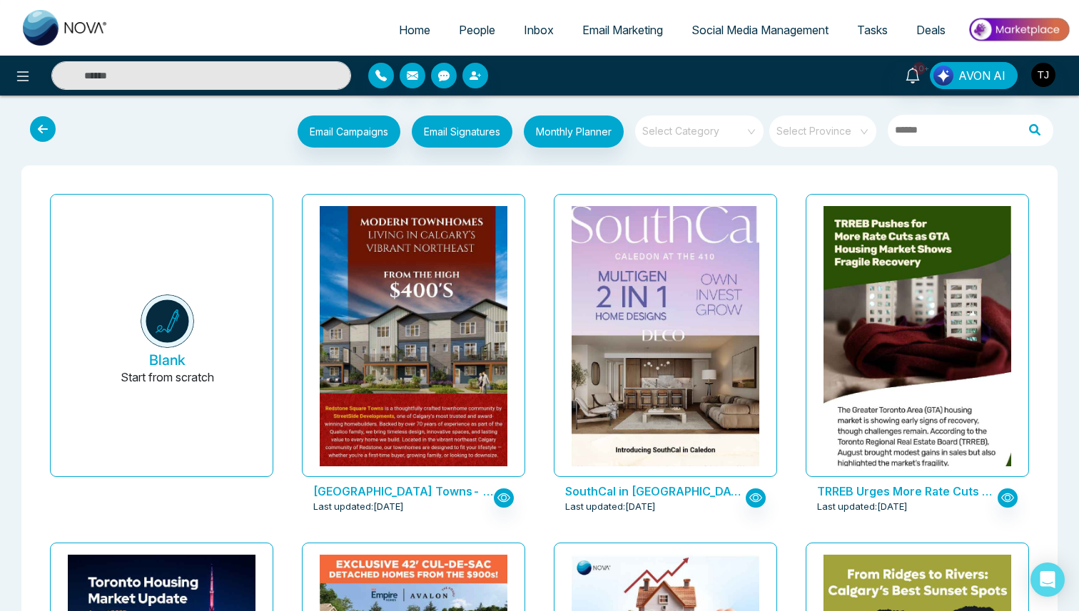
click at [741, 135] on input "search" at bounding box center [694, 126] width 103 height 21
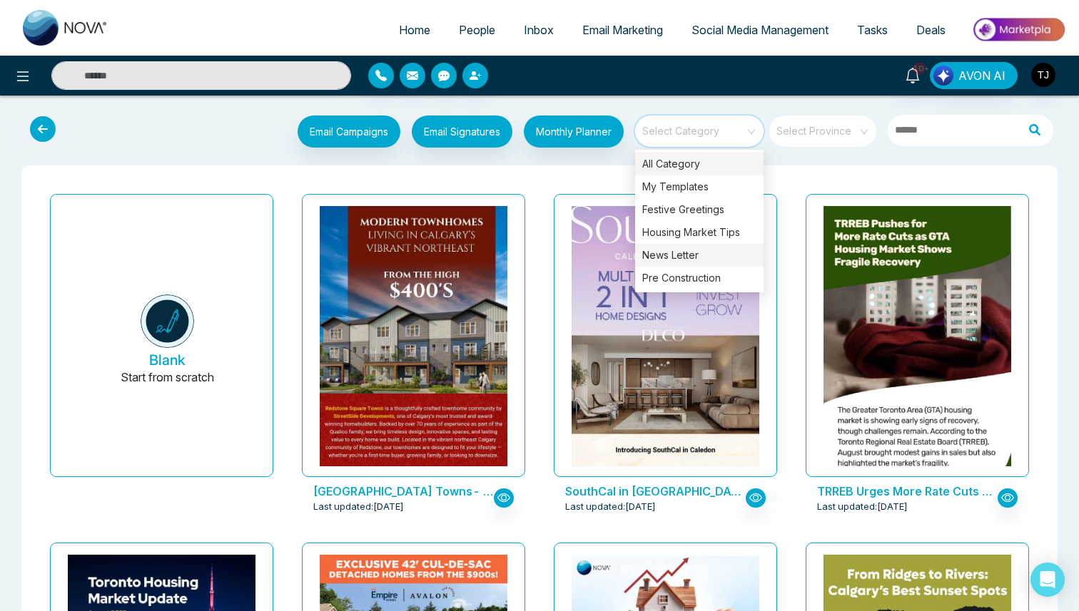
click at [710, 259] on div "News Letter" at bounding box center [699, 255] width 128 height 23
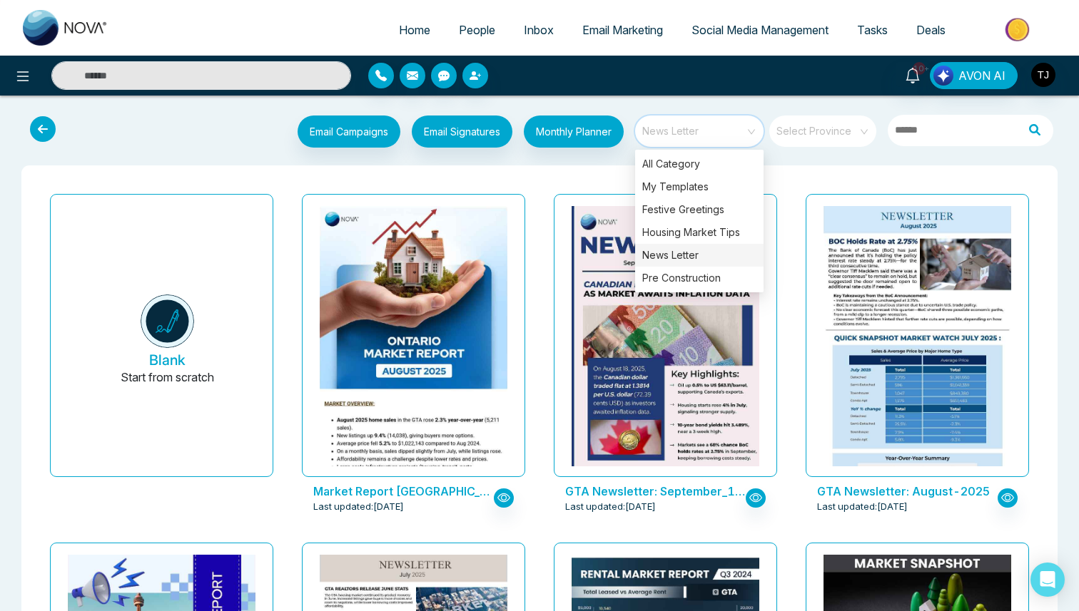
click at [796, 210] on div "GTA Newsletter: August-2025 Last updated: [DATE]" at bounding box center [917, 362] width 252 height 349
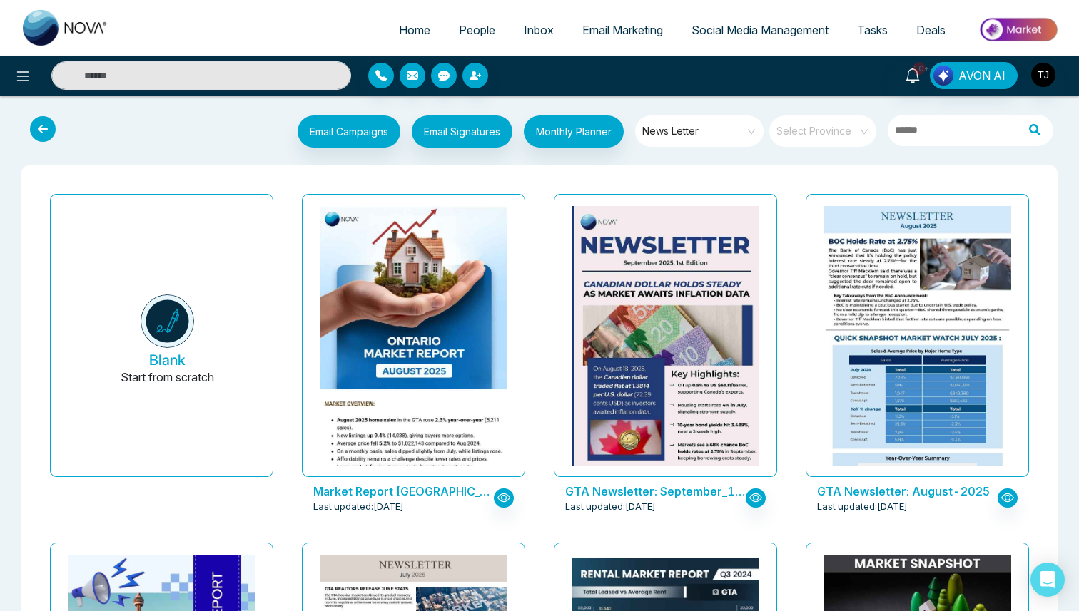
click at [722, 131] on span "News Letter" at bounding box center [700, 131] width 116 height 21
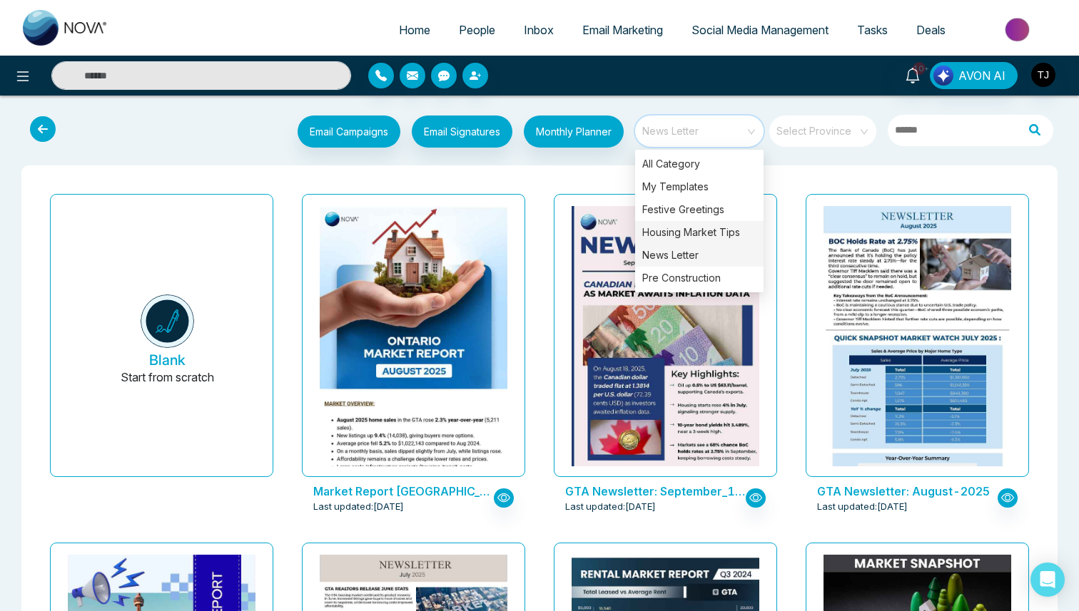
click at [706, 227] on div "Housing Market Tips" at bounding box center [699, 232] width 128 height 23
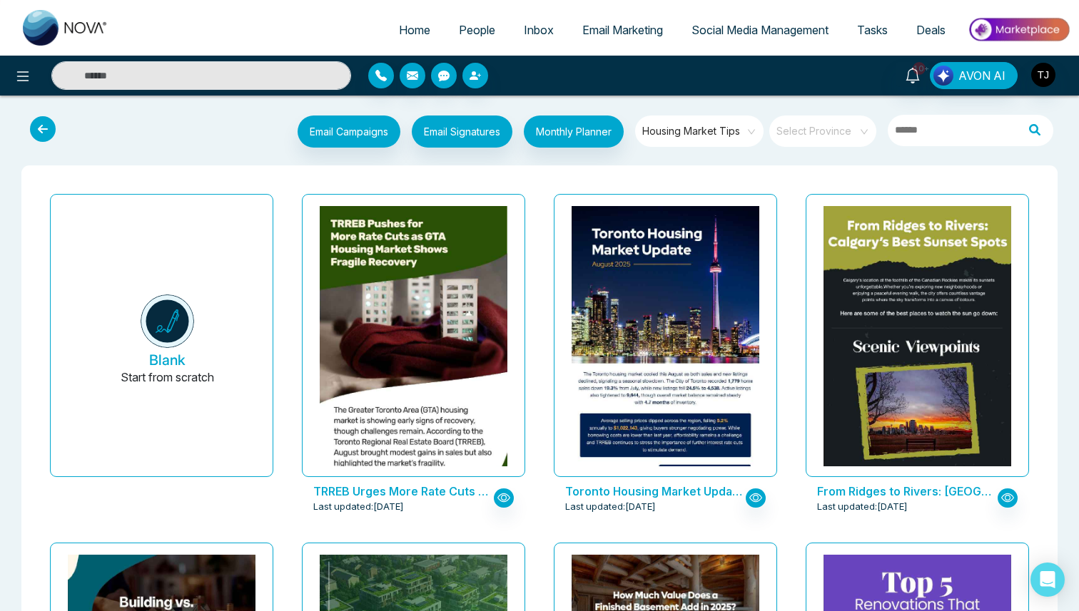
click at [791, 226] on div "From Ridges to Rivers: [GEOGRAPHIC_DATA]’s Best Sunset Spots Last updated: [DAT…" at bounding box center [917, 362] width 252 height 349
click at [906, 75] on icon at bounding box center [913, 76] width 16 height 16
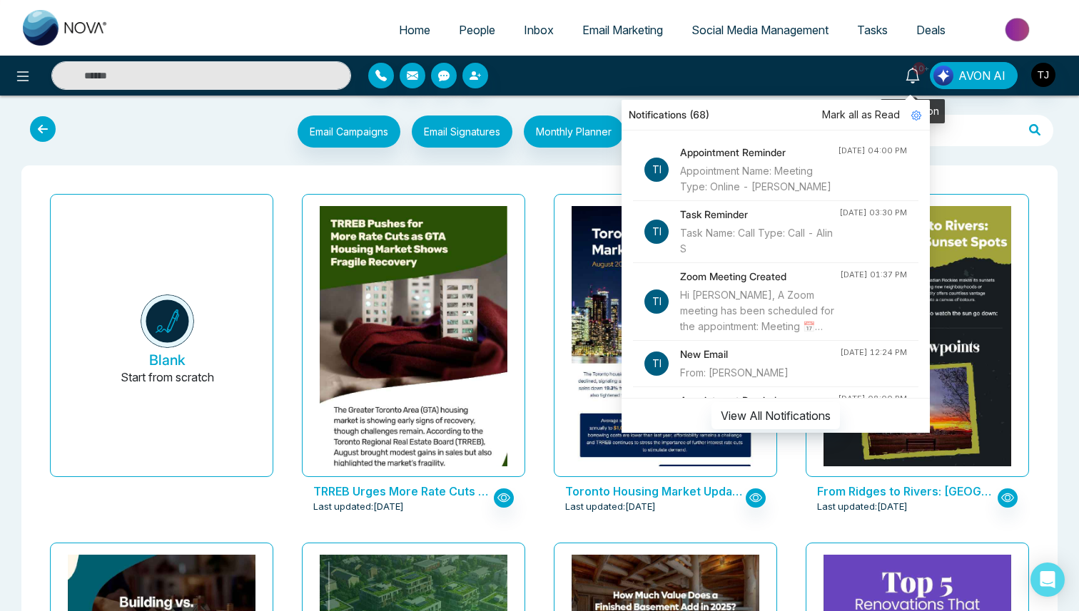
click at [909, 71] on icon at bounding box center [913, 76] width 16 height 16
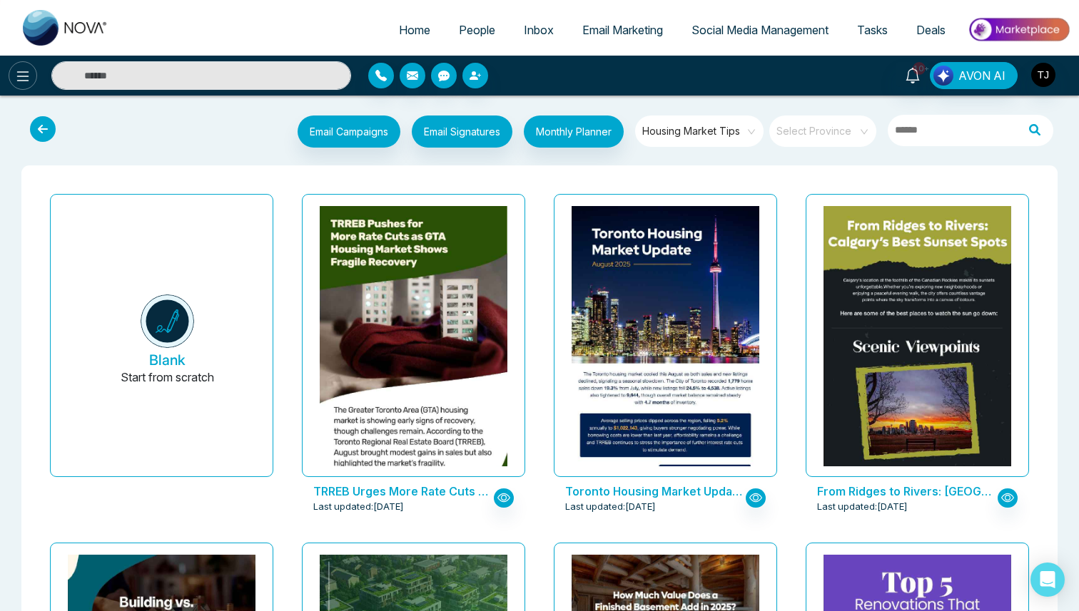
click at [31, 73] on button at bounding box center [23, 75] width 29 height 29
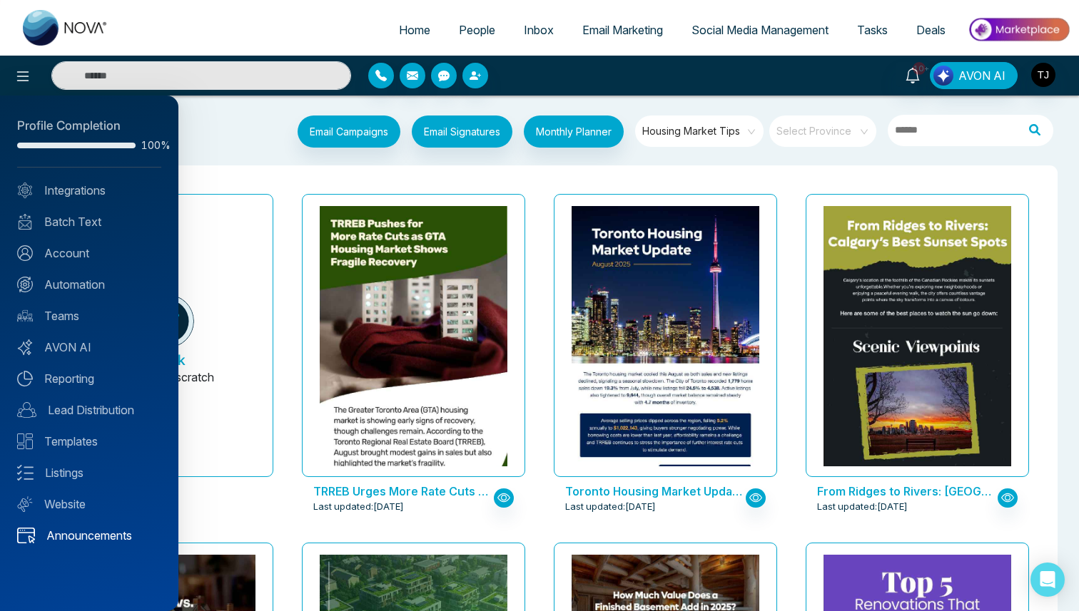
click at [67, 539] on link "Announcements" at bounding box center [89, 535] width 144 height 17
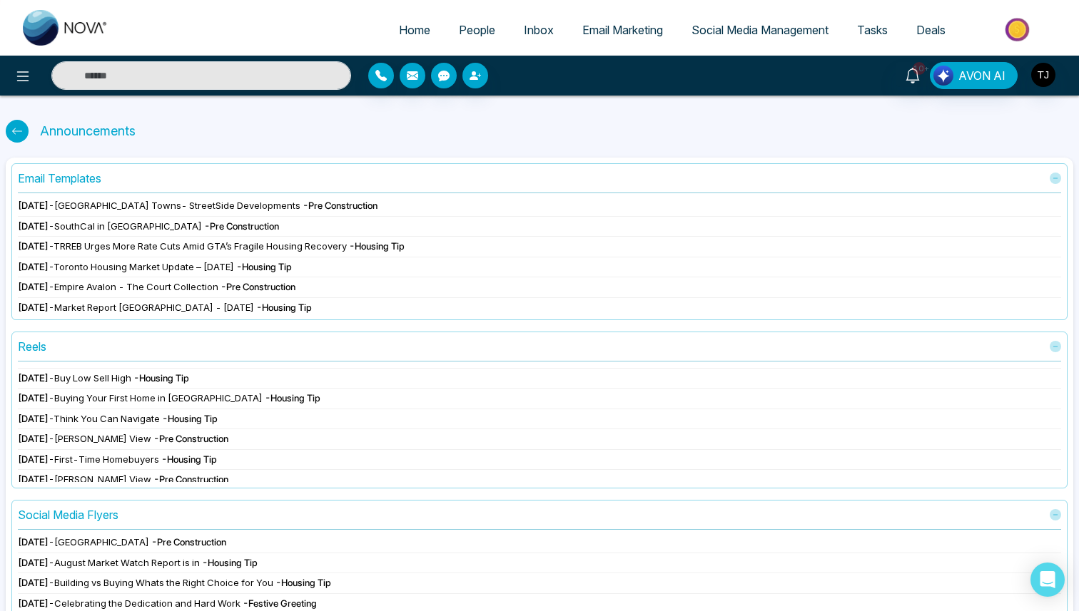
click at [741, 30] on span "Social Media Management" at bounding box center [759, 30] width 137 height 14
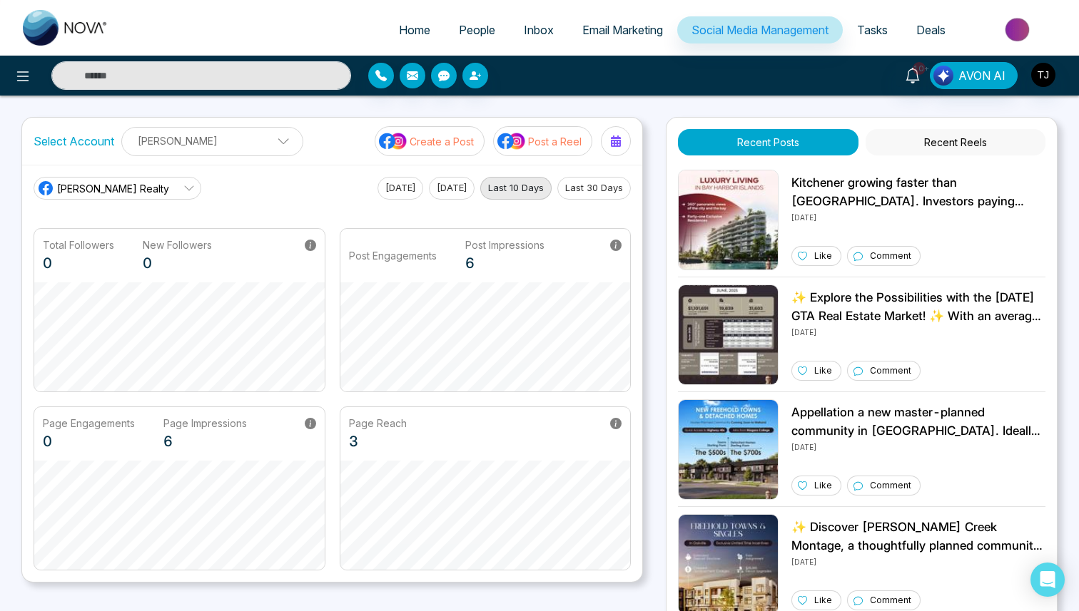
click at [553, 141] on p "Post a Reel" at bounding box center [555, 141] width 54 height 15
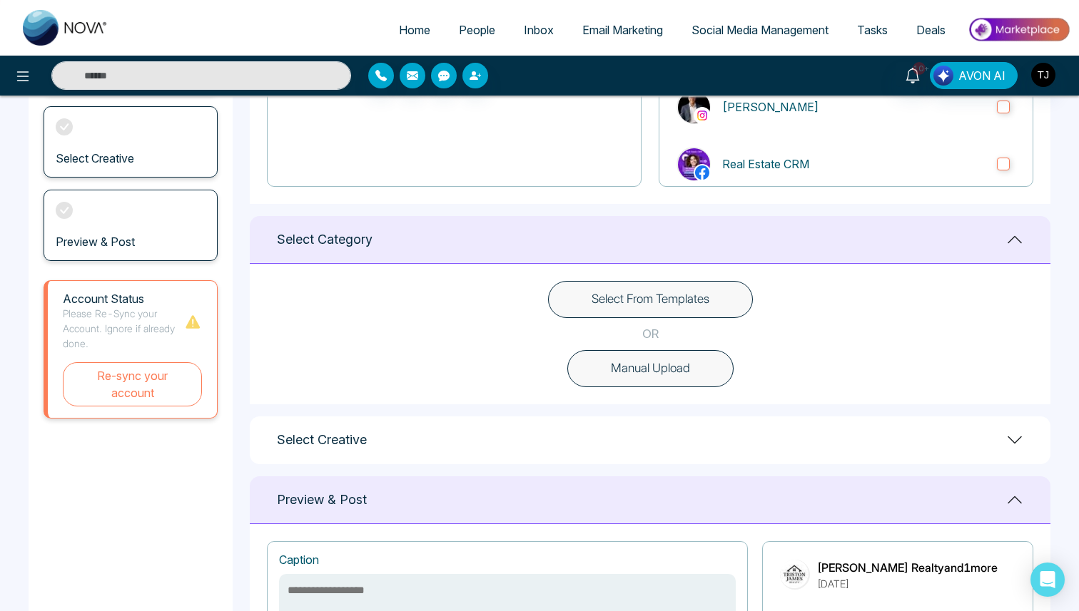
scroll to position [258, 0]
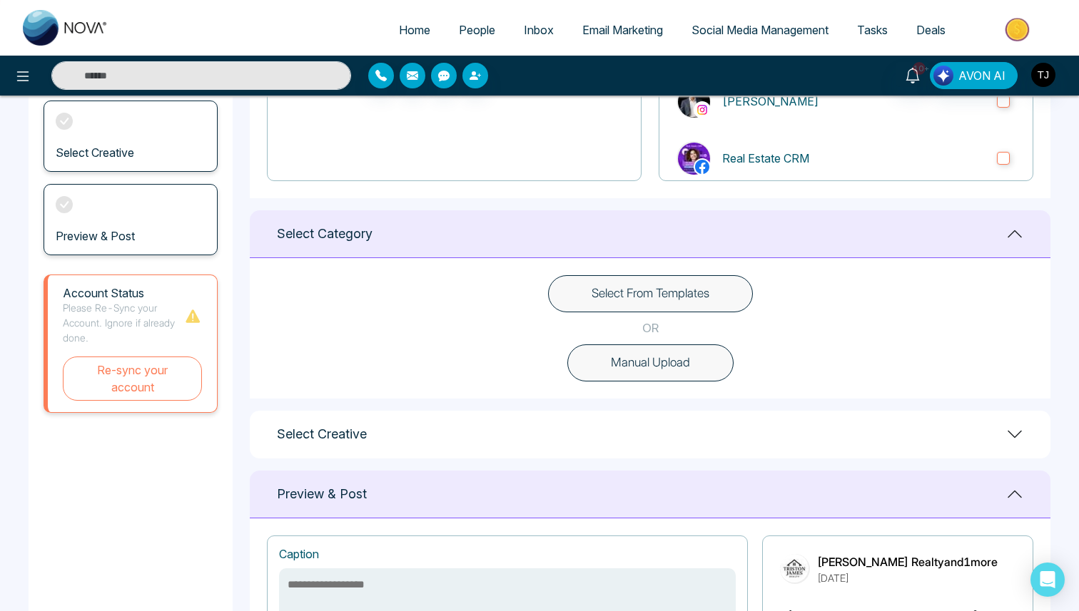
click at [629, 292] on button "Select From Templates" at bounding box center [650, 293] width 205 height 37
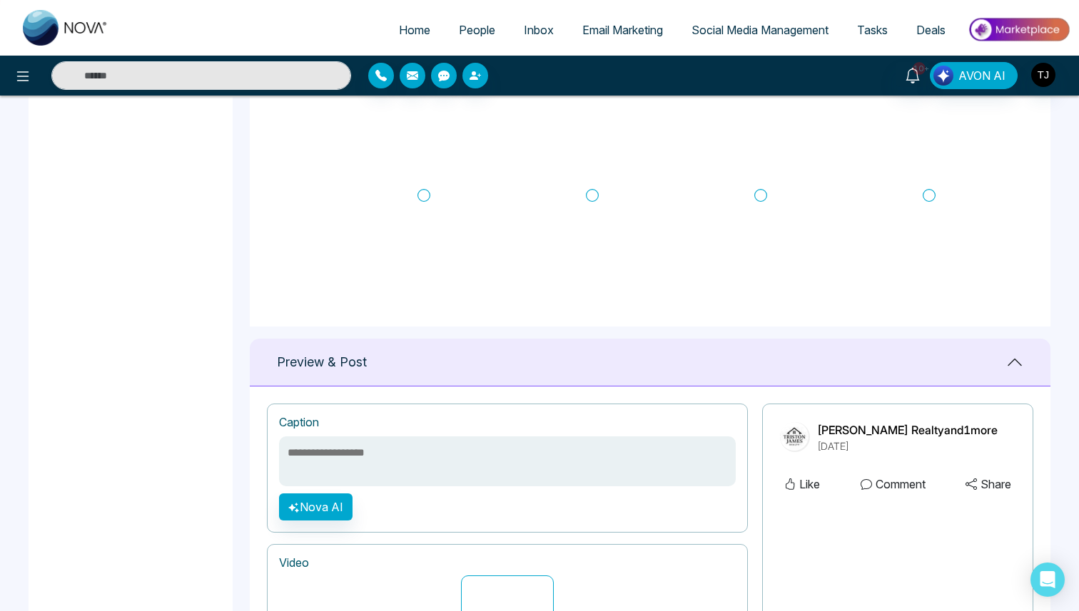
scroll to position [797, 0]
click at [929, 161] on icon at bounding box center [929, 161] width 13 height 14
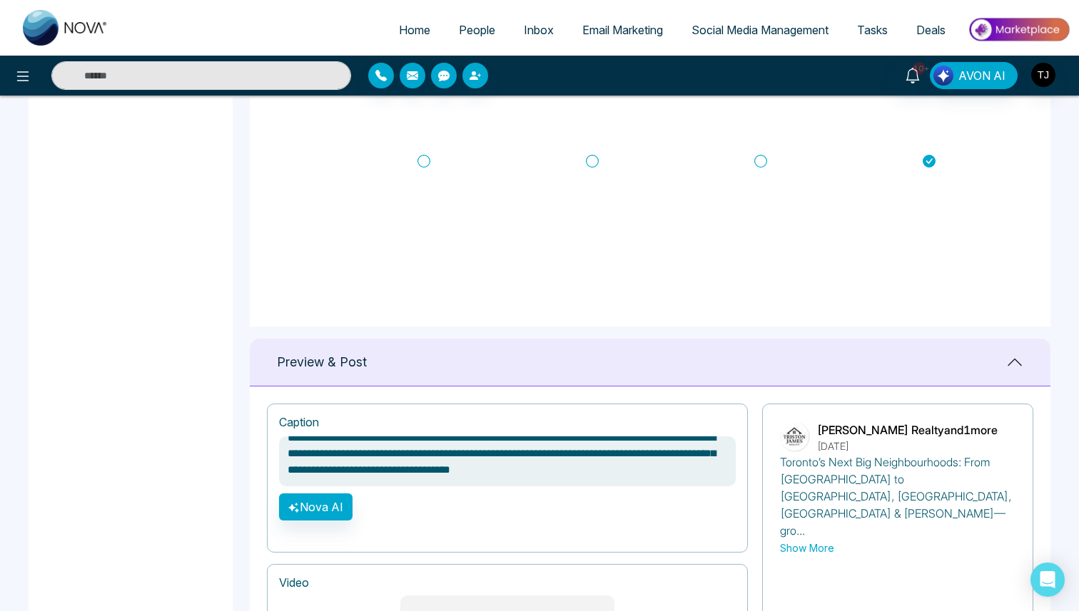
scroll to position [0, 0]
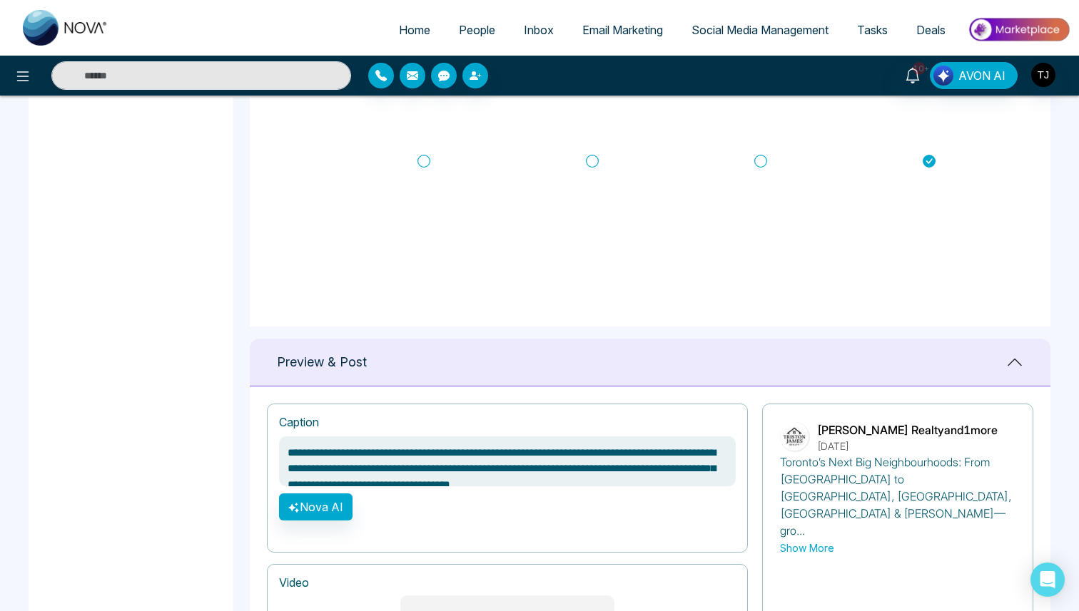
drag, startPoint x: 605, startPoint y: 473, endPoint x: 322, endPoint y: 434, distance: 286.0
click at [322, 434] on div "**********" at bounding box center [507, 478] width 481 height 149
click at [423, 156] on icon at bounding box center [423, 161] width 13 height 14
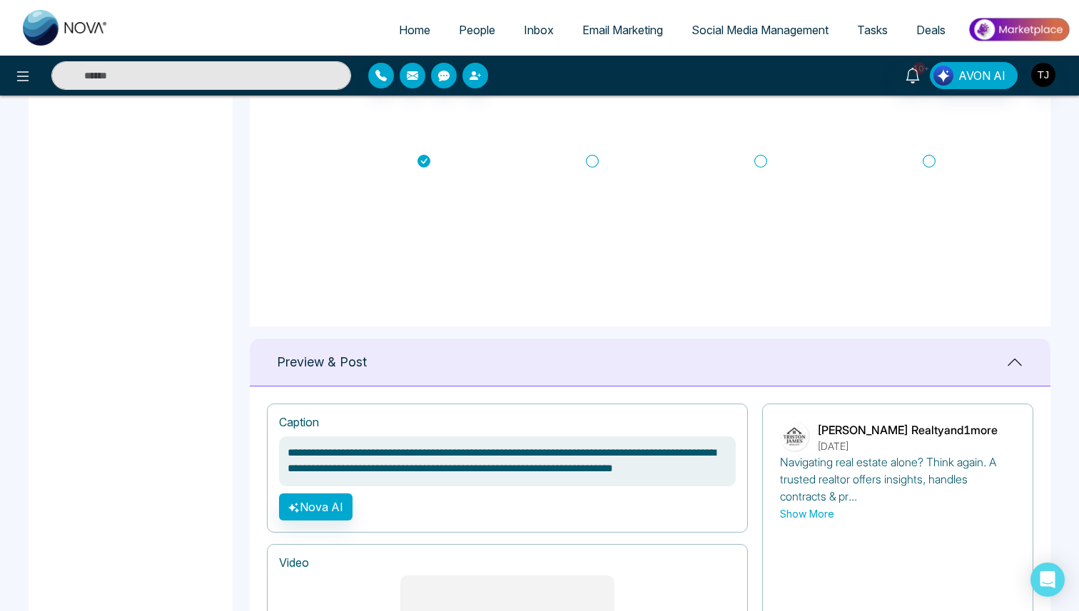
click at [592, 161] on icon at bounding box center [592, 161] width 13 height 14
type textarea "**********"
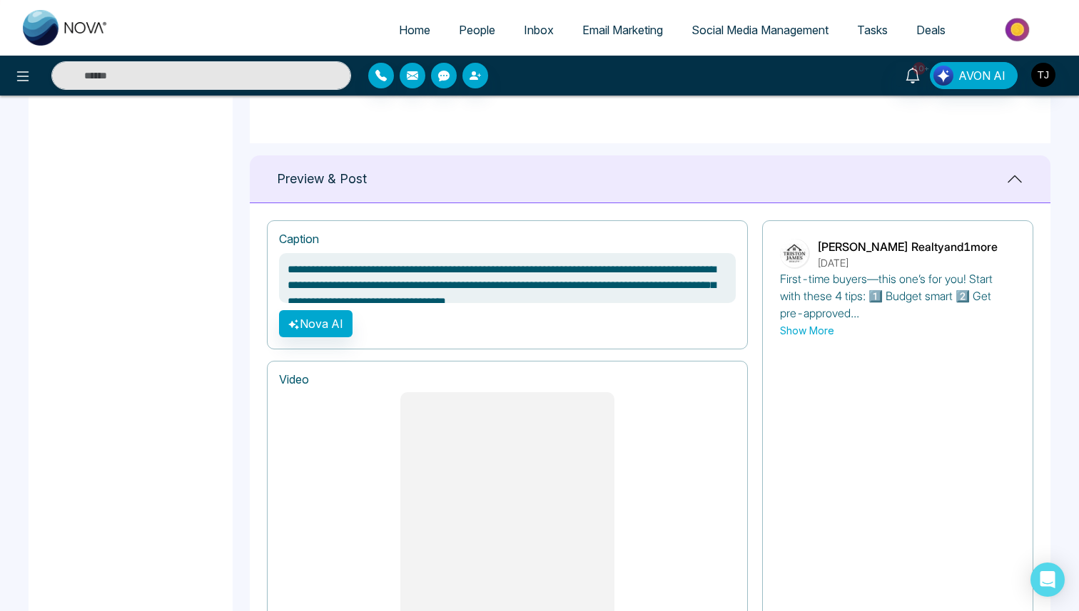
scroll to position [771, 0]
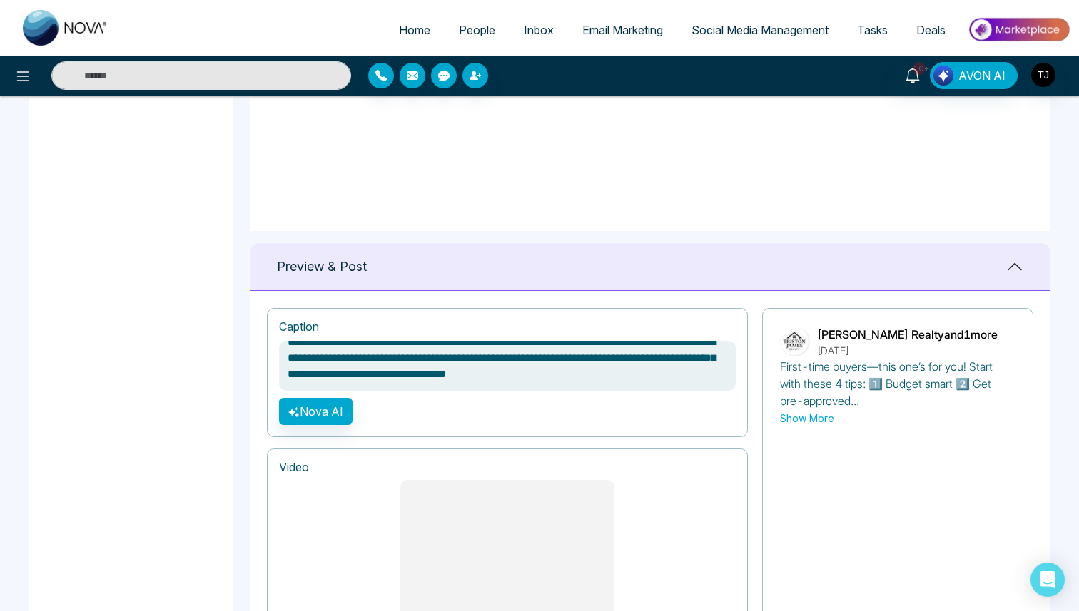
click at [559, 377] on textarea "**********" at bounding box center [507, 366] width 457 height 50
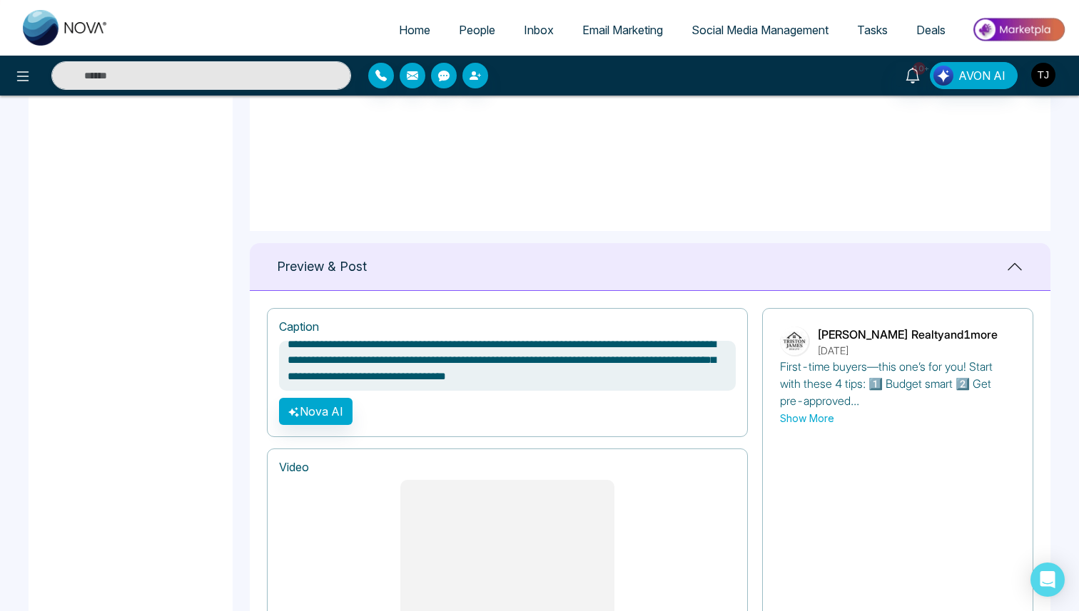
click at [559, 377] on textarea "**********" at bounding box center [507, 366] width 457 height 50
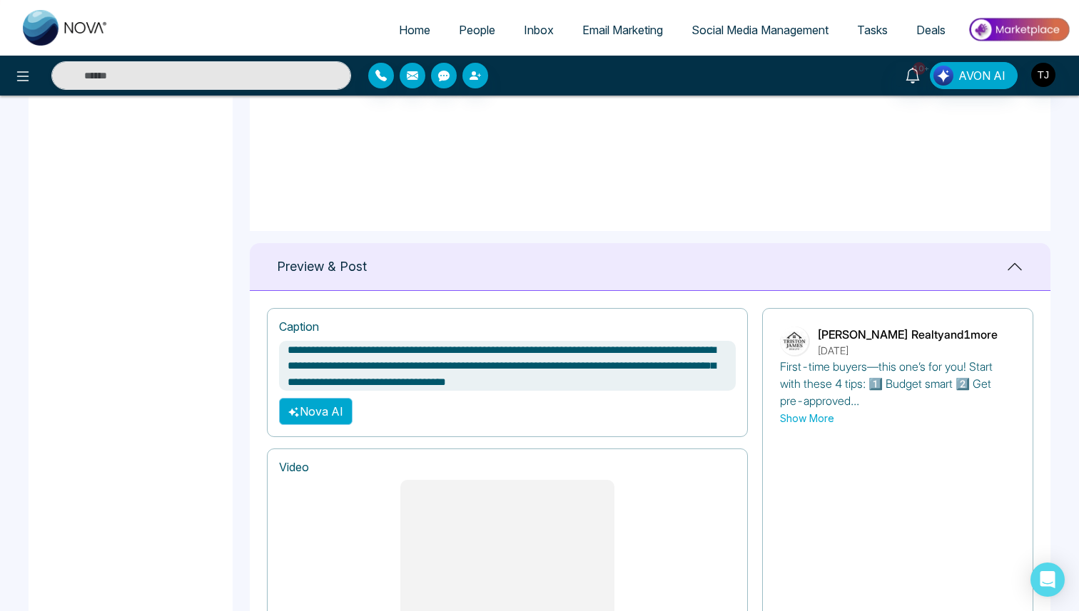
click at [345, 408] on button "Nova AI" at bounding box center [315, 411] width 73 height 27
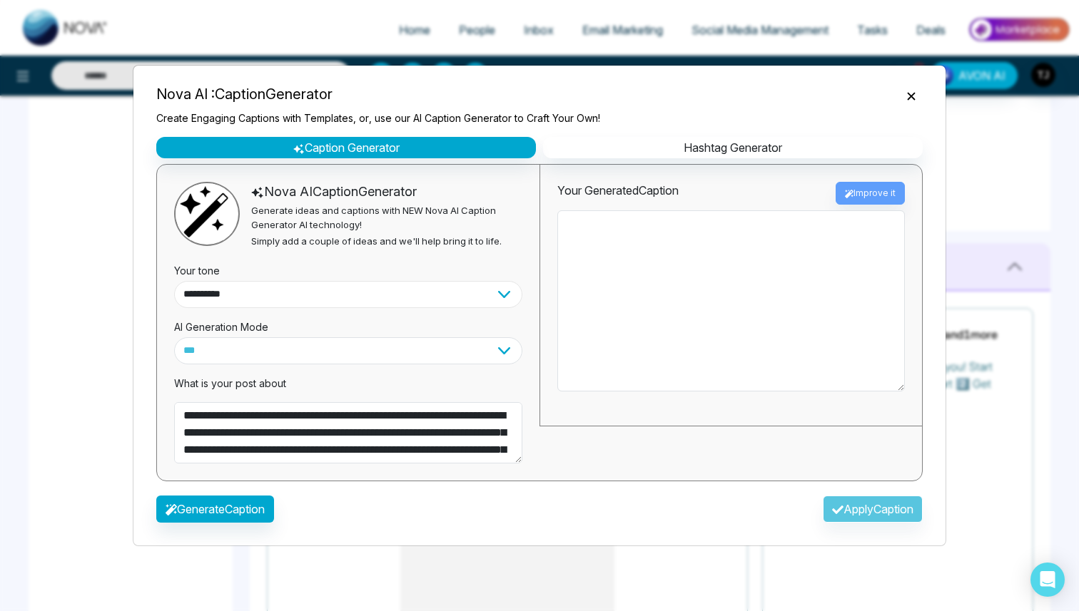
click at [328, 297] on select "**********" at bounding box center [348, 294] width 348 height 27
select select "**********"
click at [174, 281] on select "**********" at bounding box center [348, 294] width 348 height 27
click at [332, 357] on select "**********" at bounding box center [348, 350] width 348 height 27
select select "**********"
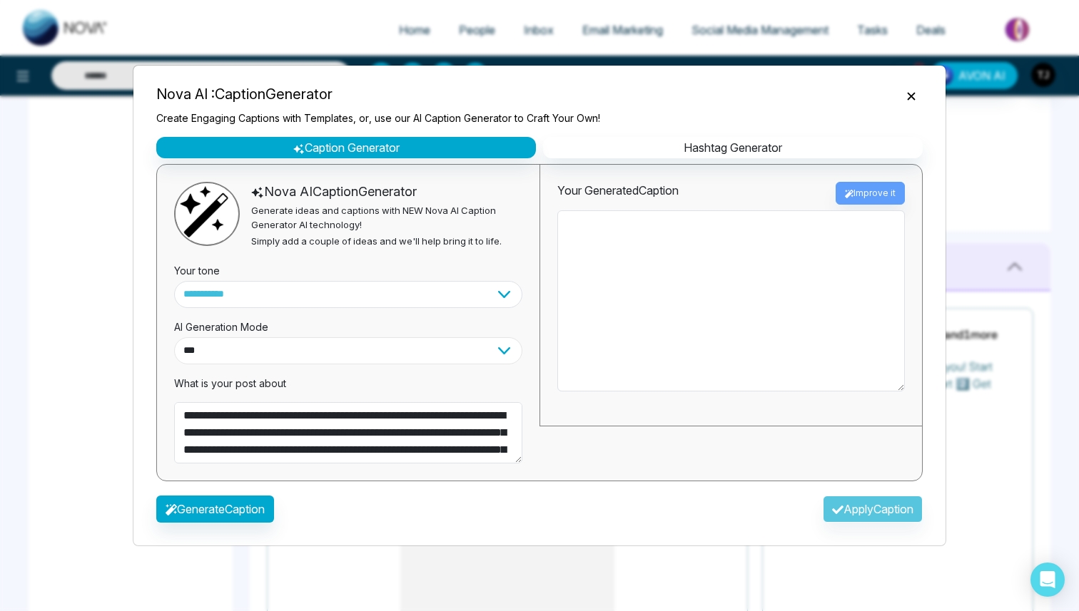
click at [174, 337] on select "**********" at bounding box center [348, 350] width 348 height 27
click at [863, 193] on div "Your Generated Caption Improve it" at bounding box center [730, 193] width 347 height 23
click at [229, 496] on button "Generate Caption" at bounding box center [215, 509] width 118 height 27
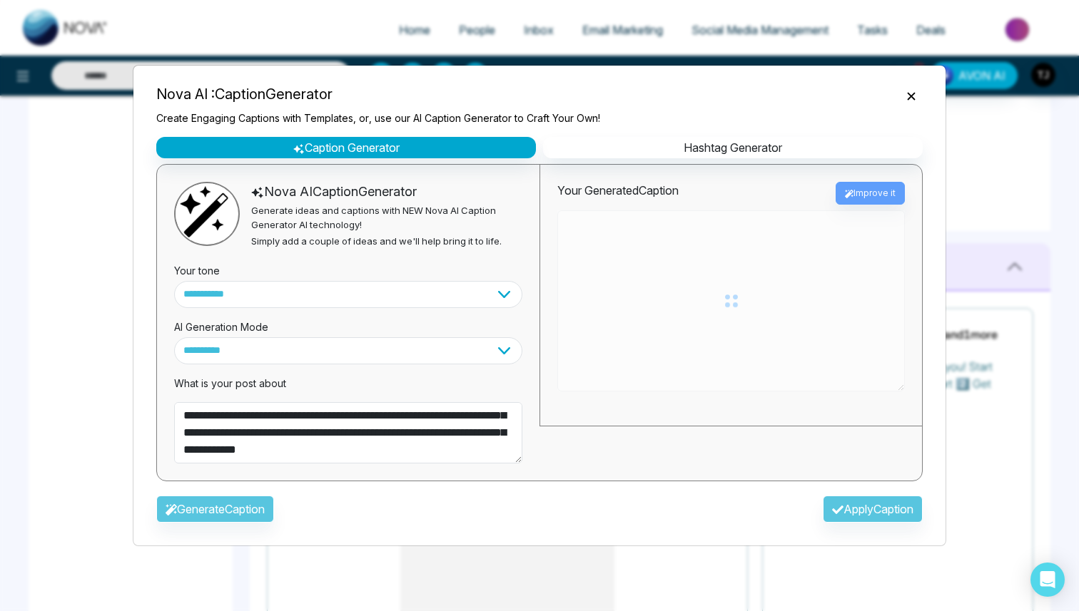
type textarea "**********"
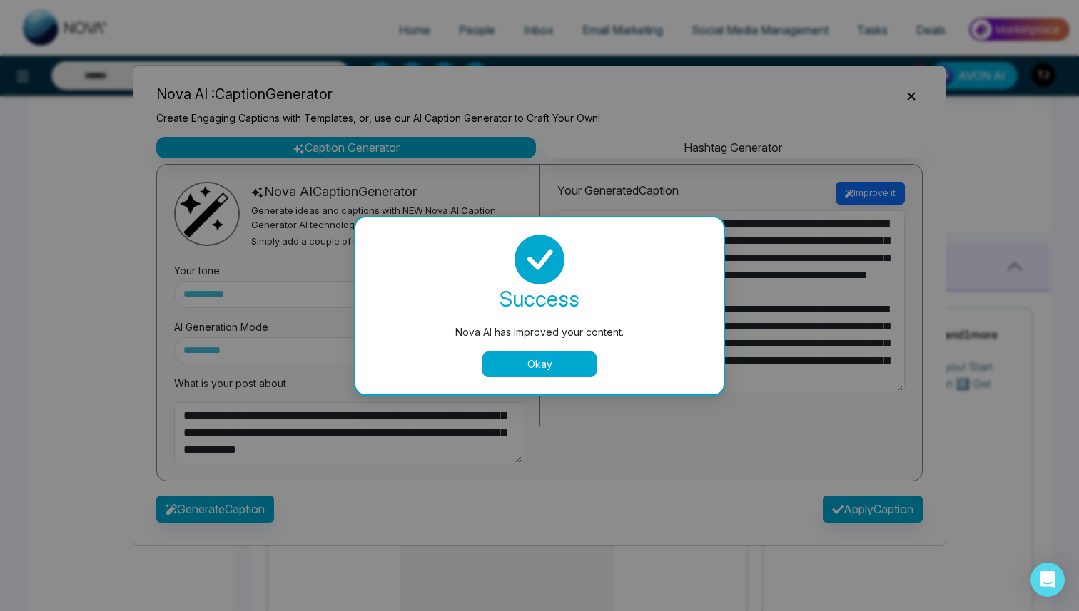
click at [556, 365] on button "Okay" at bounding box center [539, 365] width 114 height 26
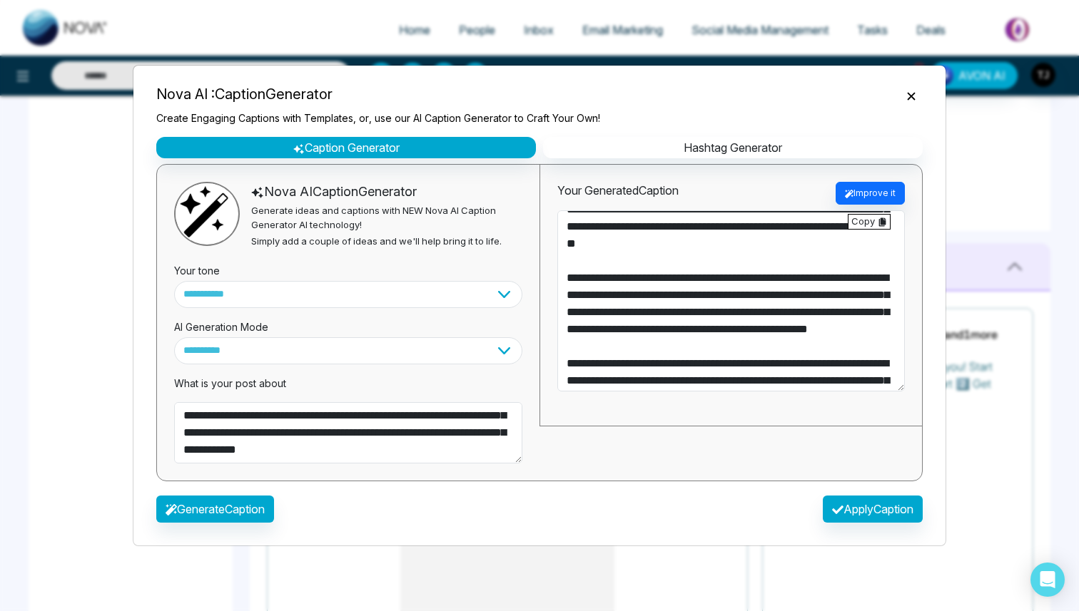
scroll to position [342, 0]
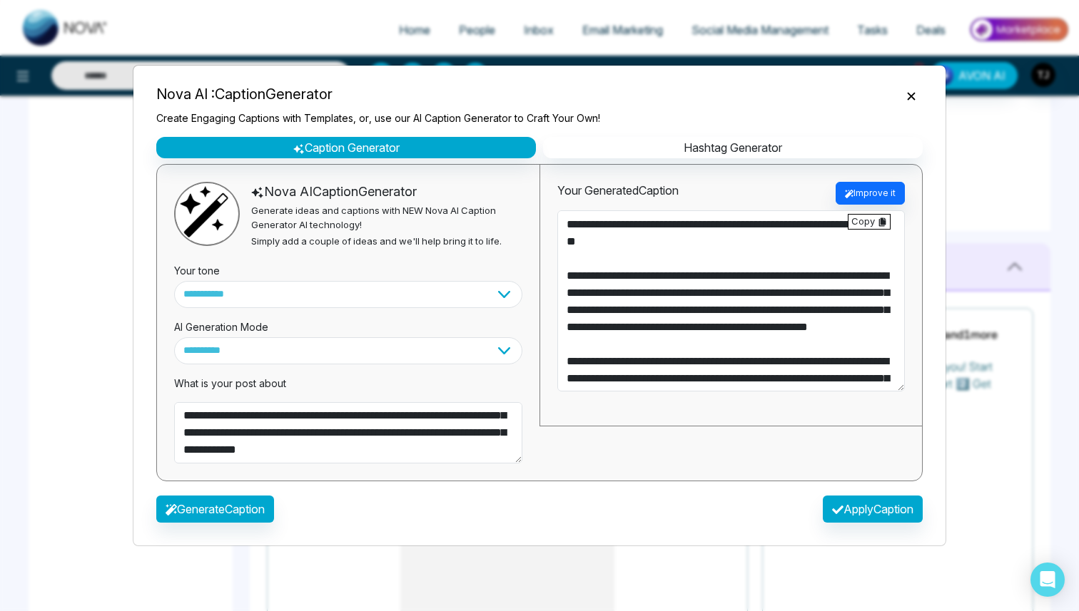
click at [915, 98] on icon "Close" at bounding box center [911, 96] width 14 height 14
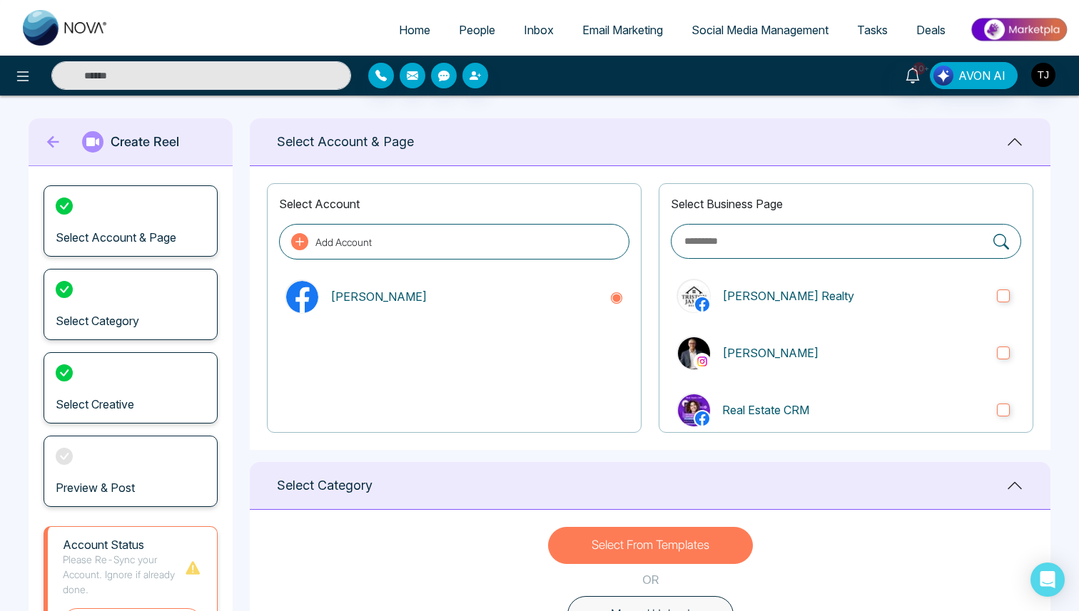
scroll to position [0, 0]
